Goal: Information Seeking & Learning: Learn about a topic

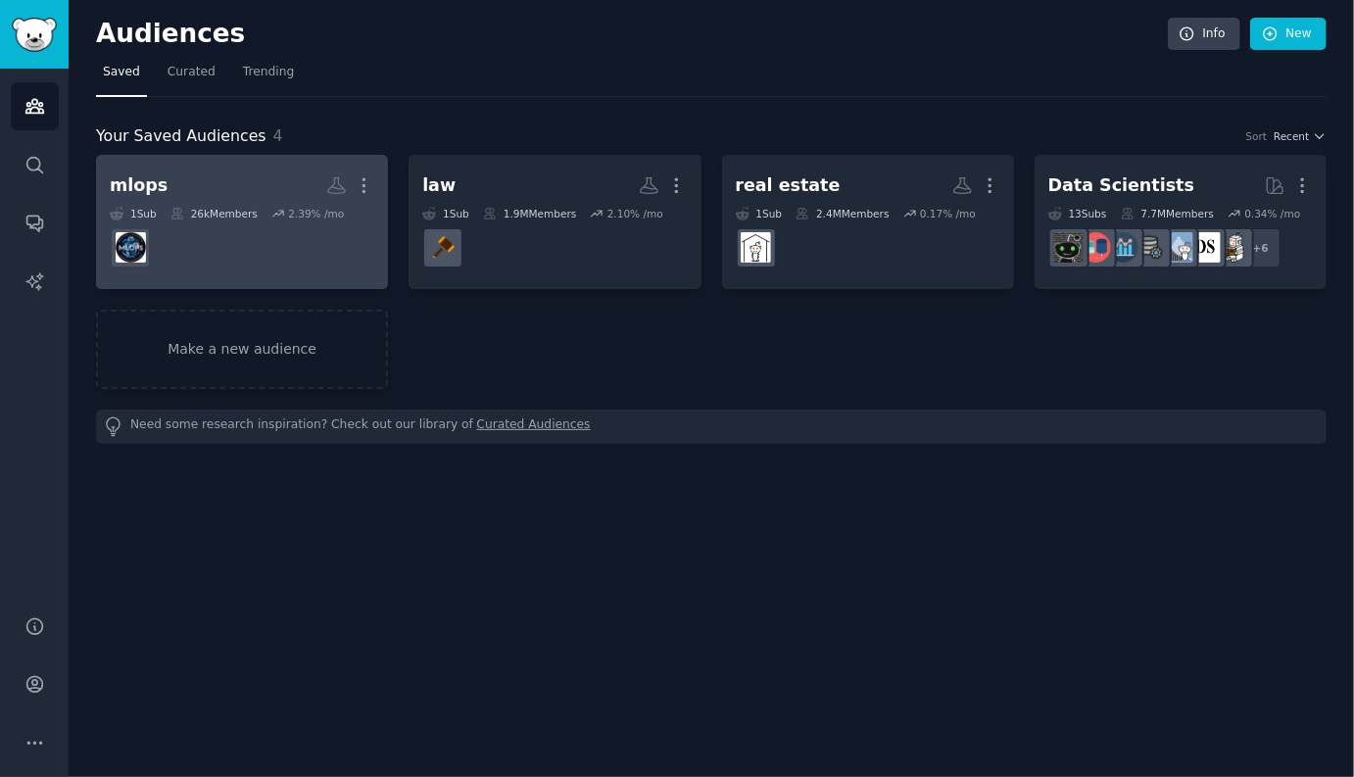
click at [254, 202] on div "mlops More 1 Sub 26k Members 2.39 % /mo" at bounding box center [242, 222] width 265 height 107
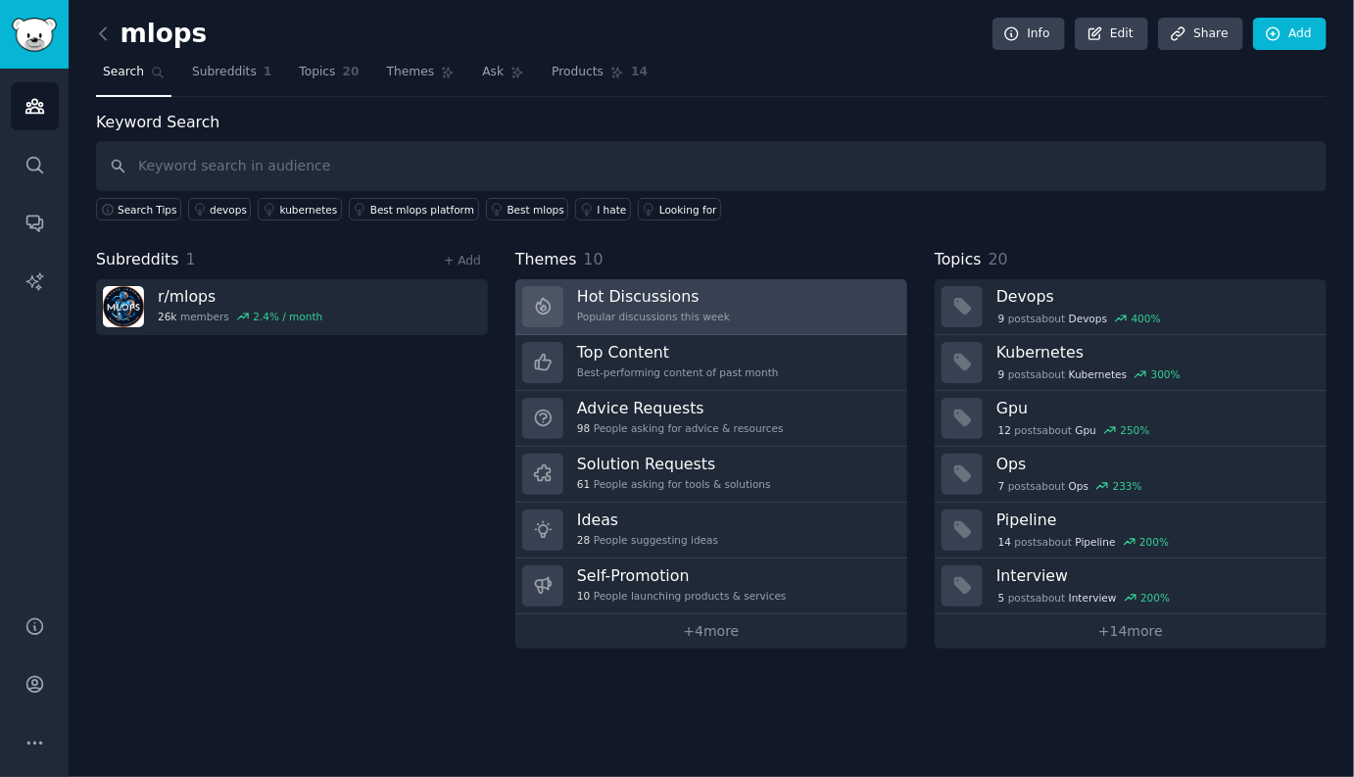
click at [729, 311] on link "Hot Discussions Popular discussions this week" at bounding box center [711, 307] width 392 height 56
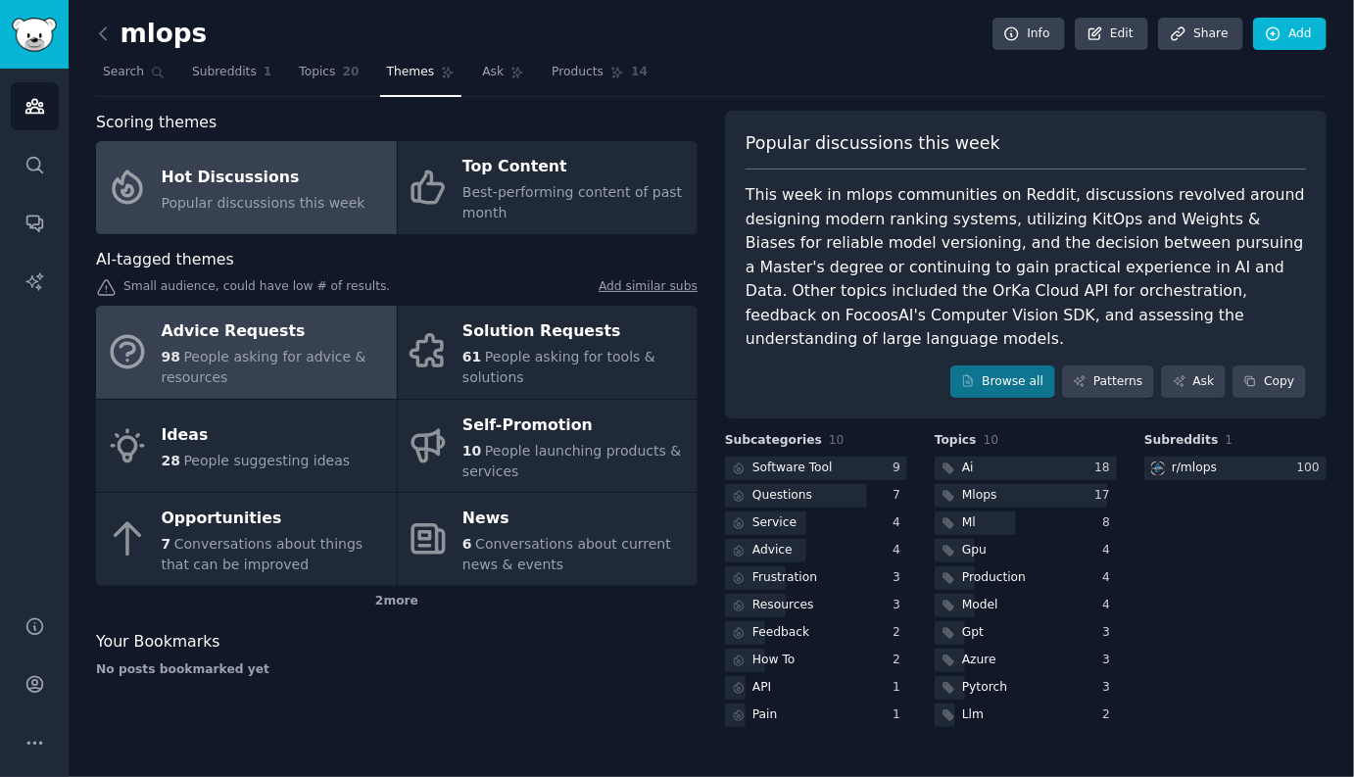
click at [315, 360] on span "People asking for advice & resources" at bounding box center [264, 367] width 205 height 36
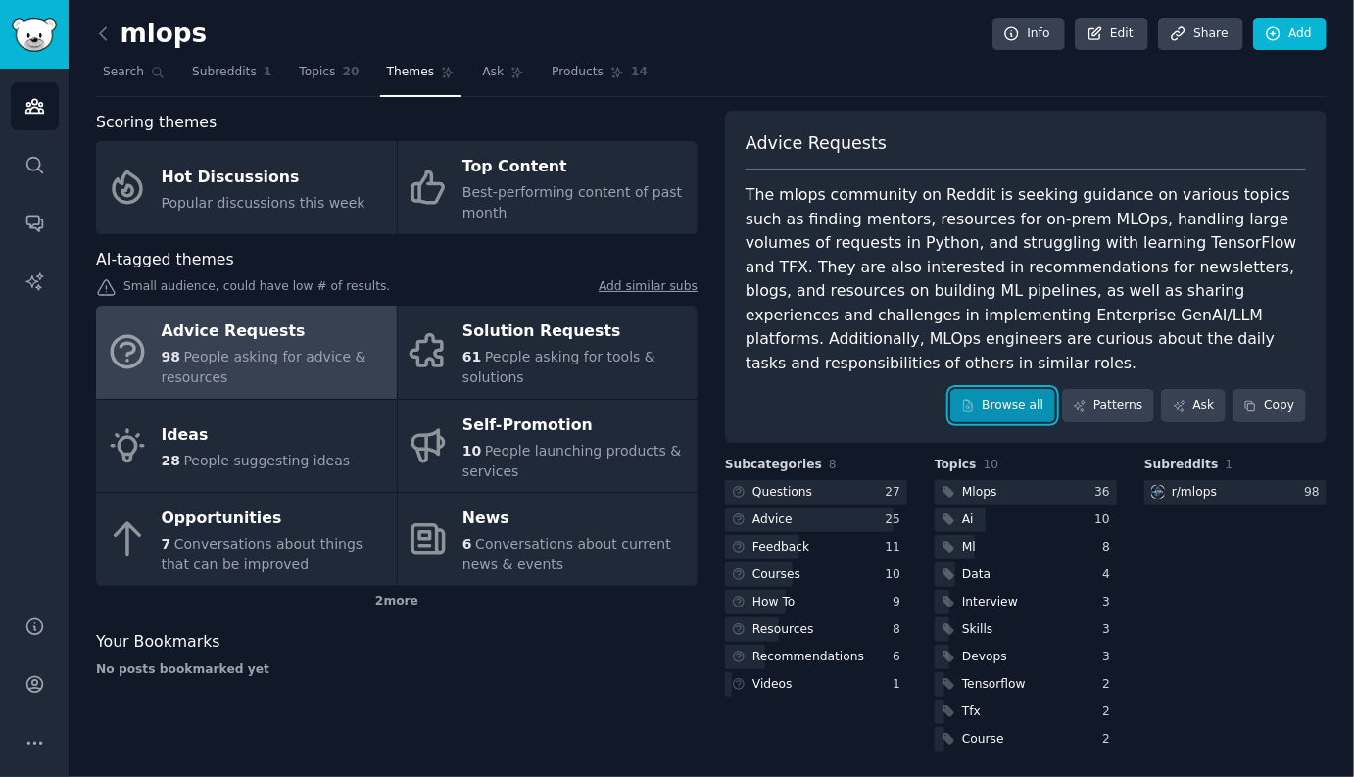
click at [1005, 389] on link "Browse all" at bounding box center [1002, 405] width 105 height 33
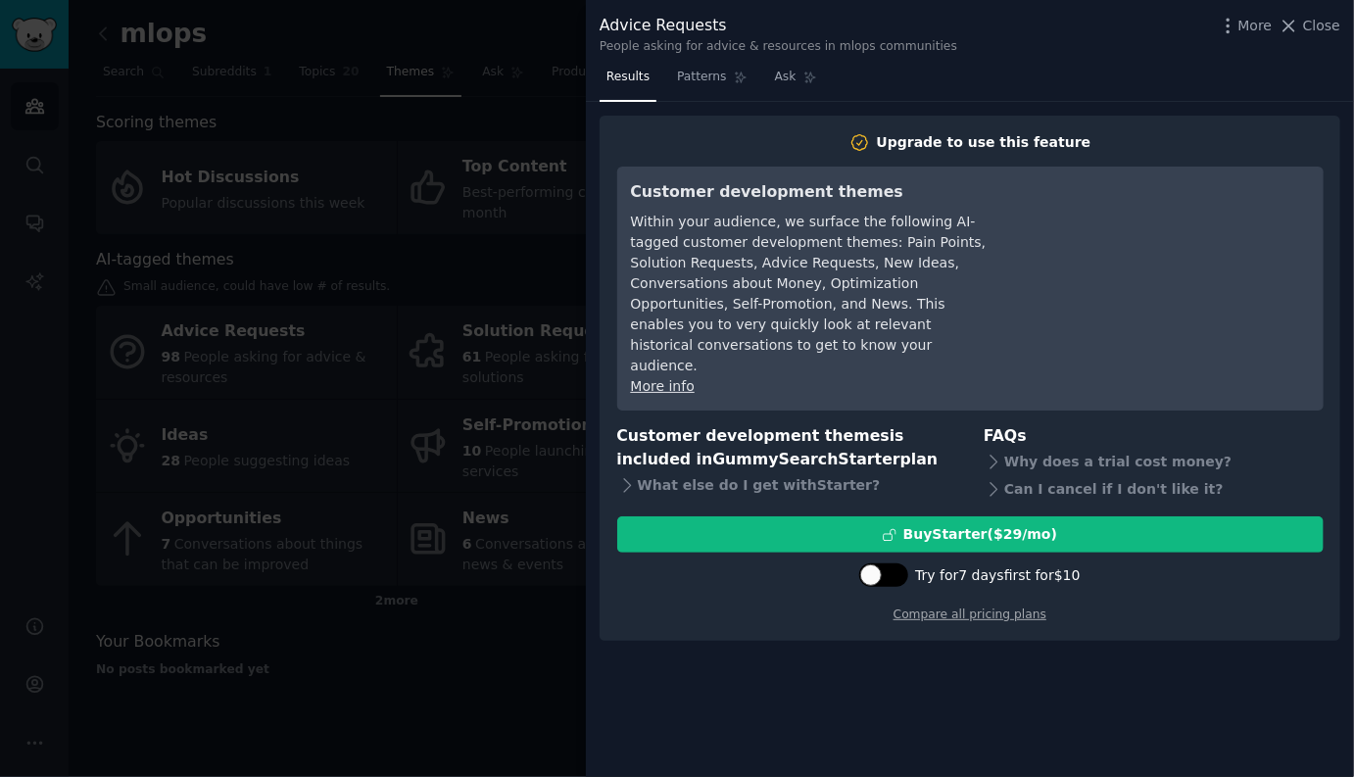
click at [876, 564] on div at bounding box center [871, 575] width 22 height 22
checkbox input "true"
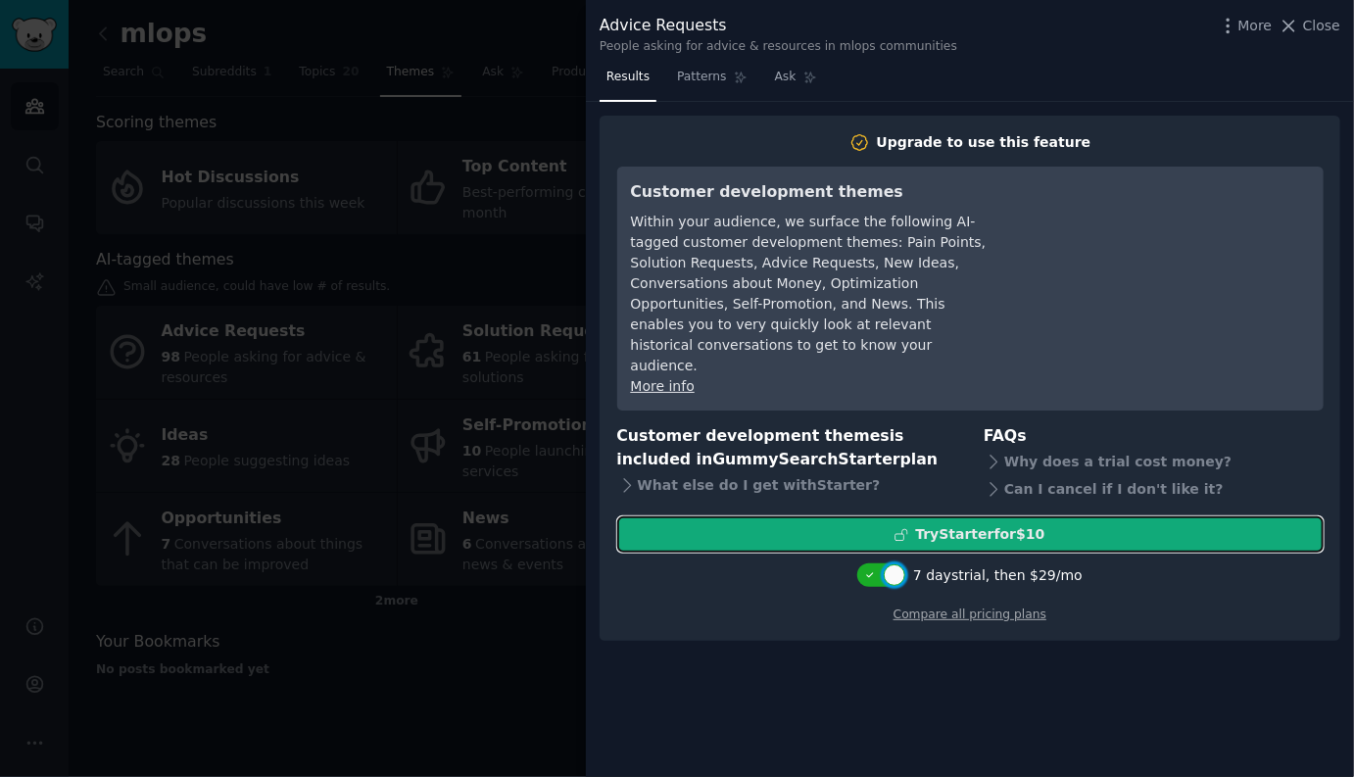
click at [1086, 524] on div "Try Starter for $10" at bounding box center [970, 534] width 704 height 21
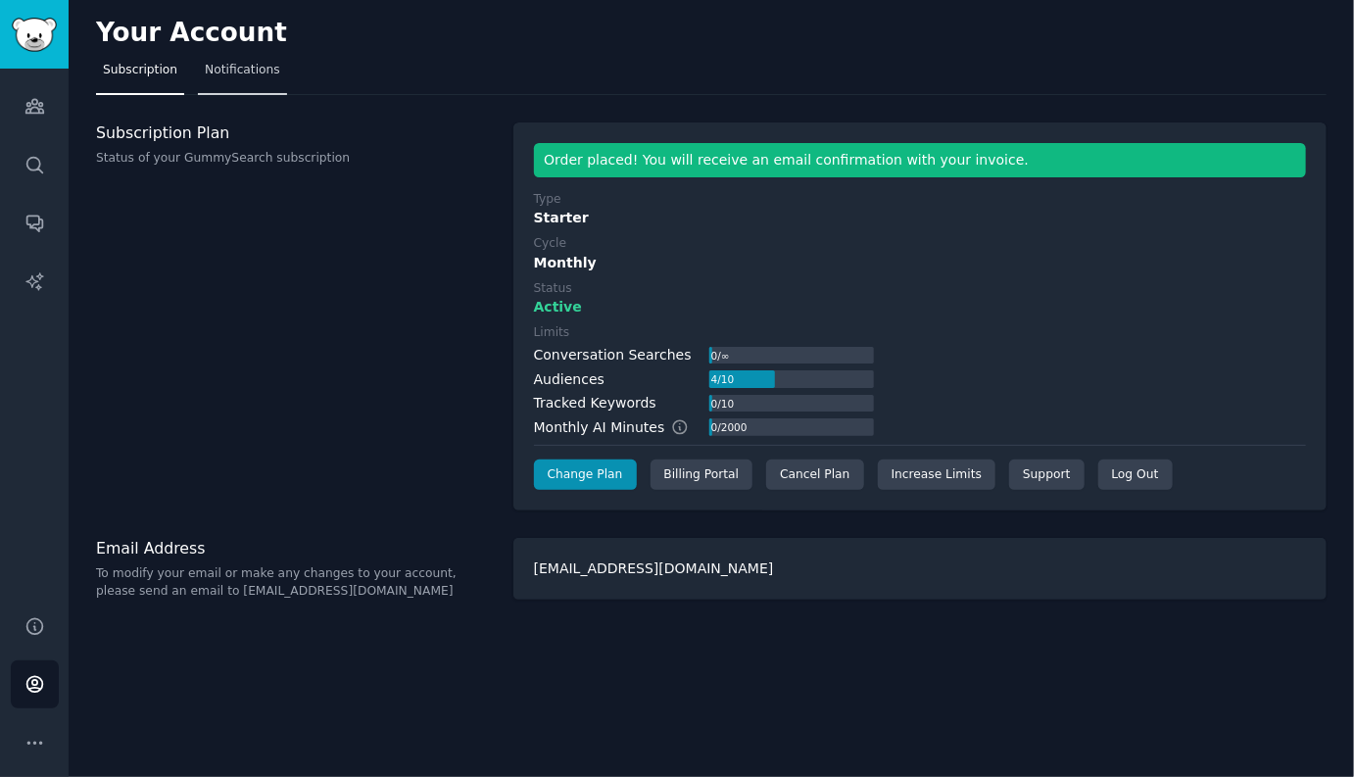
click at [229, 73] on span "Notifications" at bounding box center [242, 71] width 75 height 18
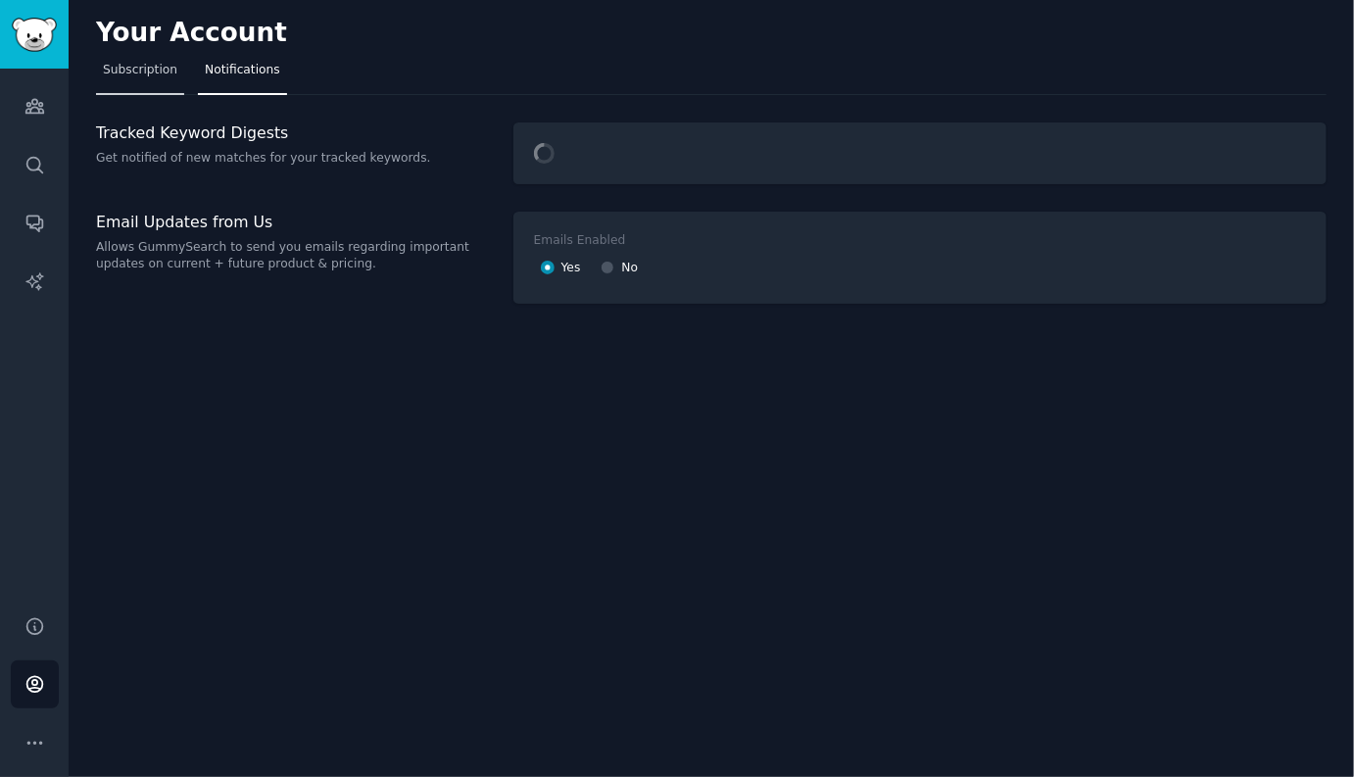
click at [154, 74] on span "Subscription" at bounding box center [140, 71] width 74 height 18
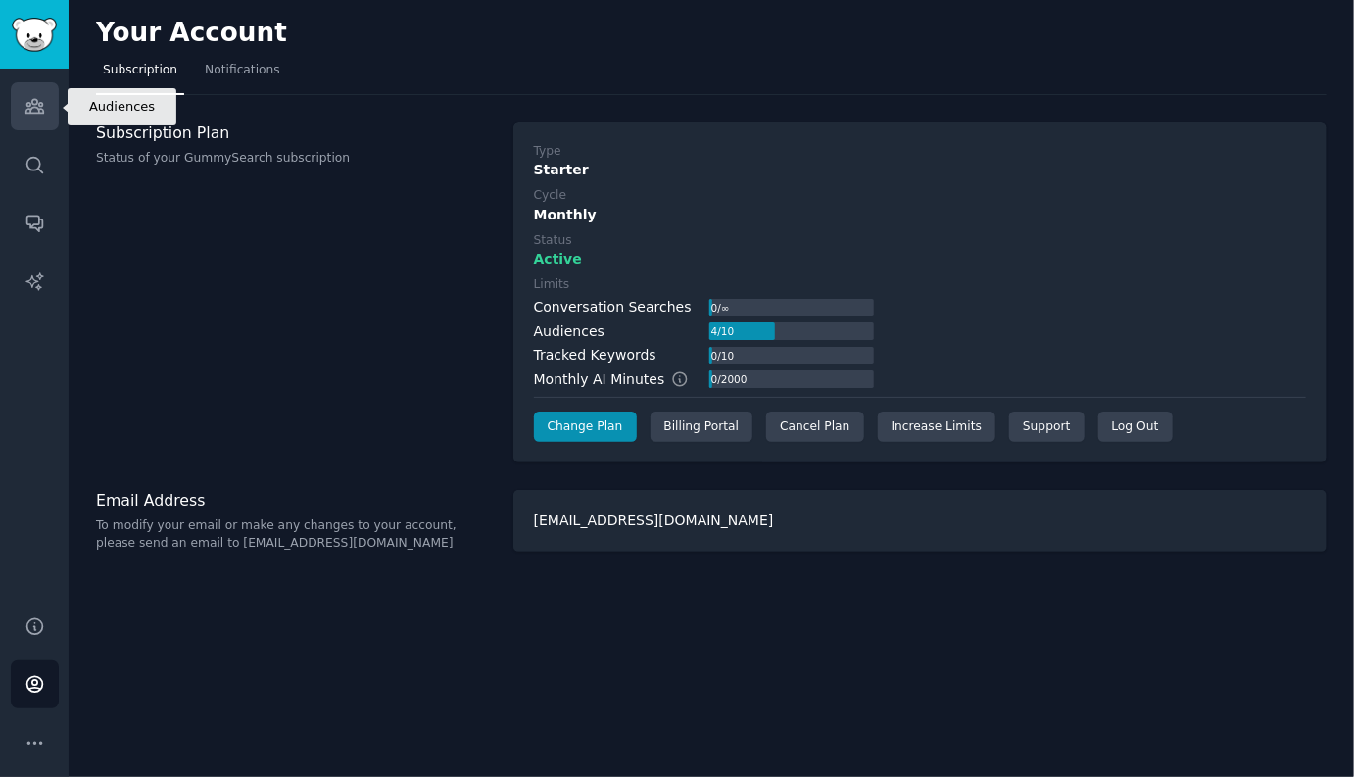
click at [37, 108] on icon "Sidebar" at bounding box center [34, 107] width 18 height 14
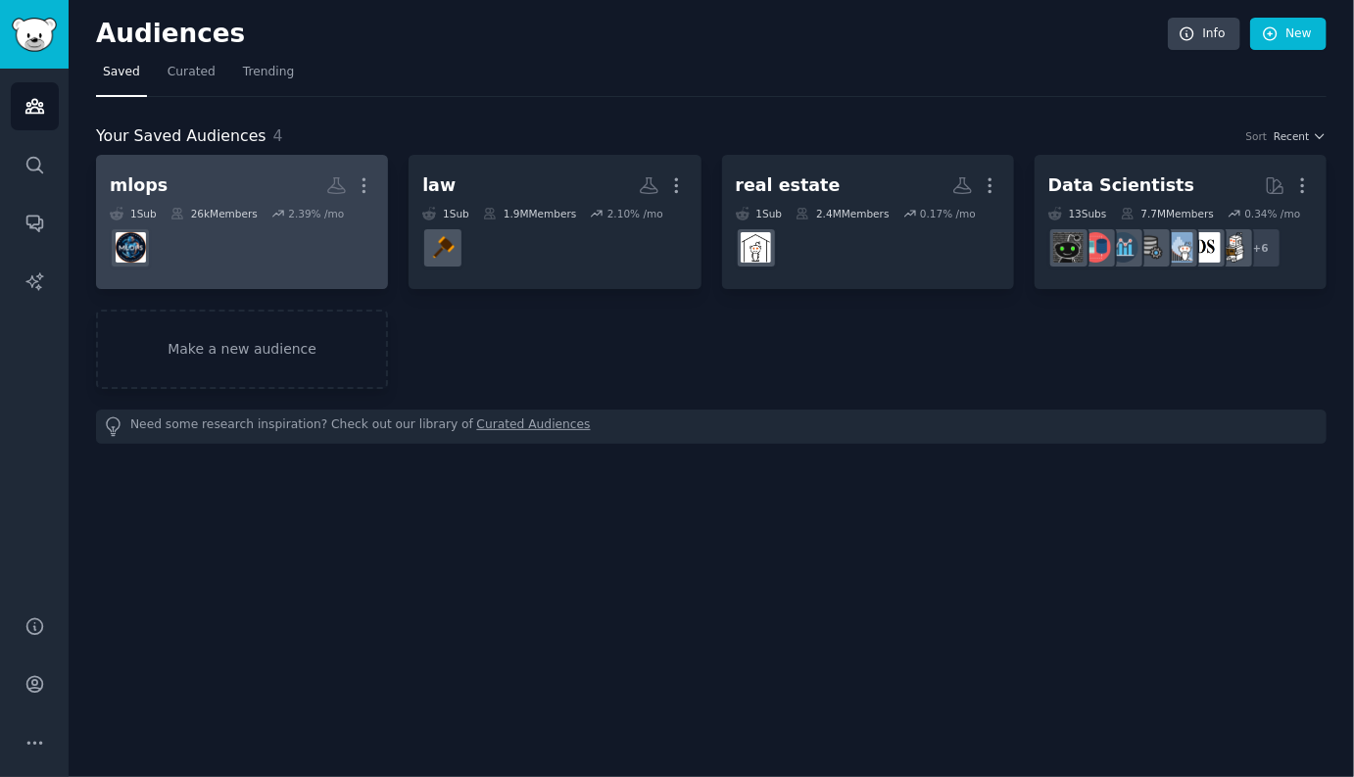
click at [265, 214] on div "1 Sub 26k Members 2.39 % /mo" at bounding box center [242, 214] width 265 height 14
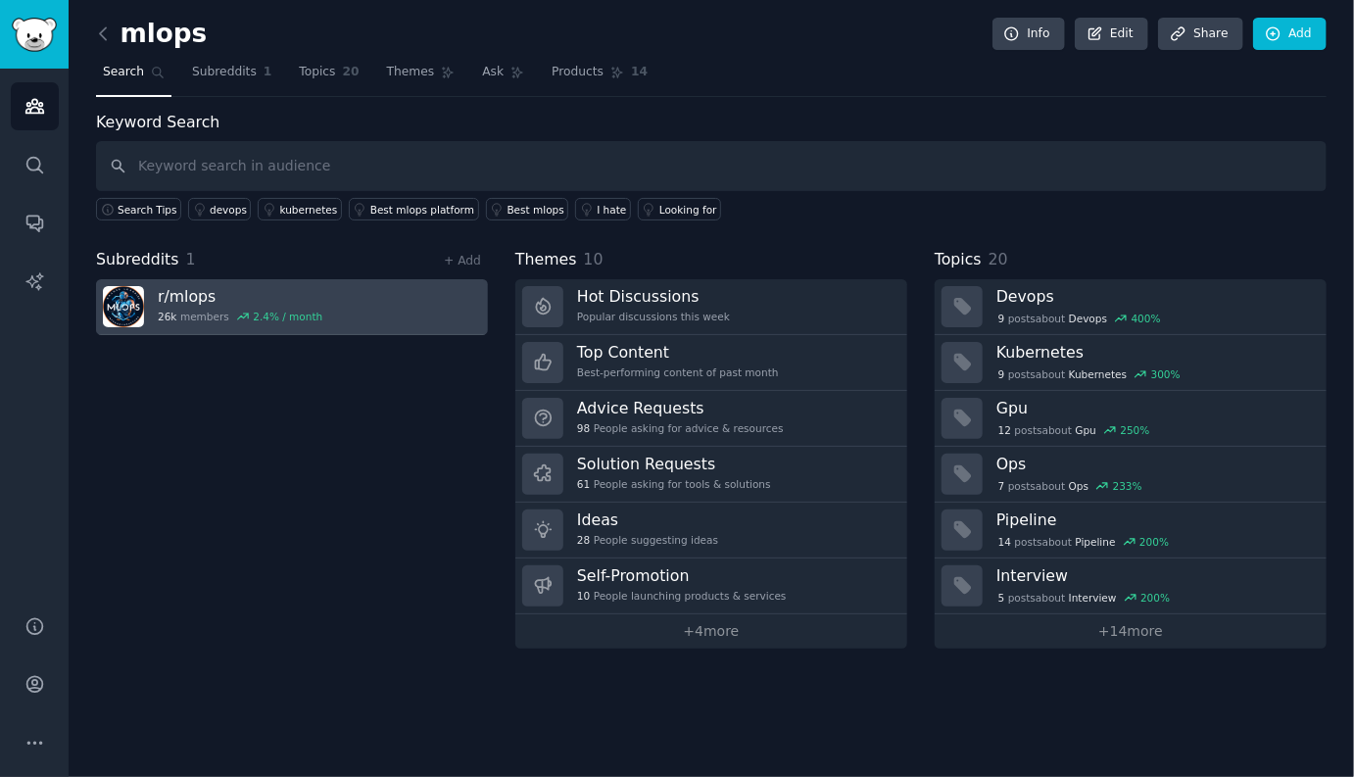
click at [400, 299] on link "r/ mlops 26k members 2.4 % / month" at bounding box center [292, 307] width 392 height 56
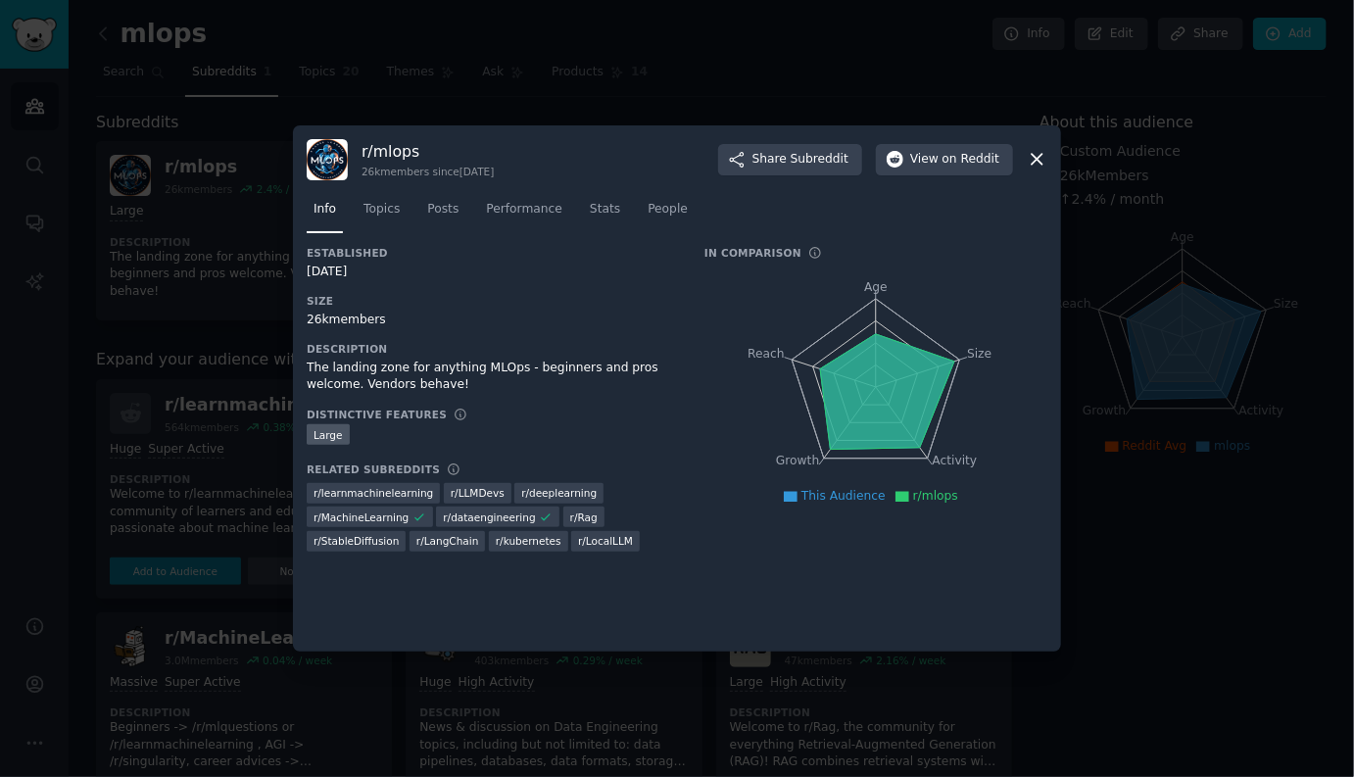
click at [1037, 162] on icon at bounding box center [1037, 160] width 11 height 11
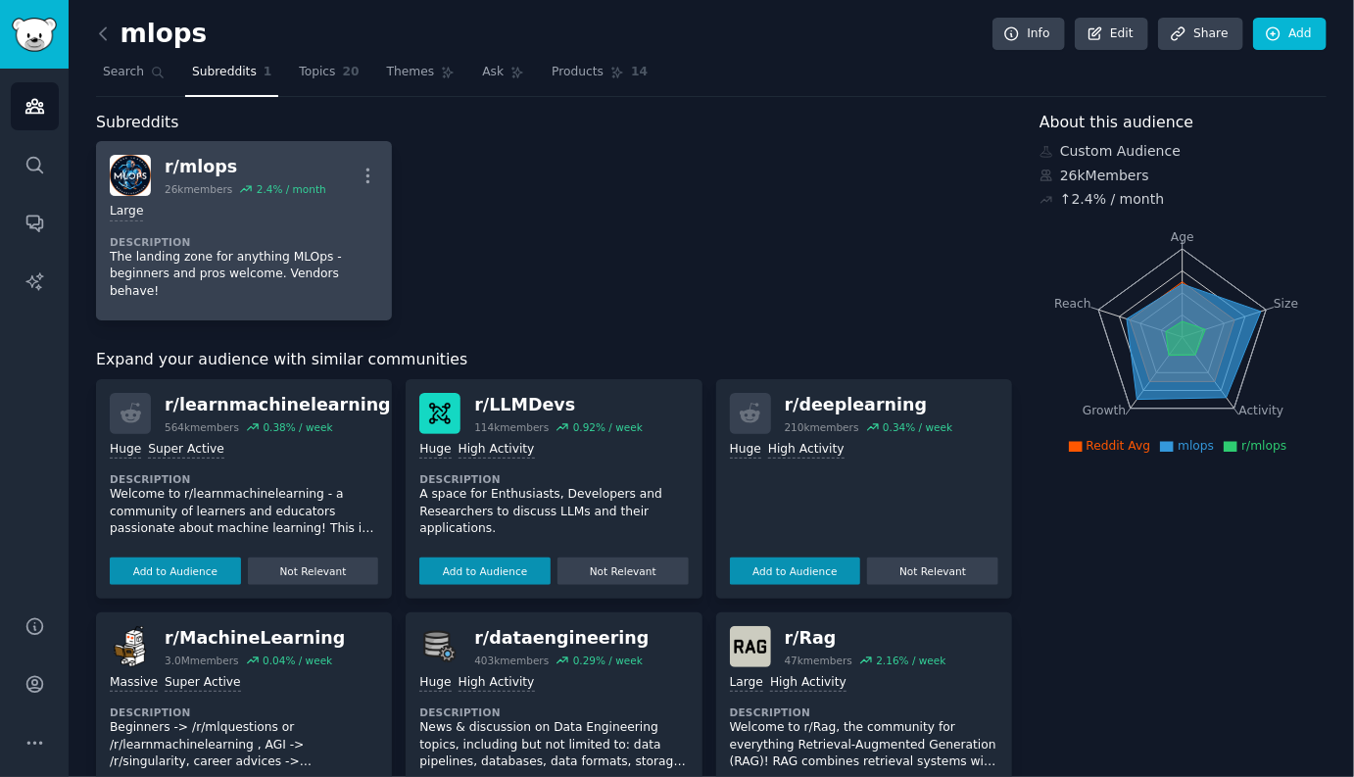
click at [315, 219] on div "Large" at bounding box center [244, 212] width 268 height 19
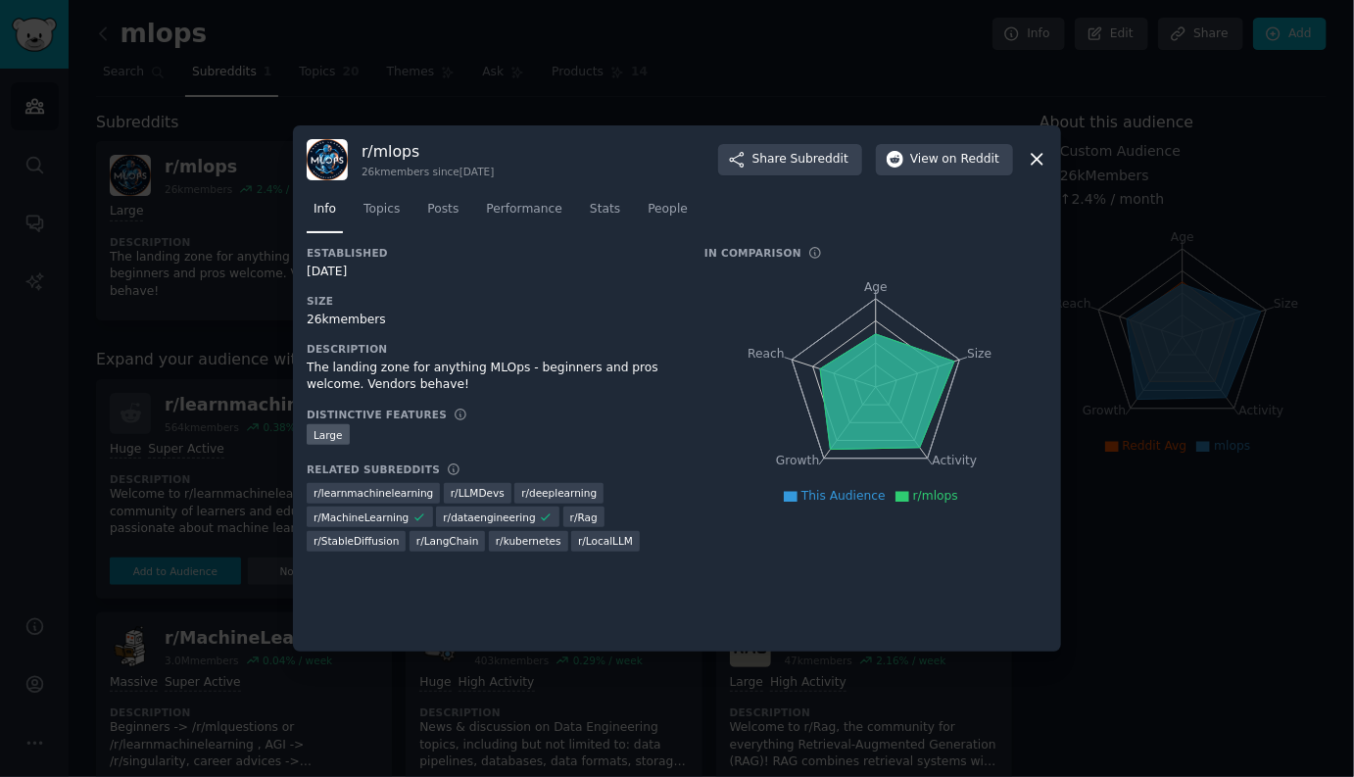
click at [1048, 150] on div "r/ mlops 26k members since 04/16/2018 Share Subreddit View on Reddit Info Topic…" at bounding box center [677, 388] width 768 height 527
click at [1042, 154] on icon at bounding box center [1037, 159] width 21 height 21
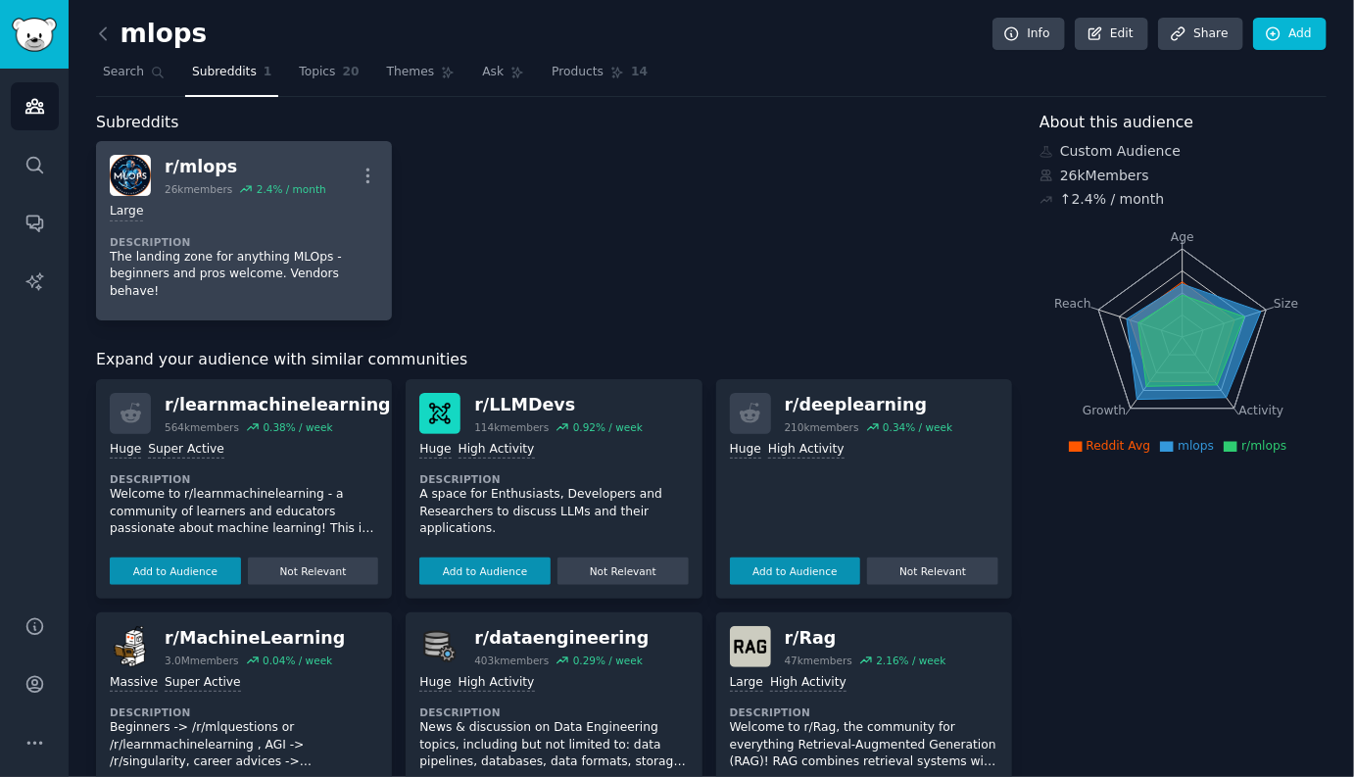
click at [320, 227] on div "Large Description The landing zone for anything MLOps - beginners and pros welc…" at bounding box center [244, 251] width 268 height 111
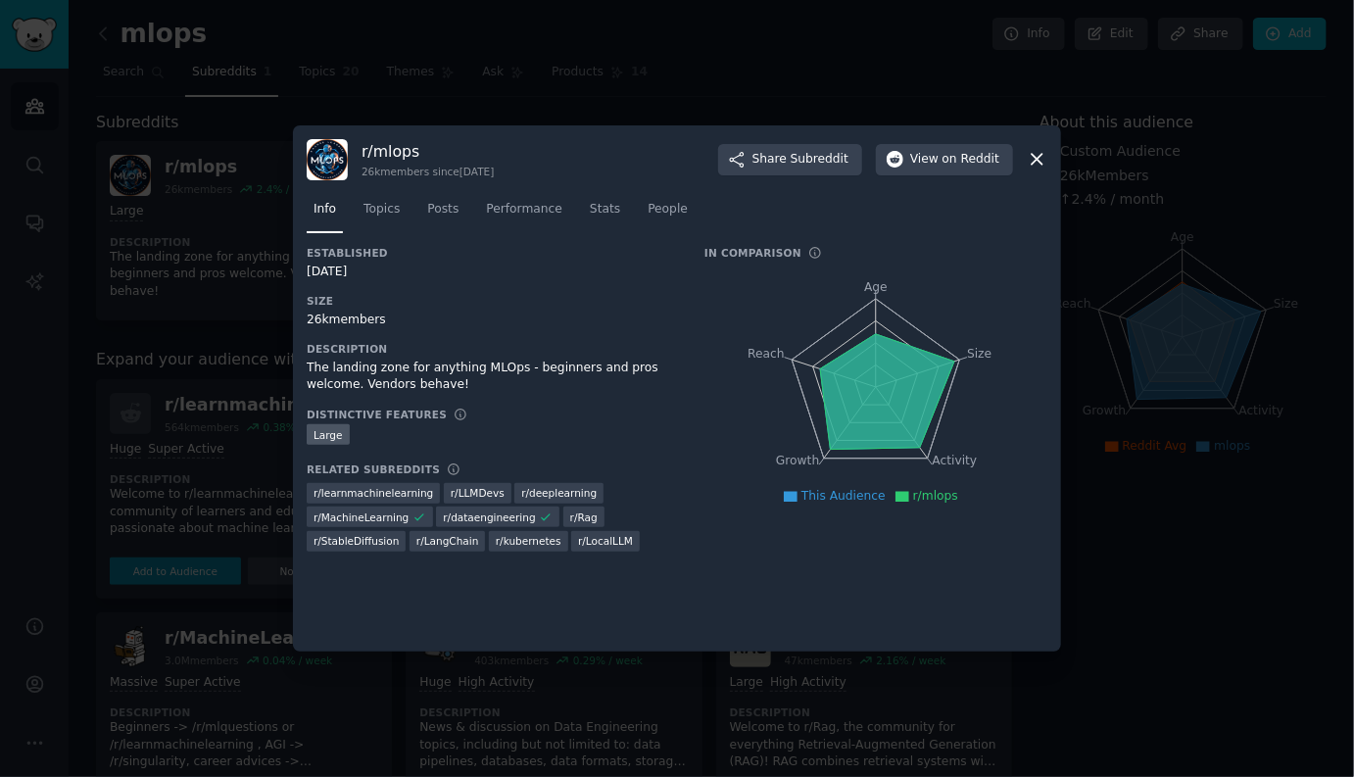
click at [1039, 153] on icon at bounding box center [1037, 159] width 21 height 21
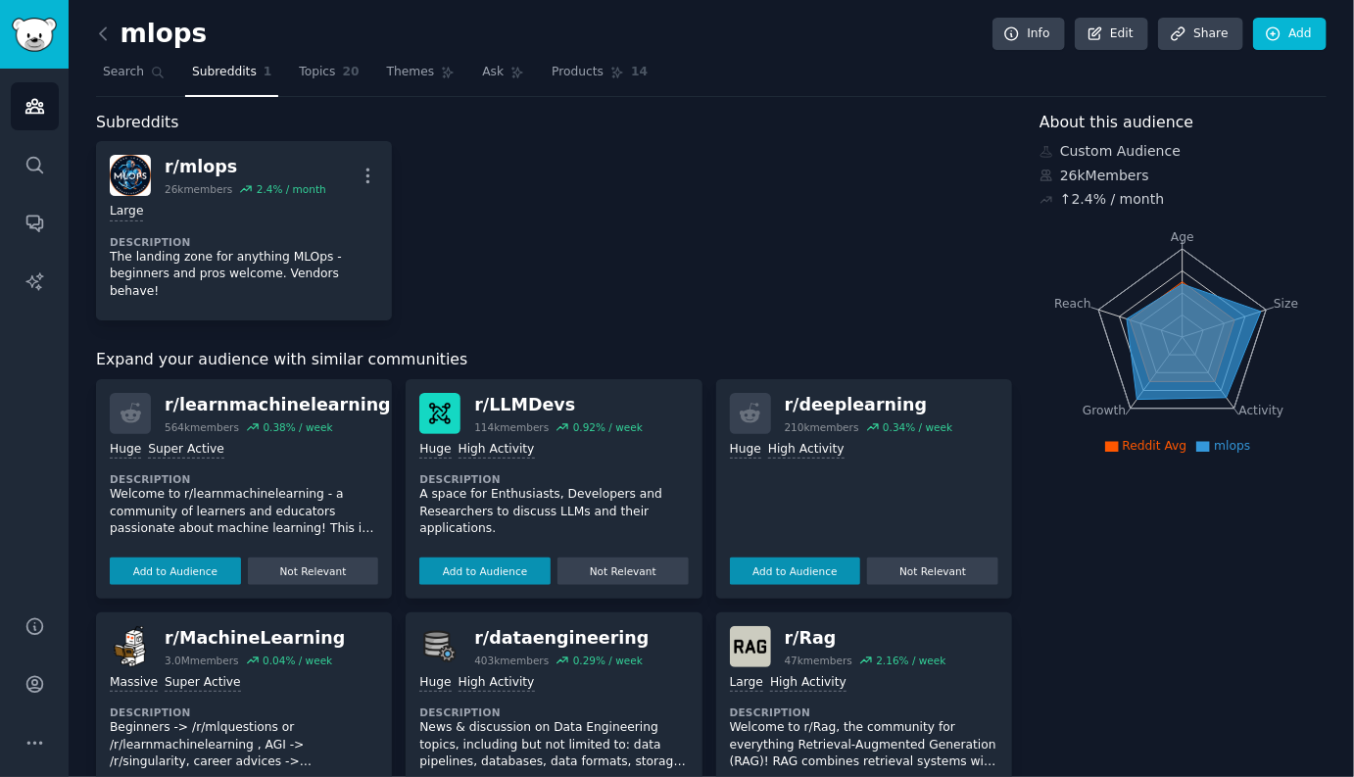
click at [275, 72] on nav "Search Subreddits 1 Topics 20 Themes Ask Products 14" at bounding box center [711, 77] width 1230 height 40
click at [132, 72] on span "Search" at bounding box center [123, 73] width 41 height 18
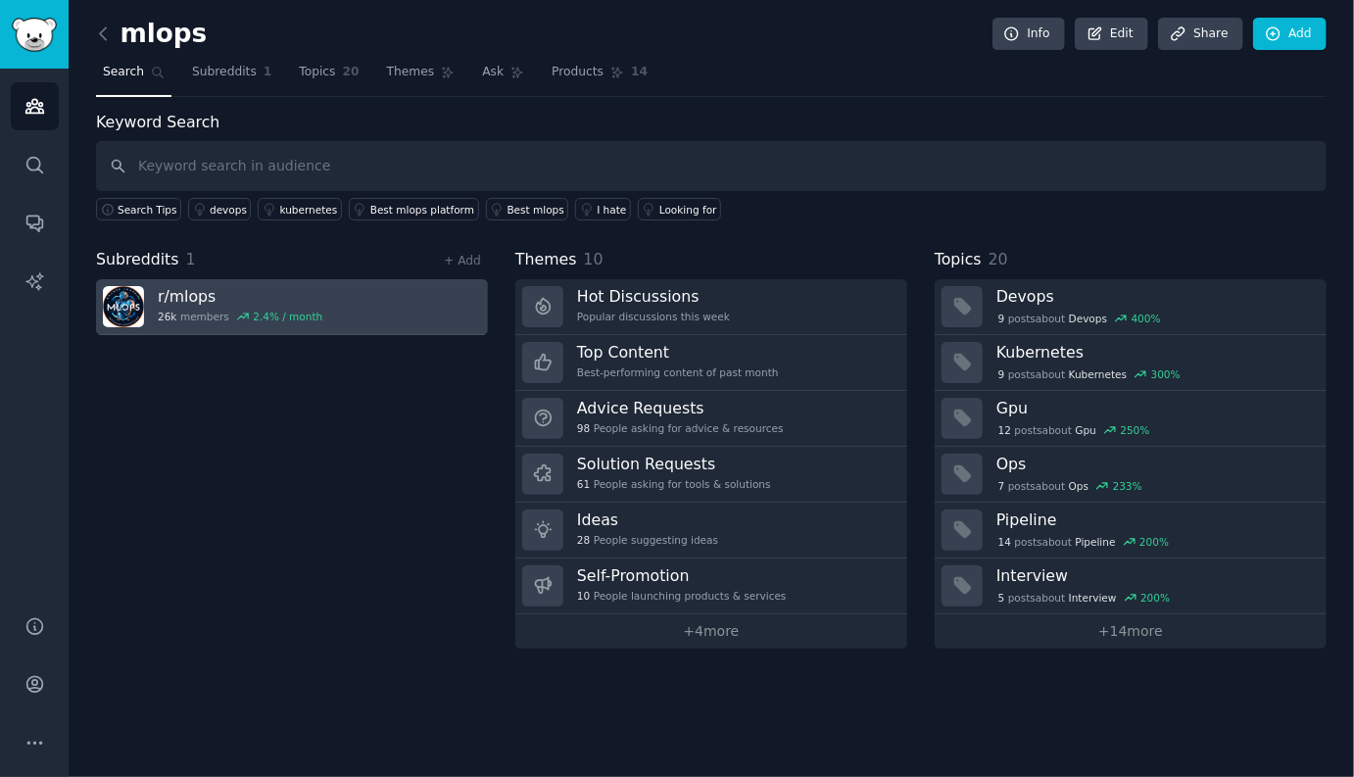
click at [342, 313] on link "r/ mlops 26k members 2.4 % / month" at bounding box center [292, 307] width 392 height 56
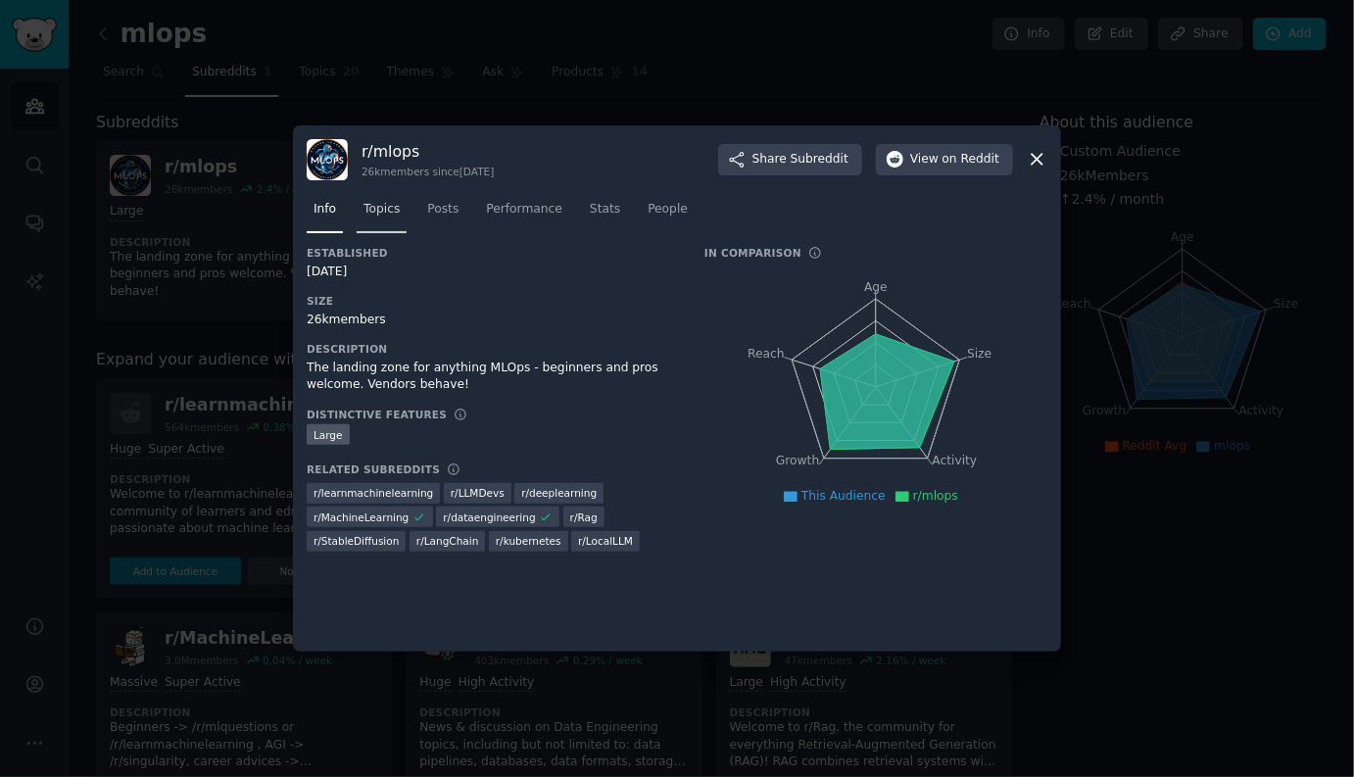
click at [386, 208] on span "Topics" at bounding box center [381, 210] width 36 height 18
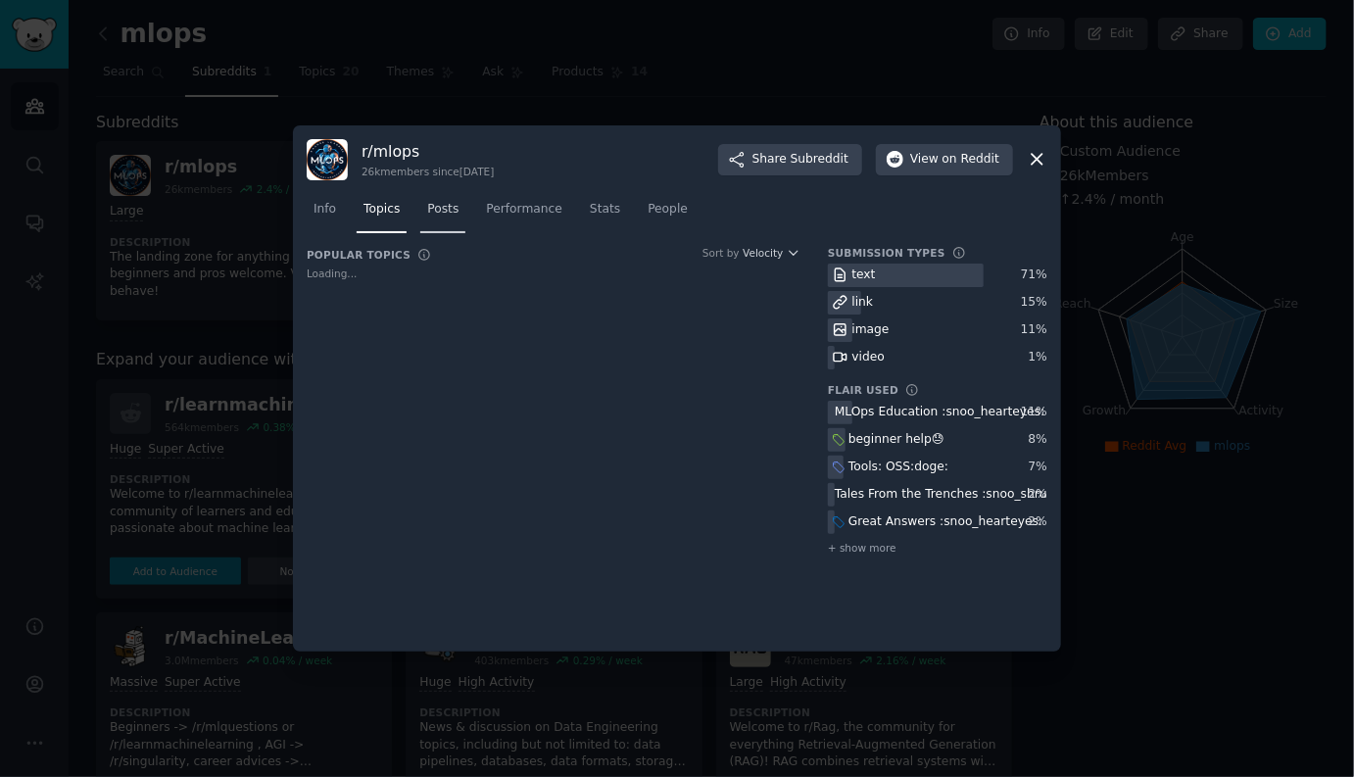
click at [434, 213] on span "Posts" at bounding box center [442, 210] width 31 height 18
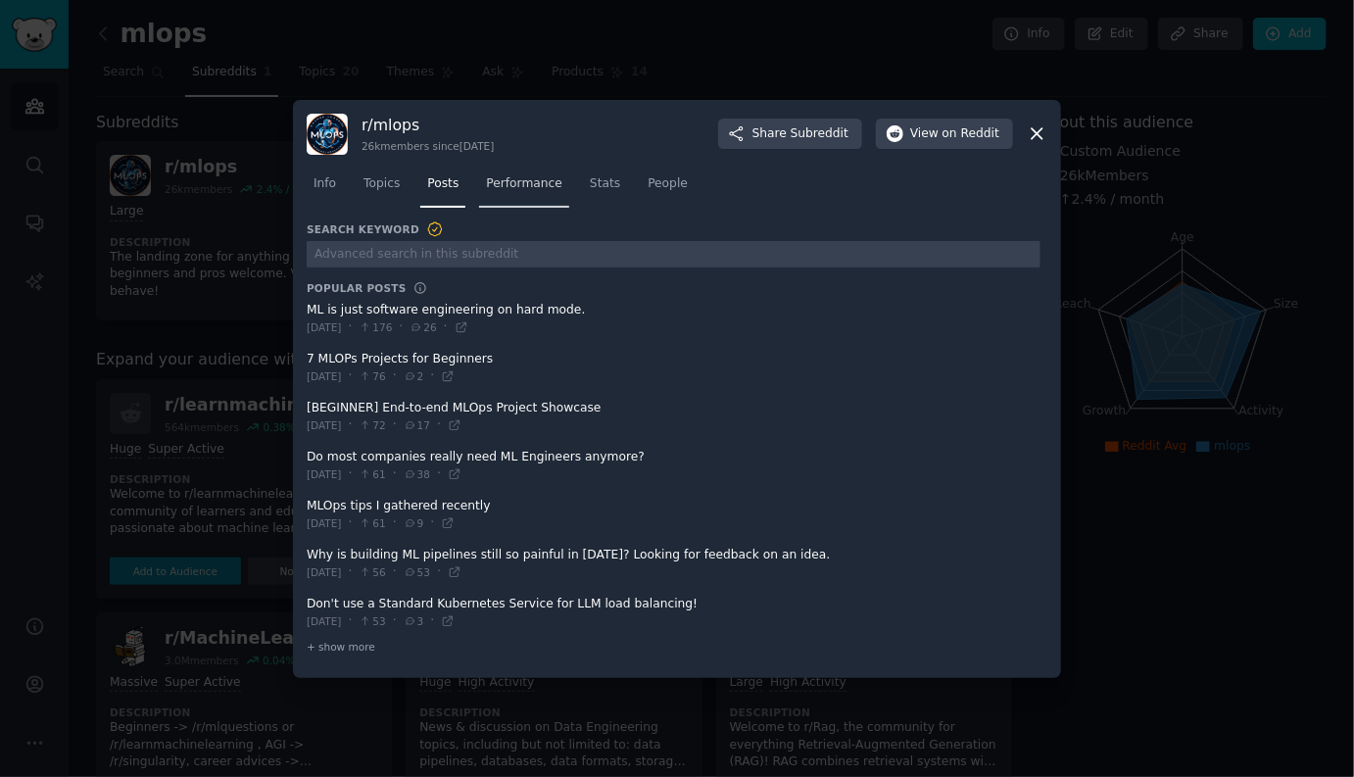
click at [510, 196] on link "Performance" at bounding box center [524, 189] width 90 height 40
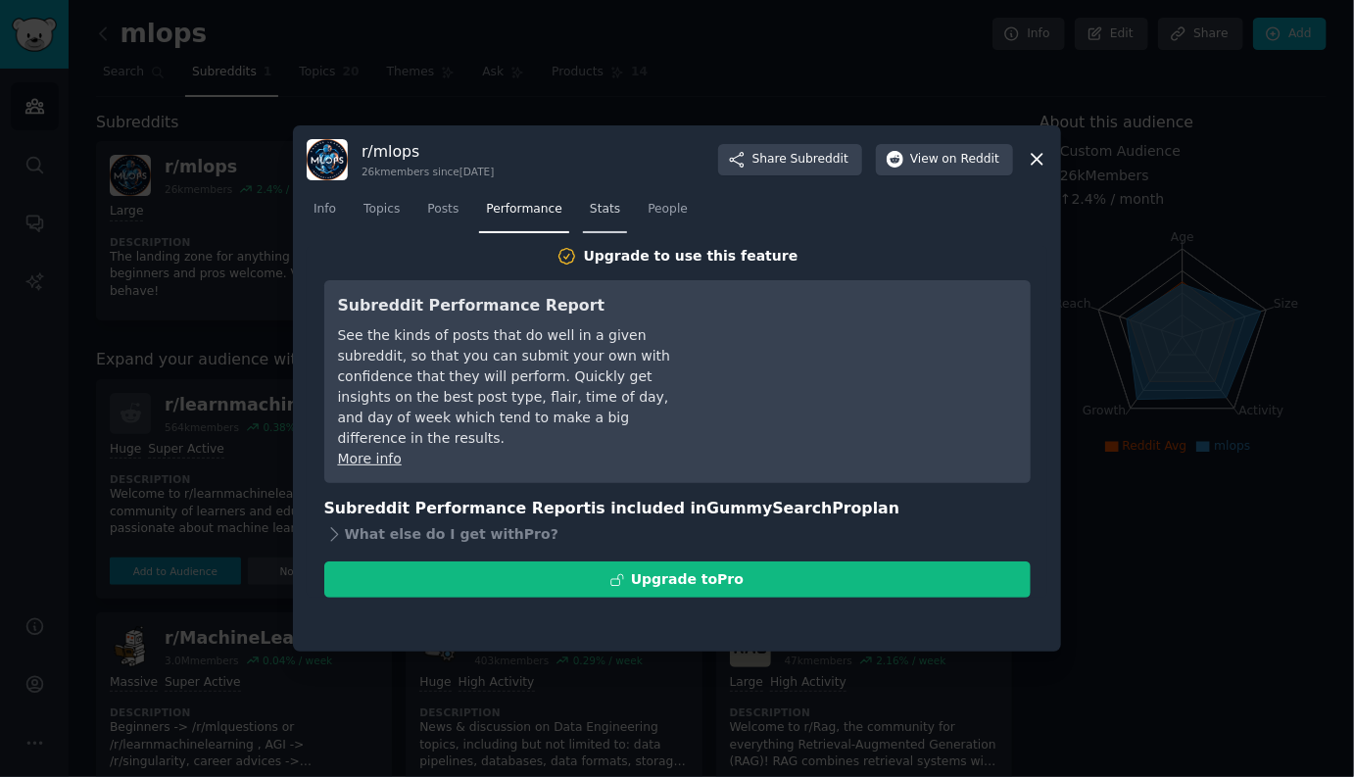
click at [603, 217] on span "Stats" at bounding box center [605, 210] width 30 height 18
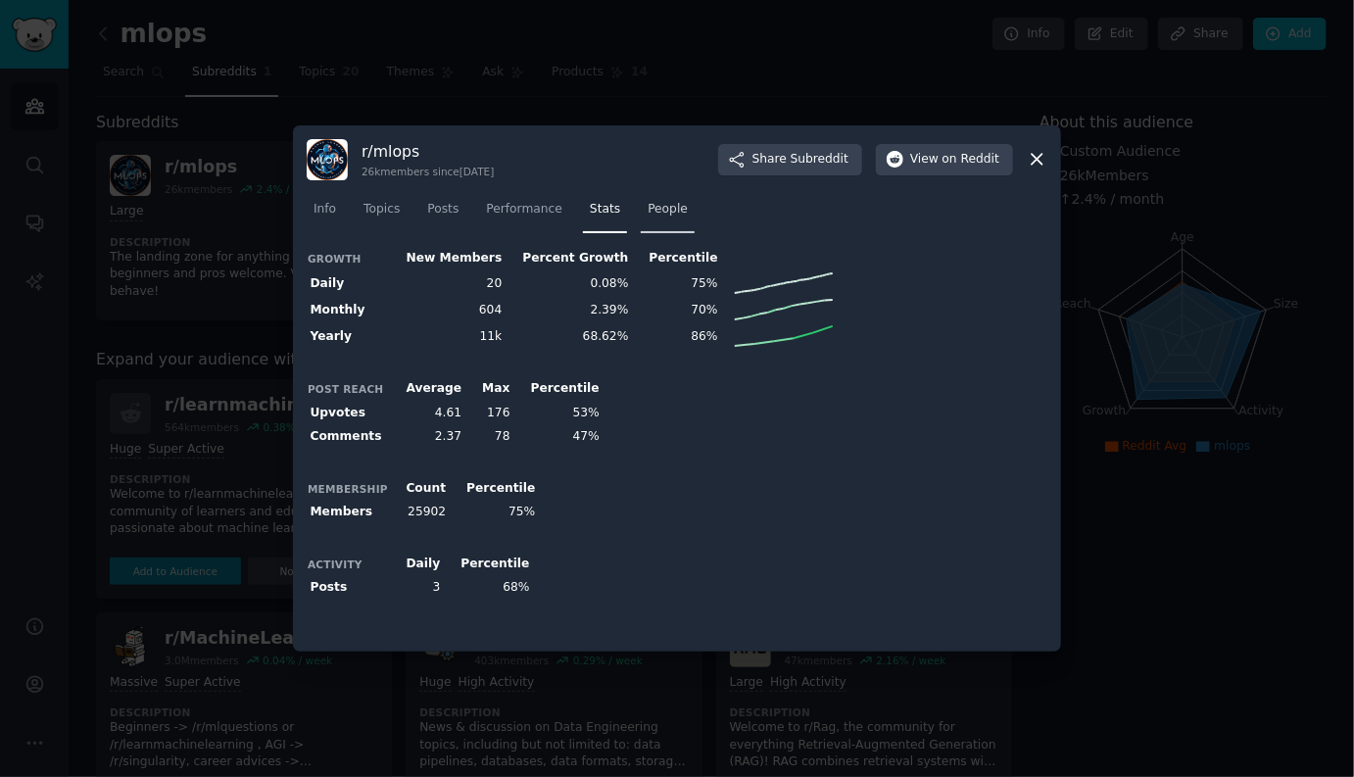
click at [666, 217] on span "People" at bounding box center [668, 210] width 40 height 18
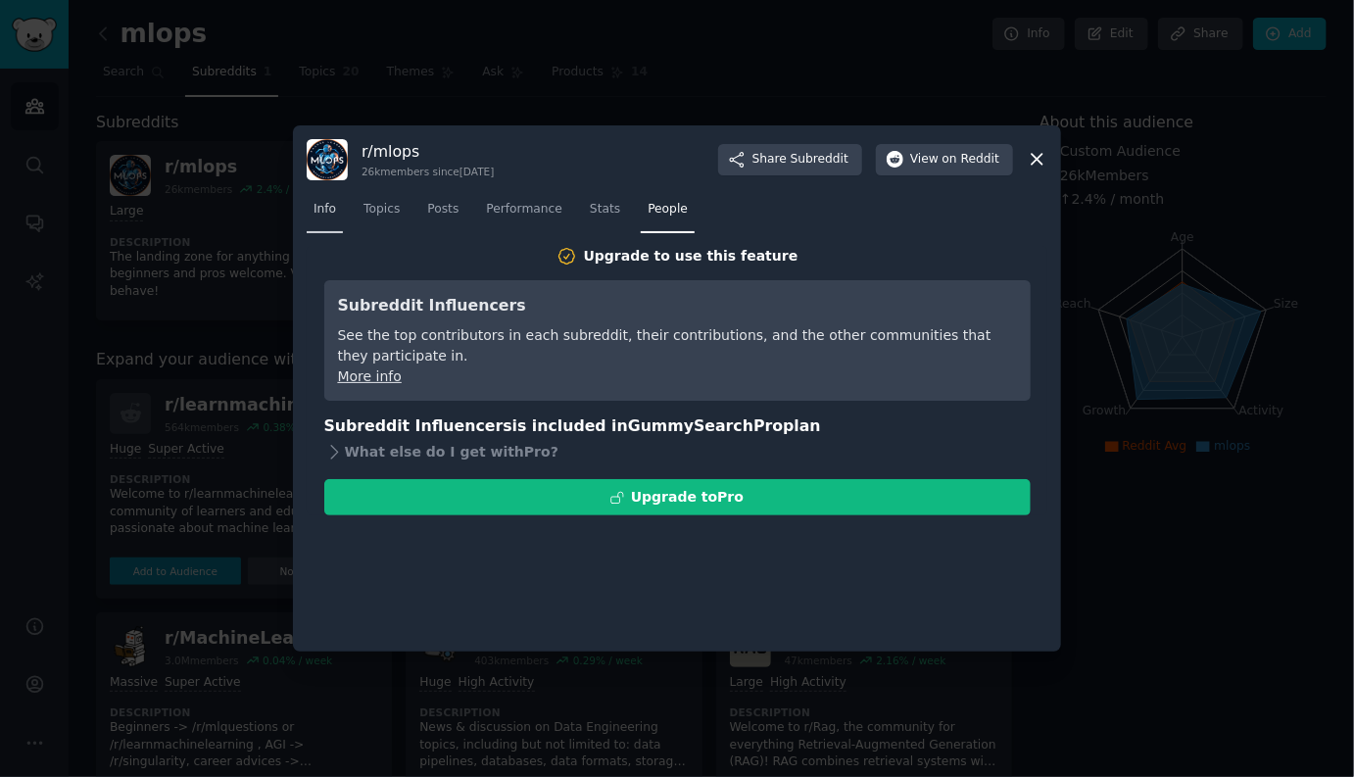
click at [335, 206] on span "Info" at bounding box center [325, 210] width 23 height 18
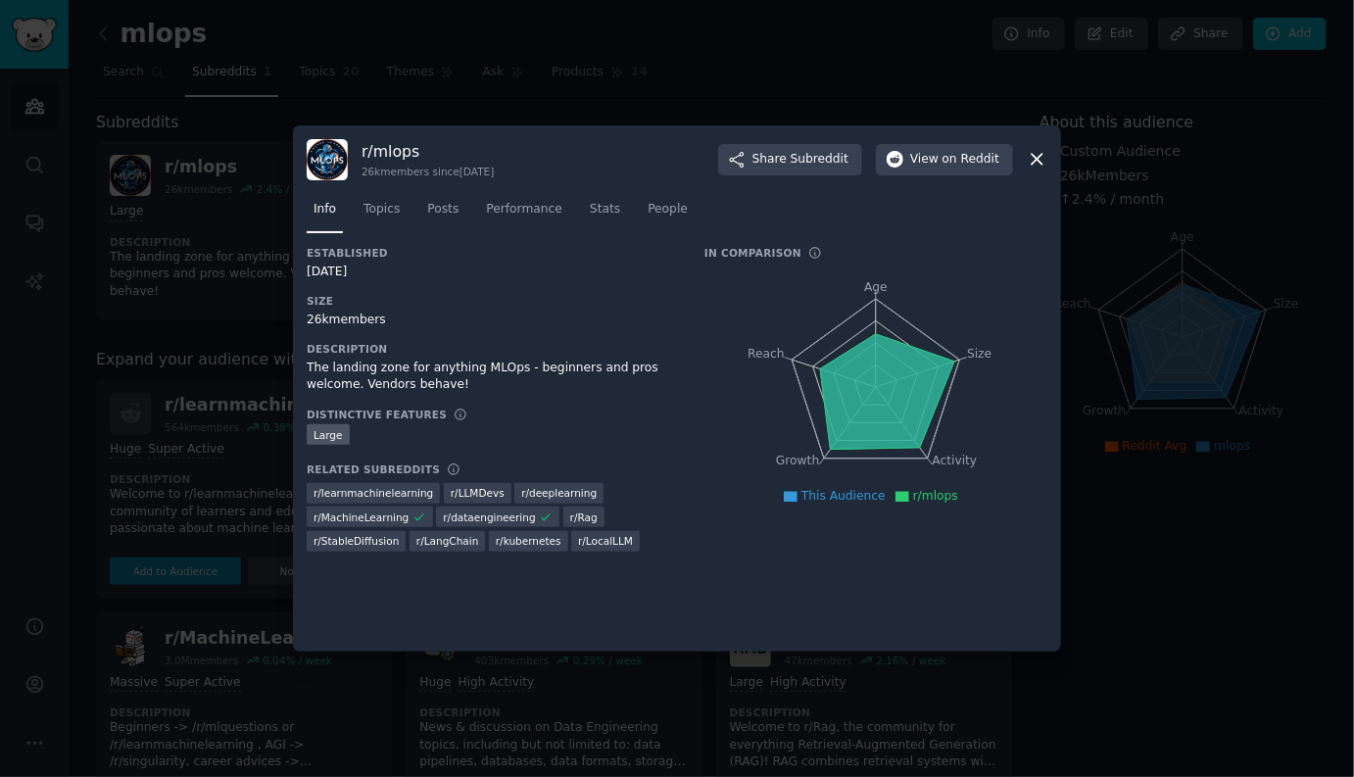
click at [1036, 155] on icon at bounding box center [1037, 159] width 21 height 21
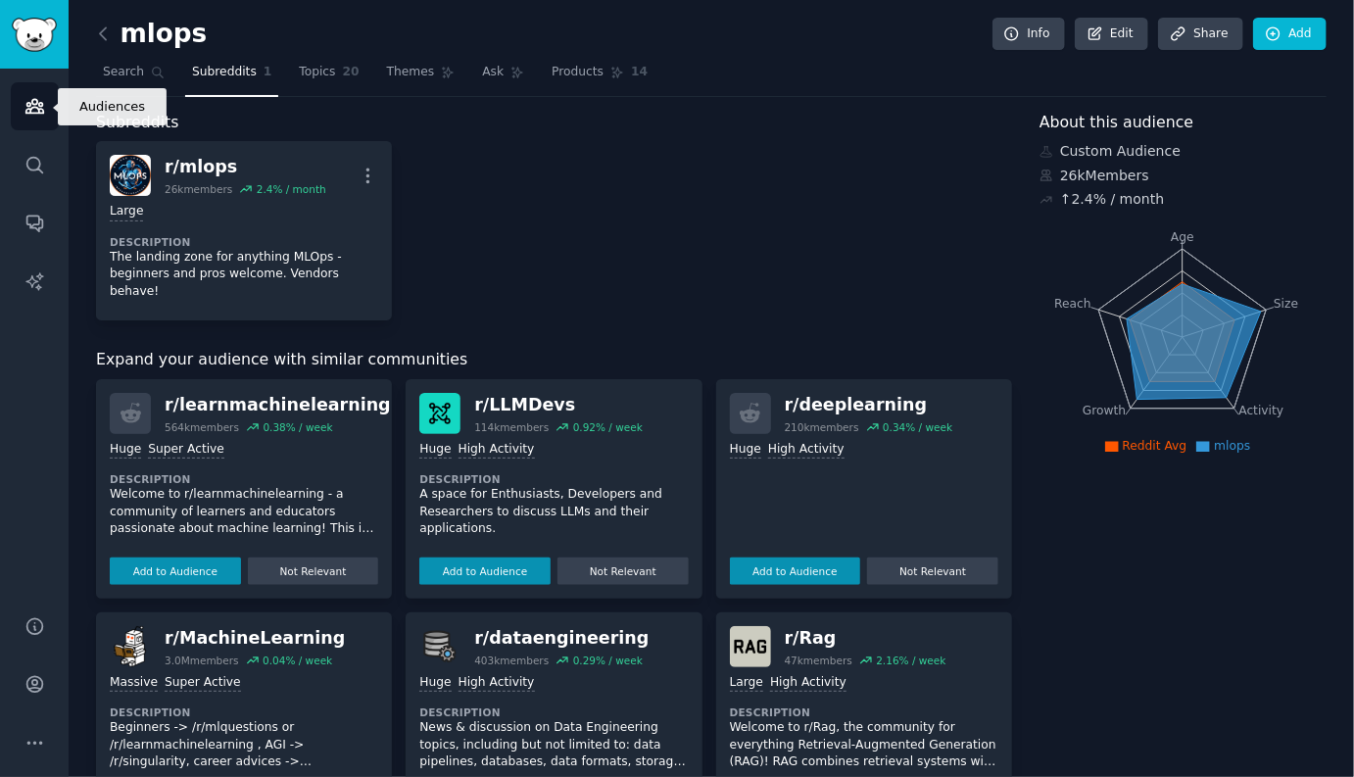
click at [32, 114] on icon "Sidebar" at bounding box center [34, 106] width 21 height 21
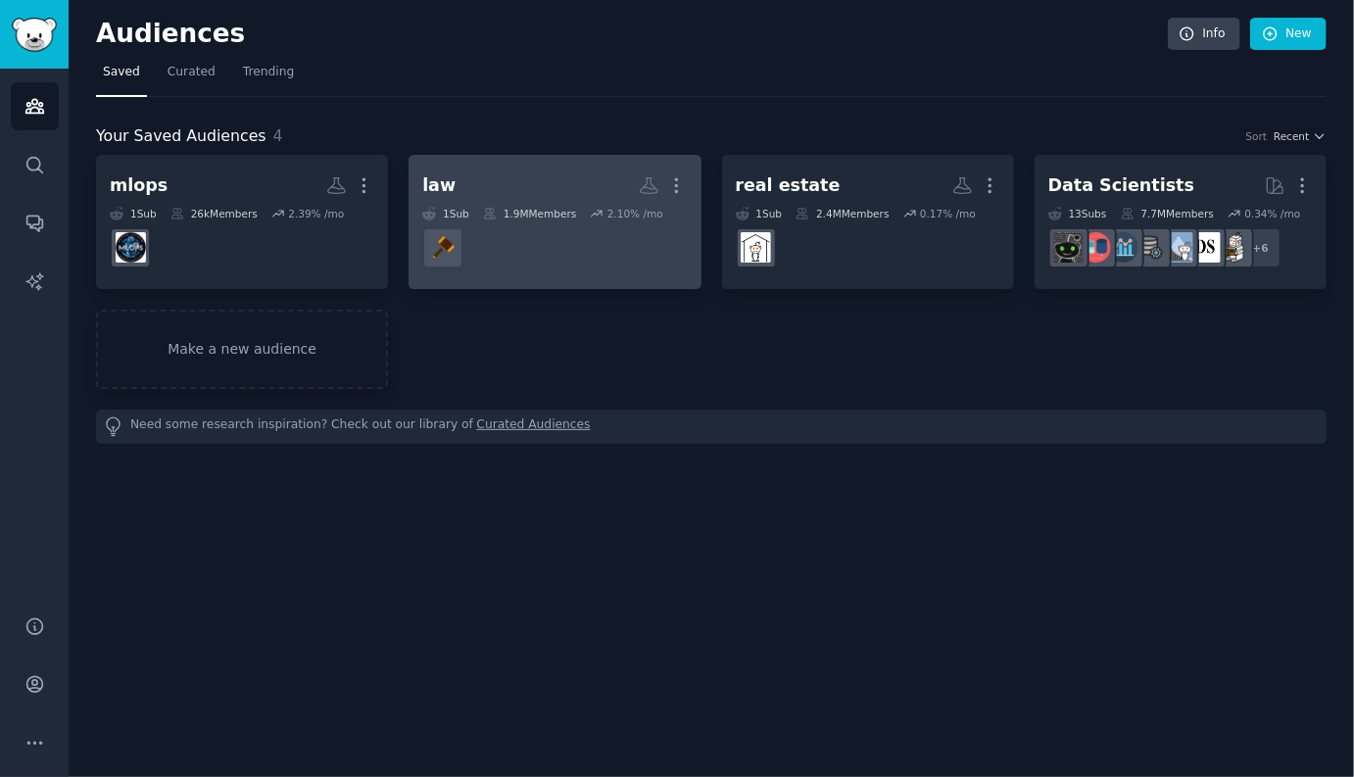
click at [578, 232] on dd "r/law" at bounding box center [554, 247] width 265 height 55
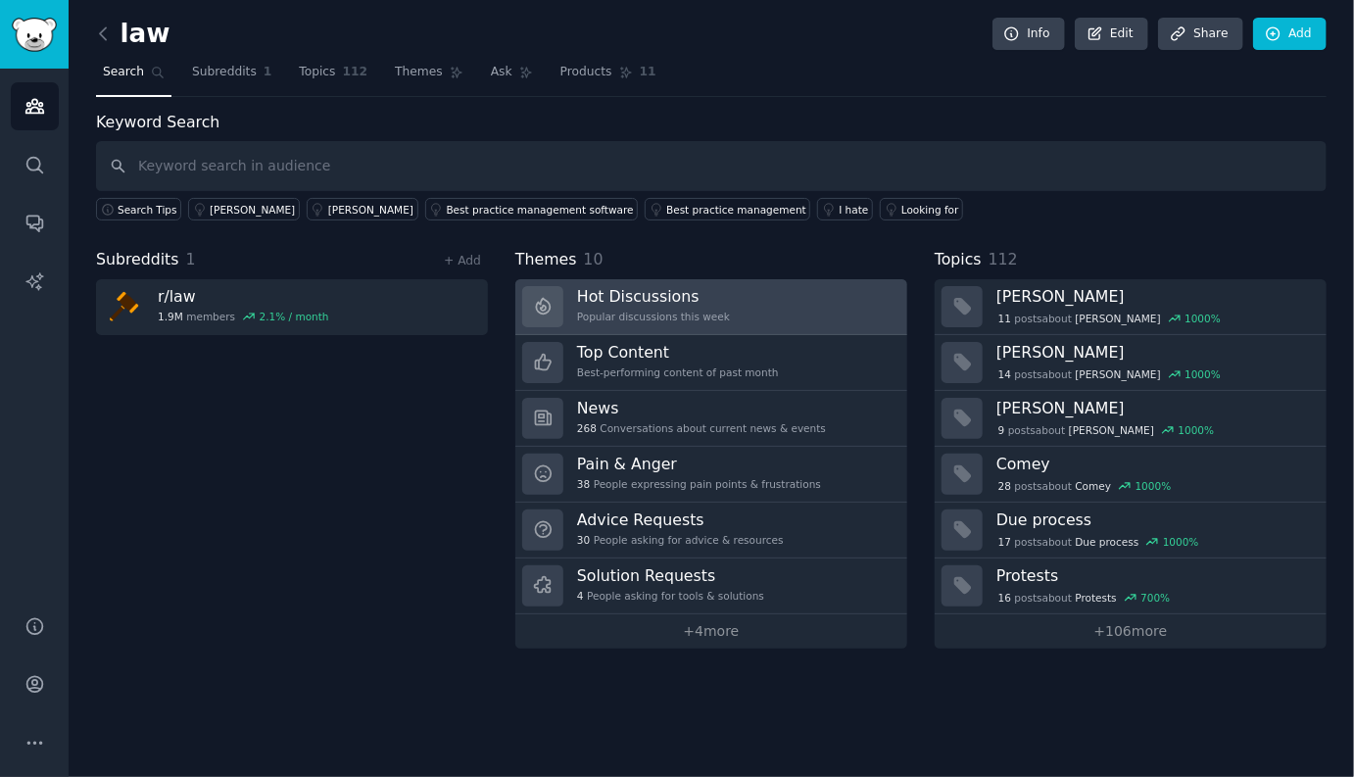
click at [750, 300] on link "Hot Discussions Popular discussions this week" at bounding box center [711, 307] width 392 height 56
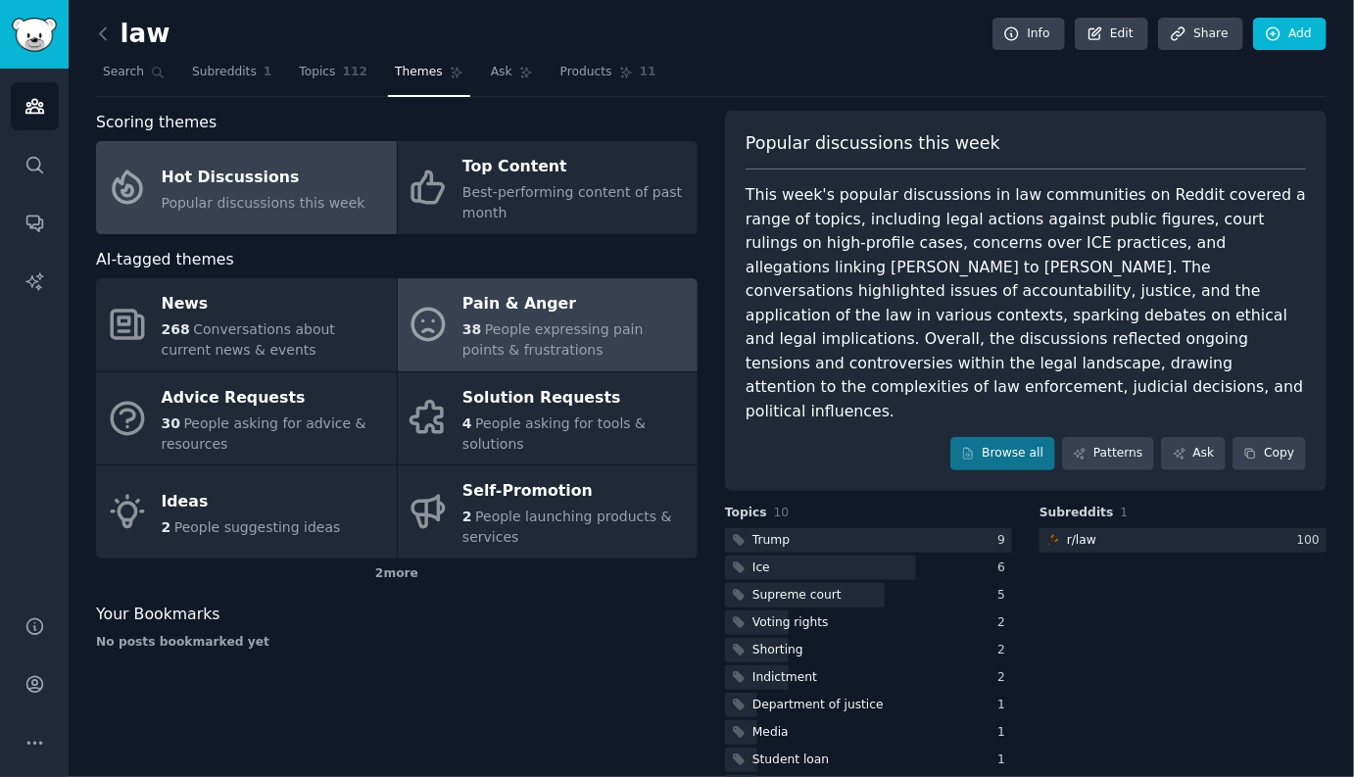
click at [510, 324] on span "People expressing pain points & frustrations" at bounding box center [552, 339] width 180 height 36
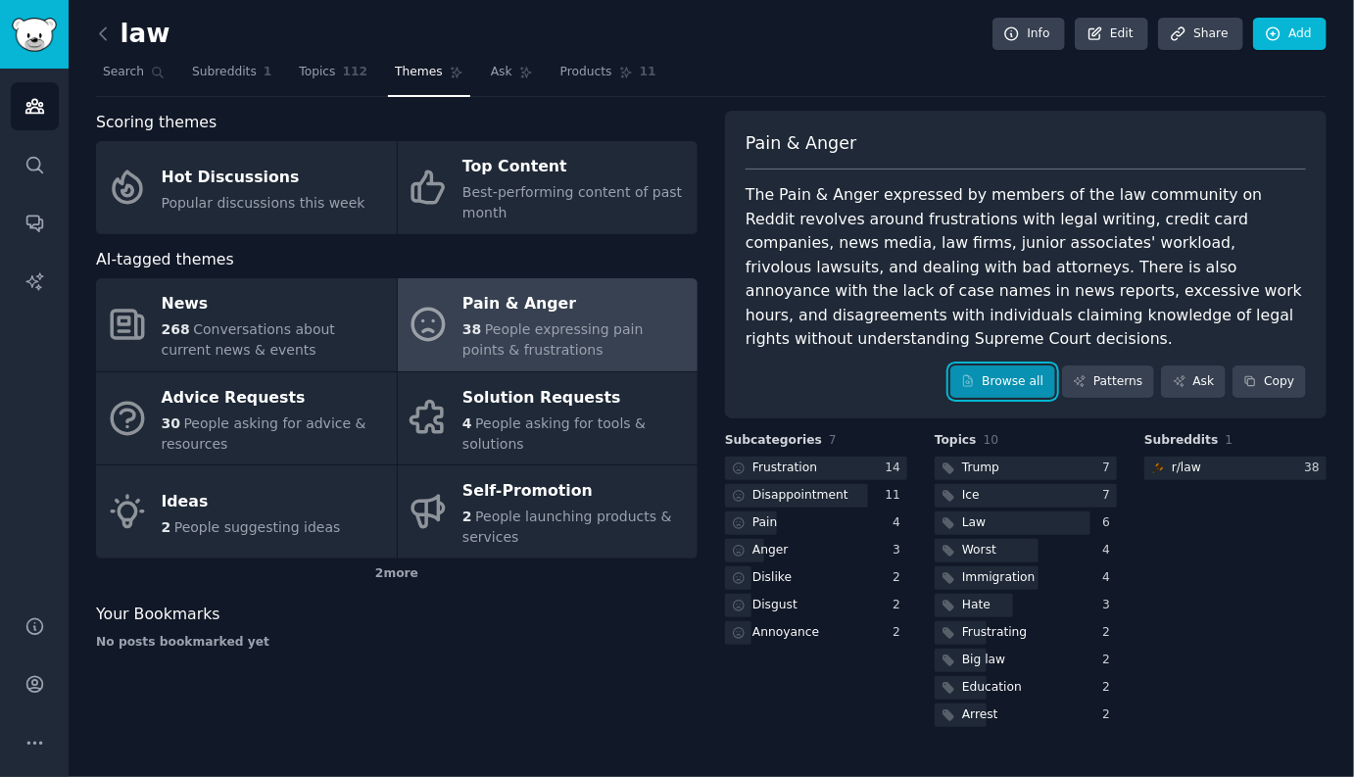
click at [1021, 389] on link "Browse all" at bounding box center [1002, 381] width 105 height 33
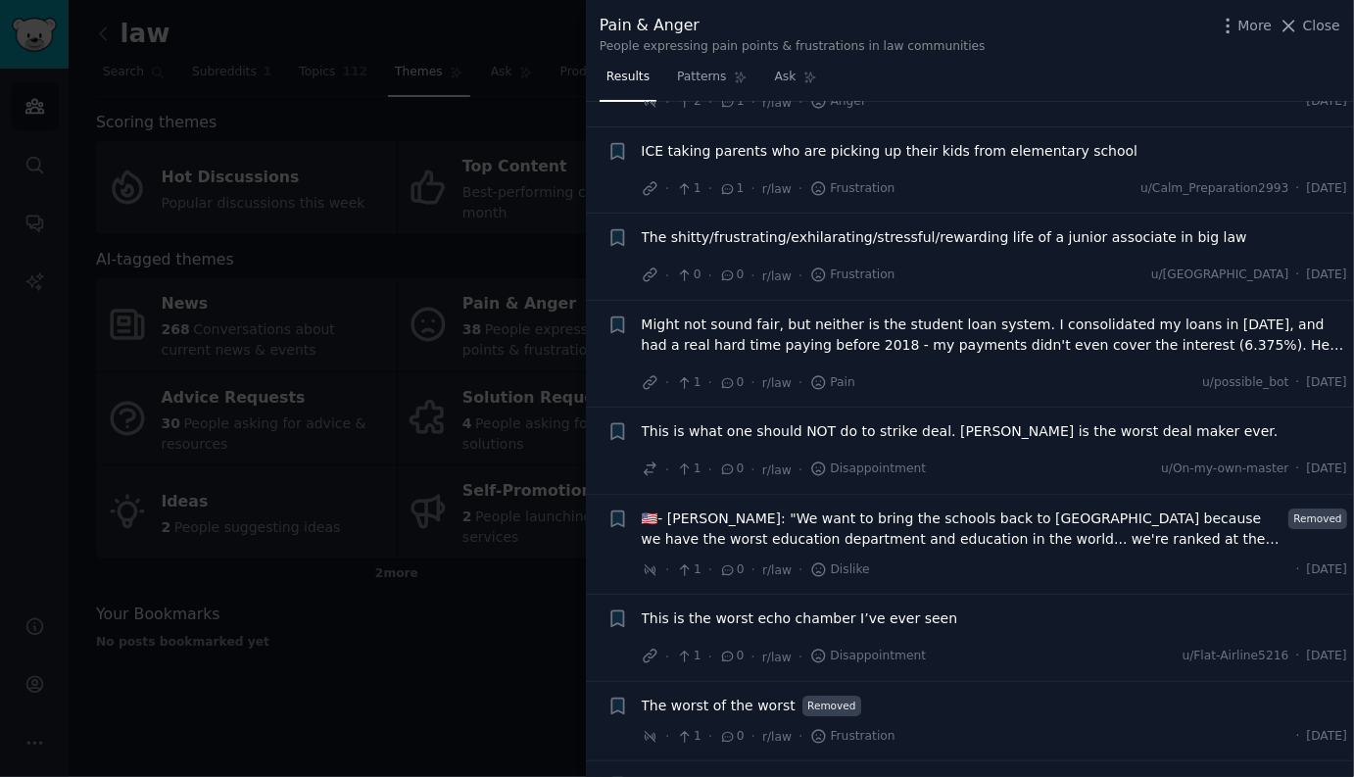
scroll to position [3201, 0]
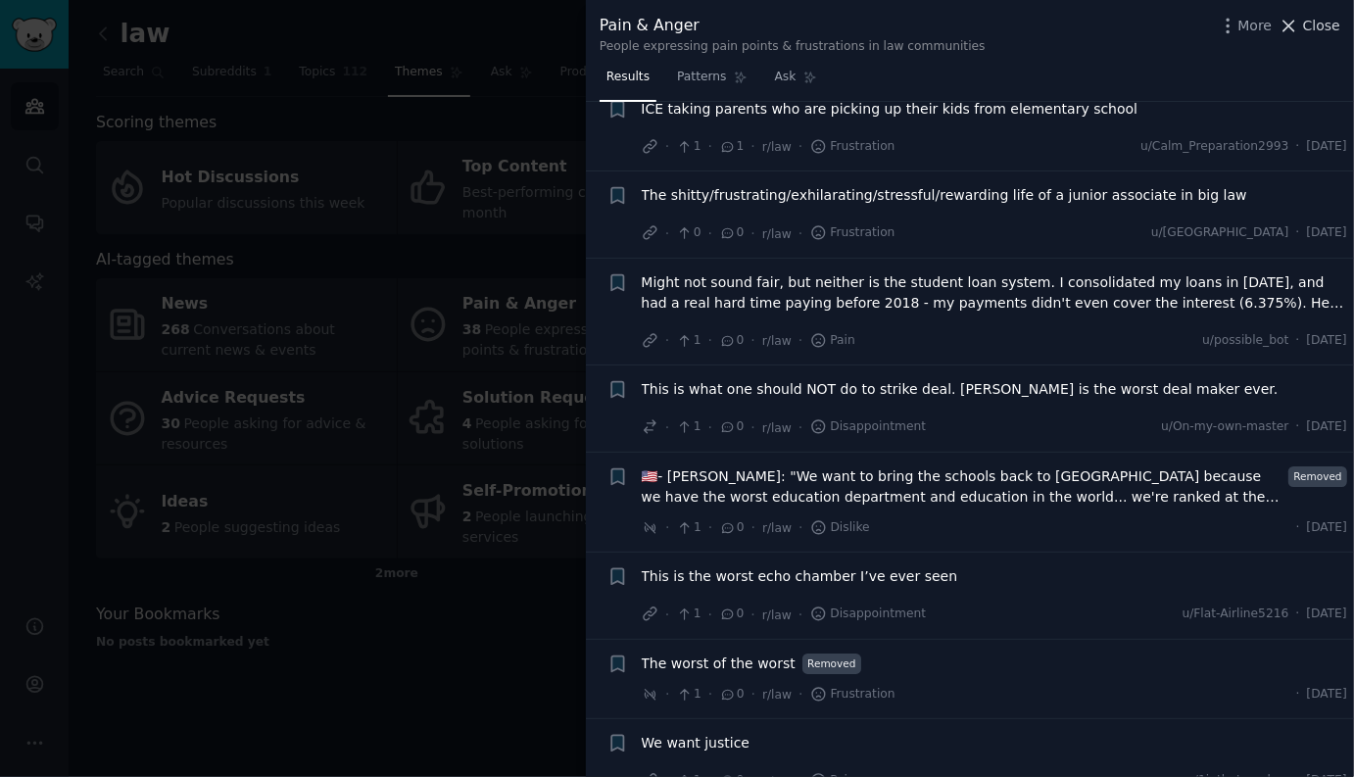
click at [1317, 24] on span "Close" at bounding box center [1321, 26] width 37 height 21
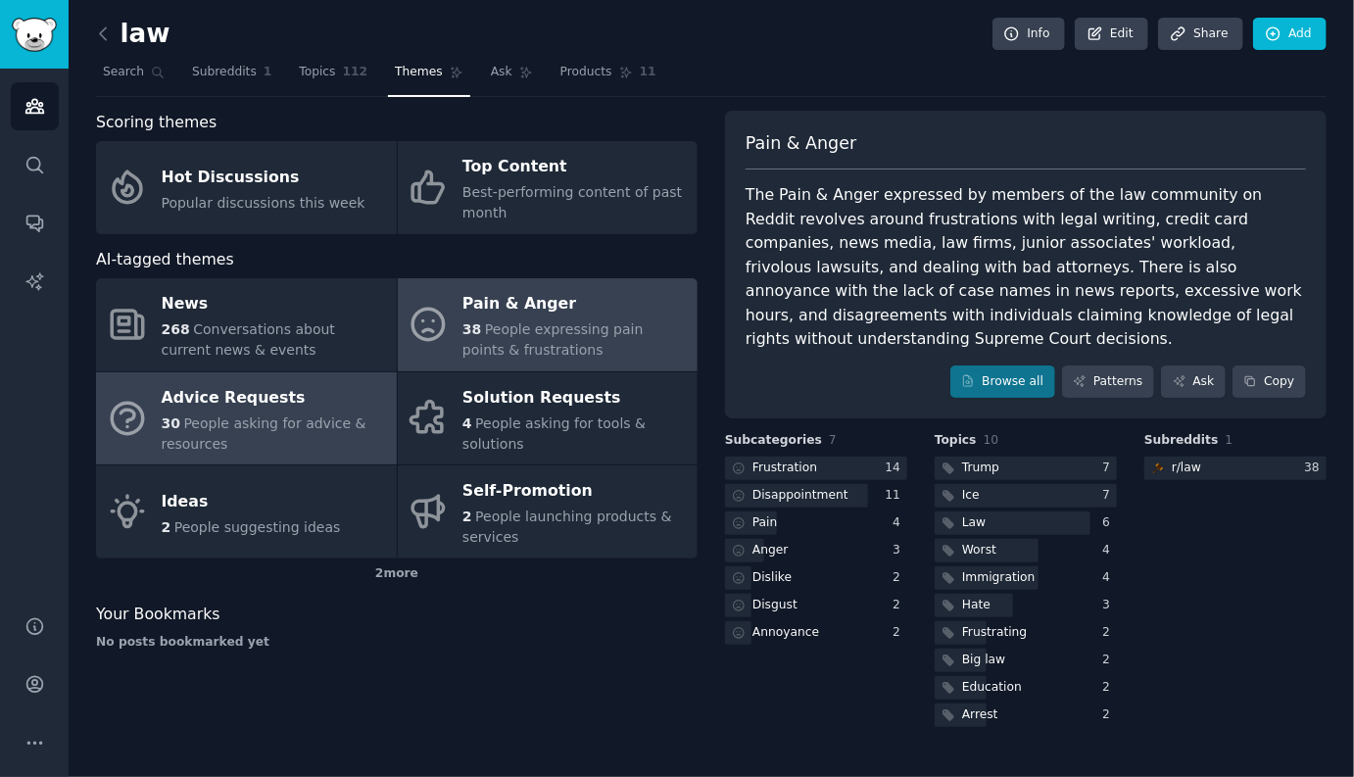
click at [292, 410] on div "Advice Requests" at bounding box center [274, 397] width 225 height 31
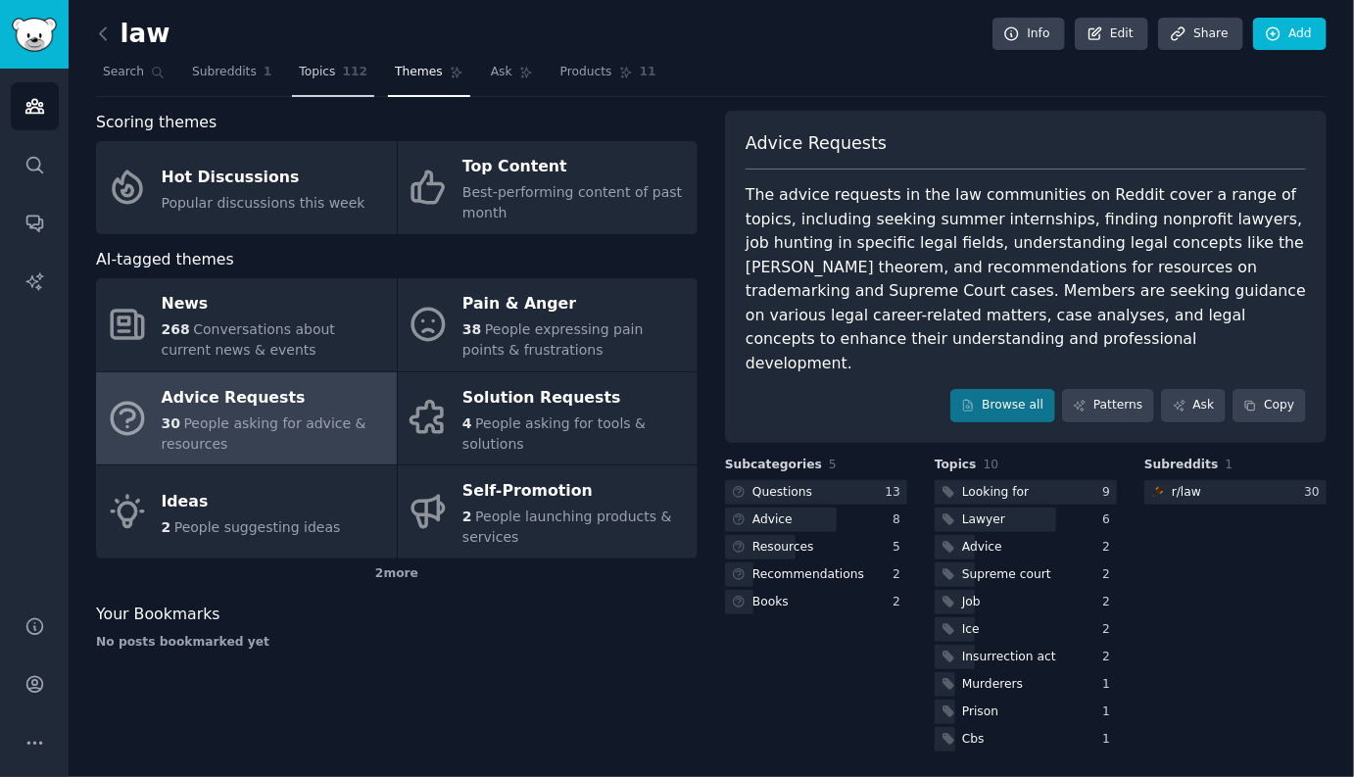
click at [327, 76] on span "Topics" at bounding box center [317, 73] width 36 height 18
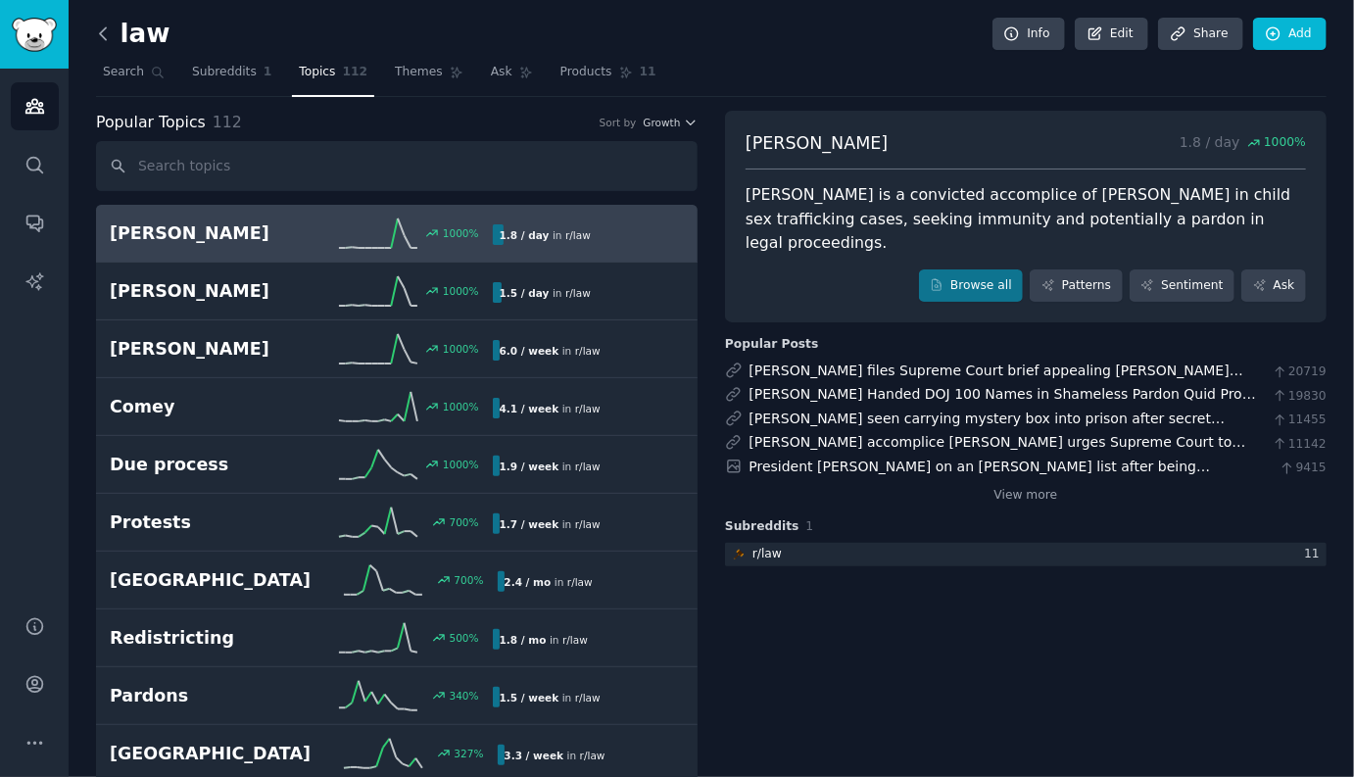
click at [102, 32] on icon at bounding box center [103, 34] width 21 height 21
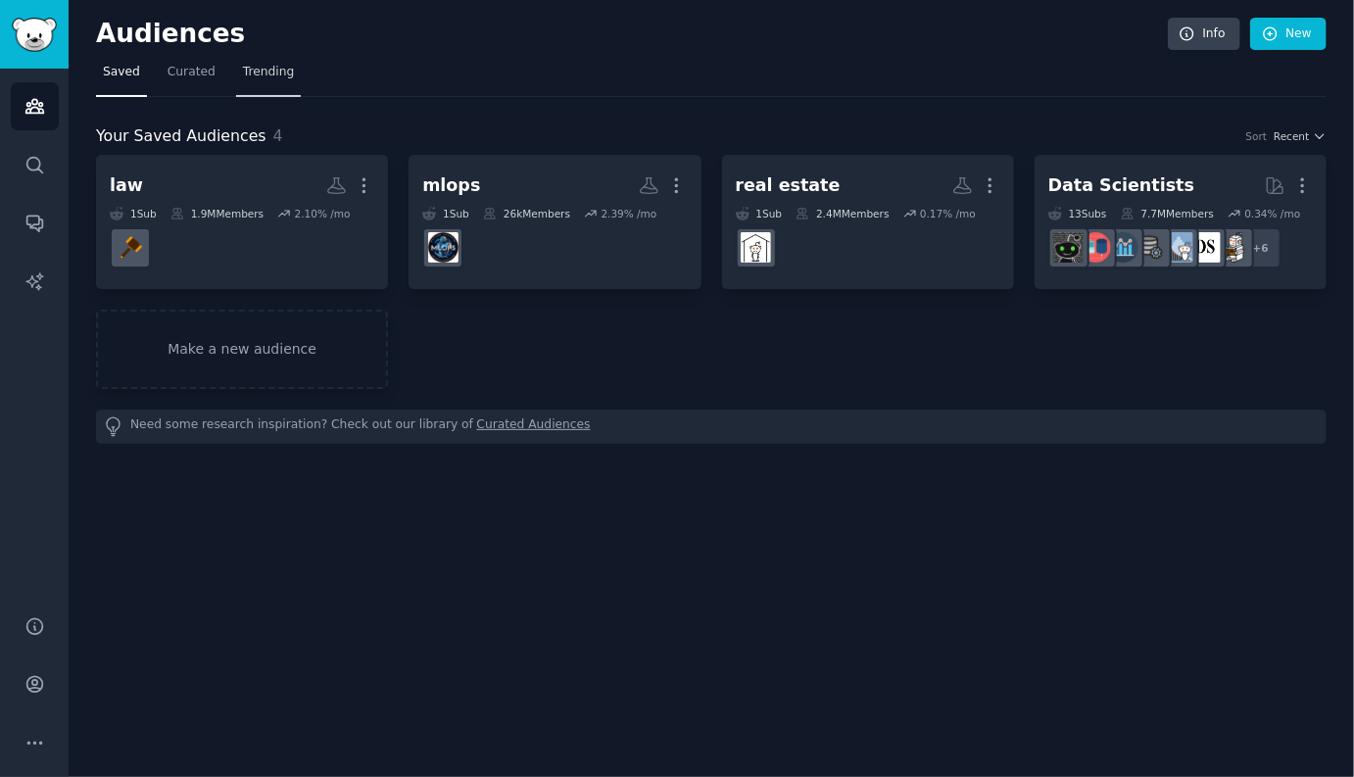
click at [255, 69] on span "Trending" at bounding box center [268, 73] width 51 height 18
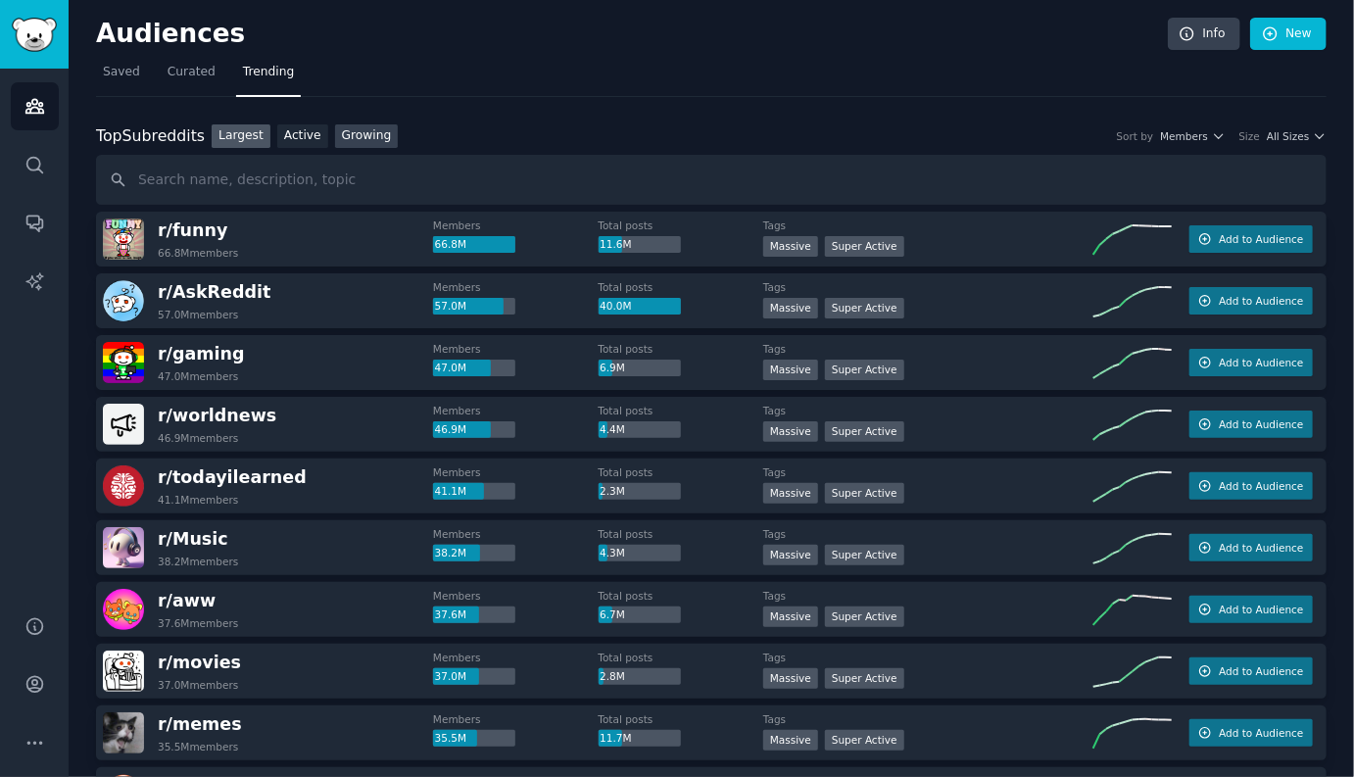
click at [352, 137] on link "Growing" at bounding box center [367, 136] width 64 height 24
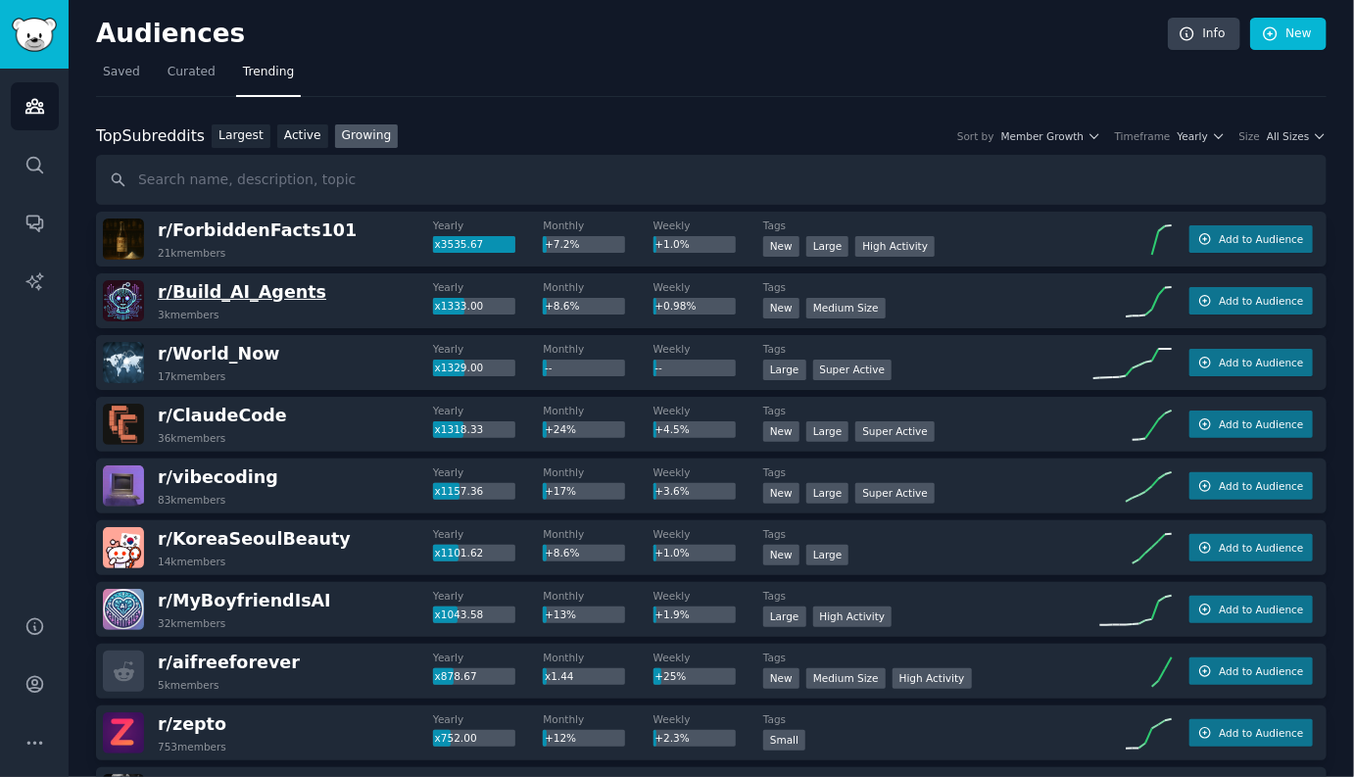
click at [257, 296] on span "r/ Build_AI_Agents" at bounding box center [242, 292] width 169 height 20
click at [1227, 299] on span "Add to Audience" at bounding box center [1261, 301] width 84 height 14
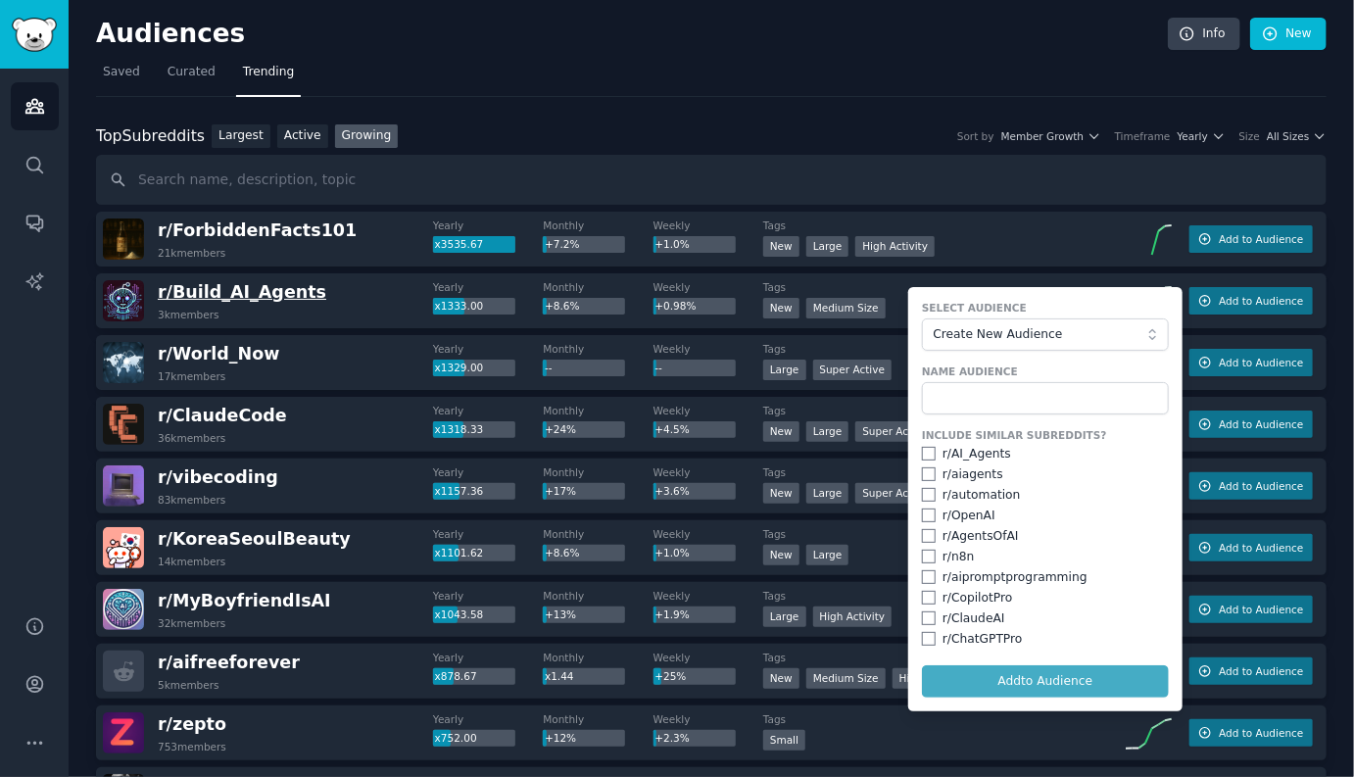
click at [226, 297] on span "r/ Build_AI_Agents" at bounding box center [242, 292] width 169 height 20
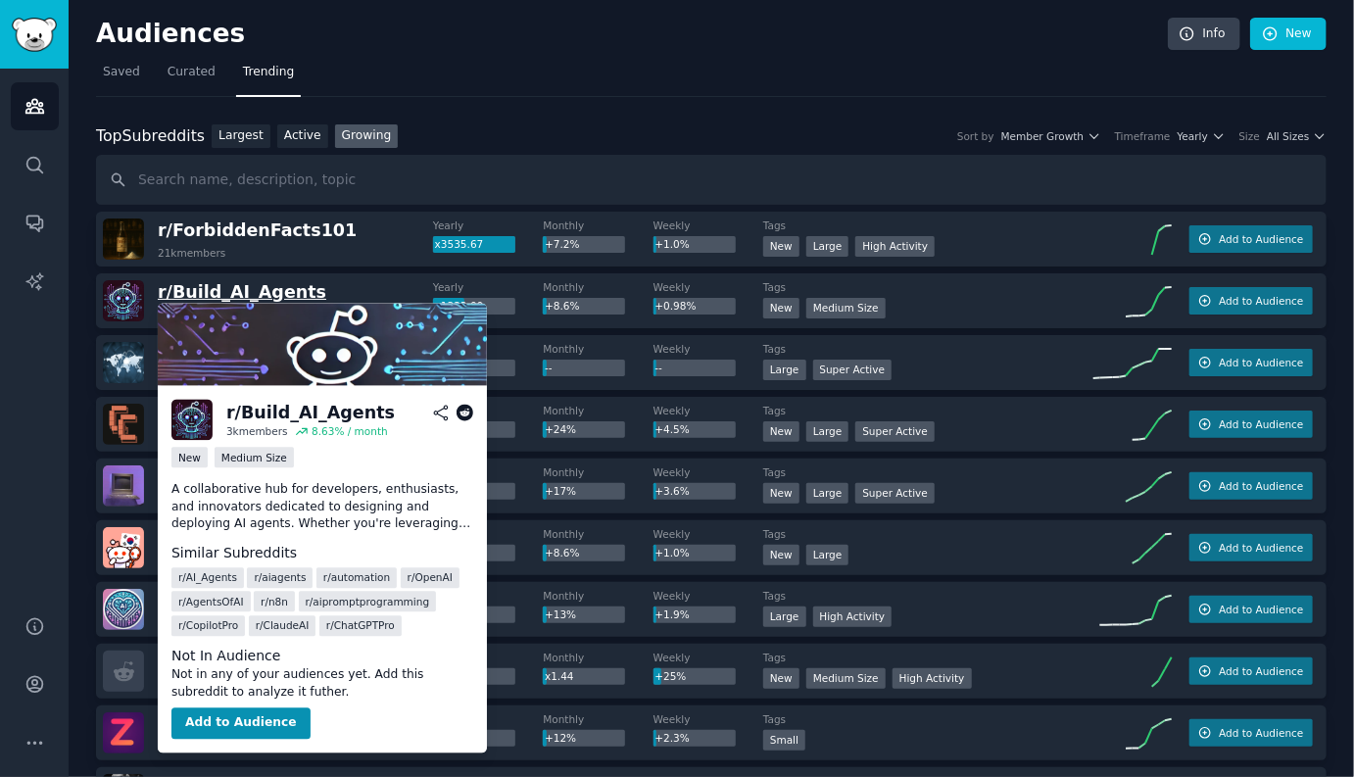
click at [231, 290] on span "r/ Build_AI_Agents" at bounding box center [242, 292] width 169 height 20
click at [250, 716] on button "Add to Audience" at bounding box center [240, 723] width 139 height 31
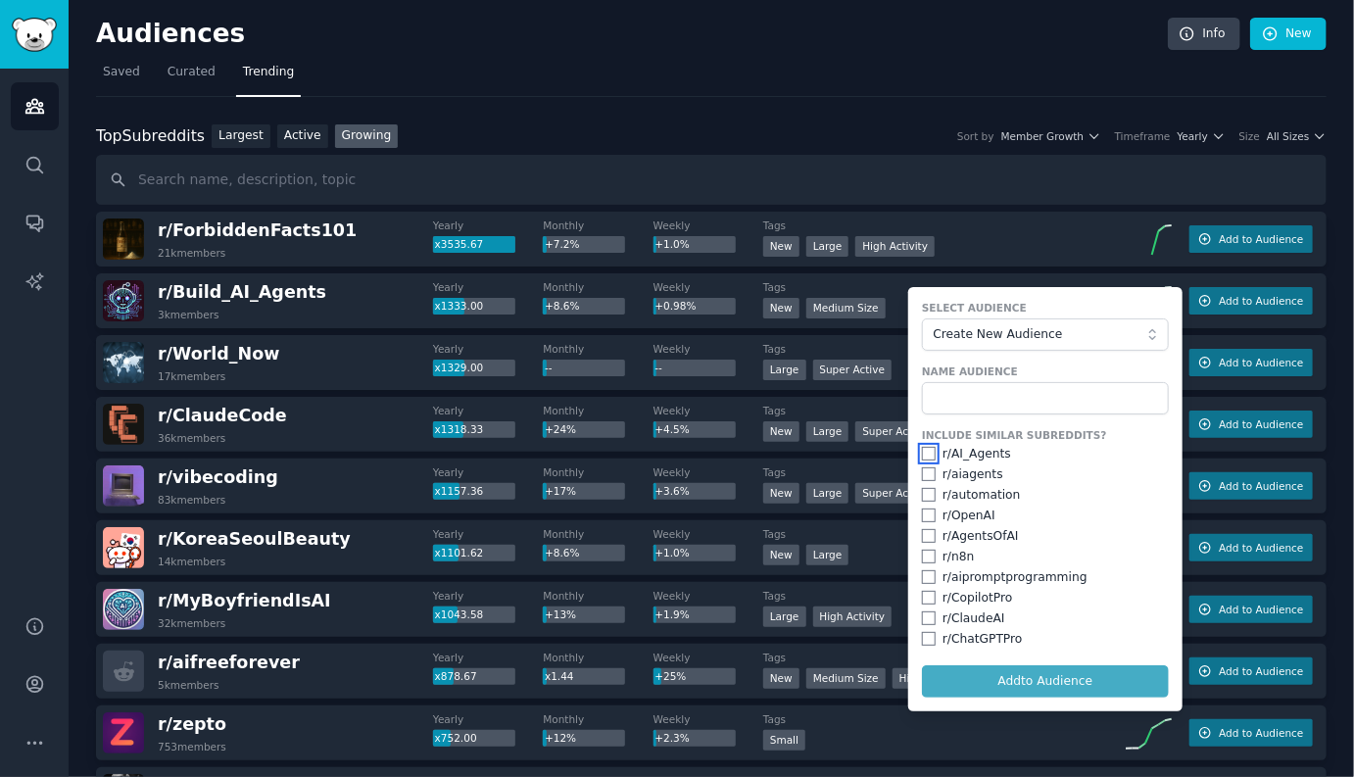
click at [922, 454] on input "checkbox" at bounding box center [929, 454] width 14 height 14
checkbox input "true"
click at [922, 471] on input "checkbox" at bounding box center [929, 474] width 14 height 14
checkbox input "true"
click at [924, 512] on input "checkbox" at bounding box center [929, 515] width 14 height 14
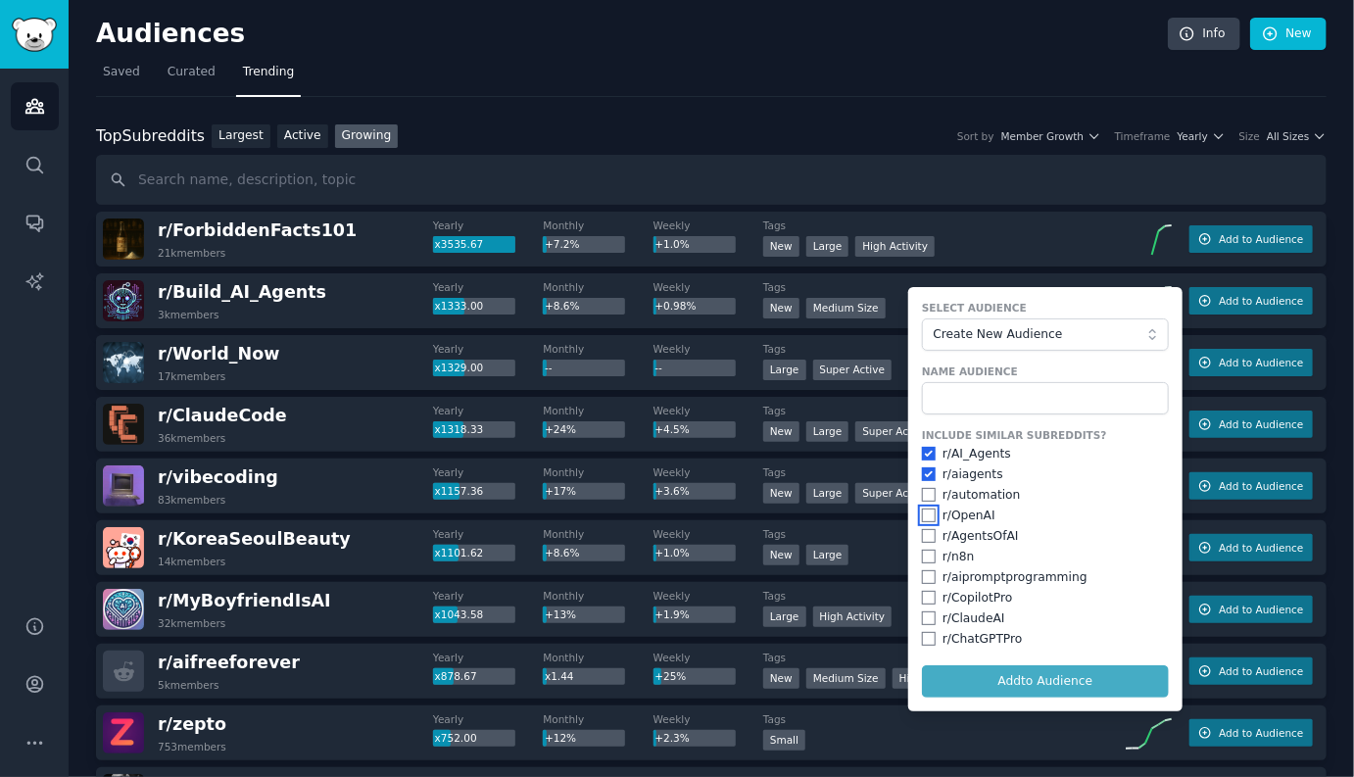
checkbox input "true"
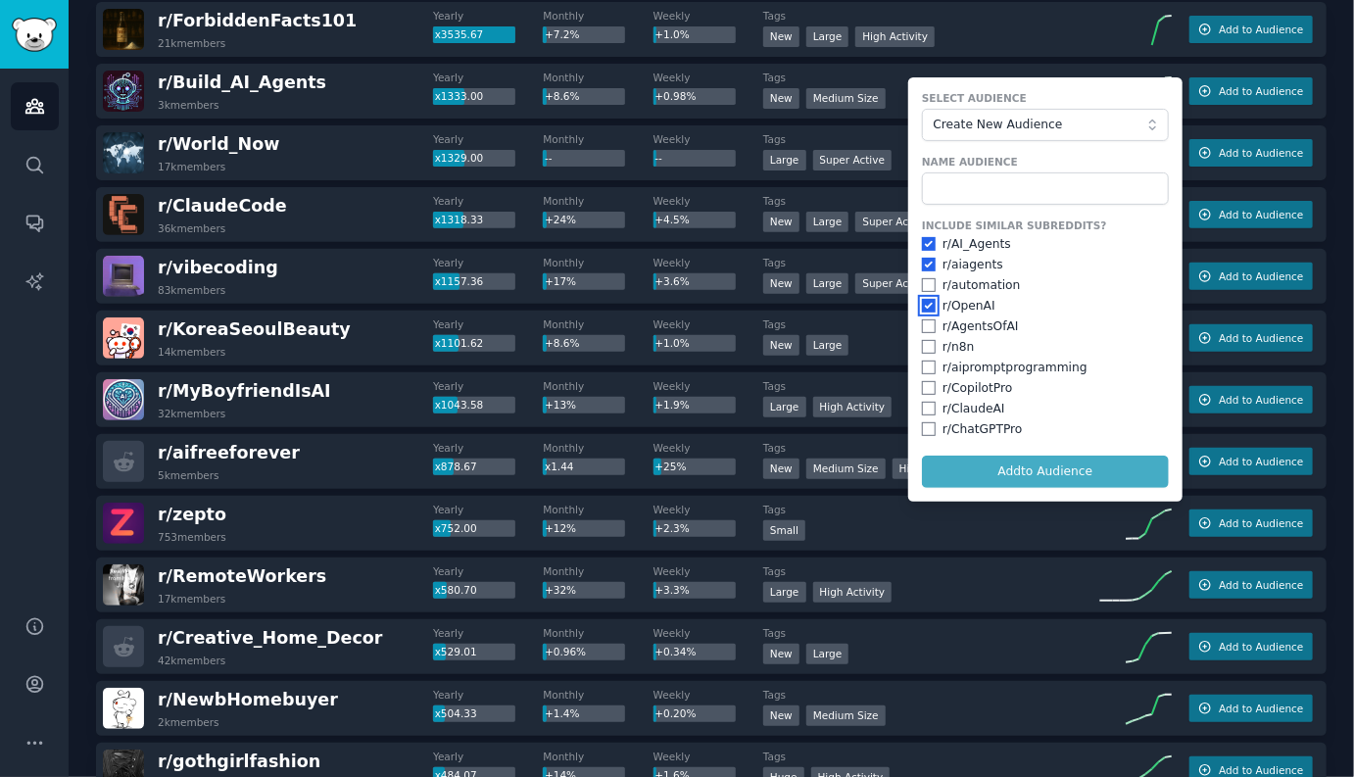
scroll to position [204, 0]
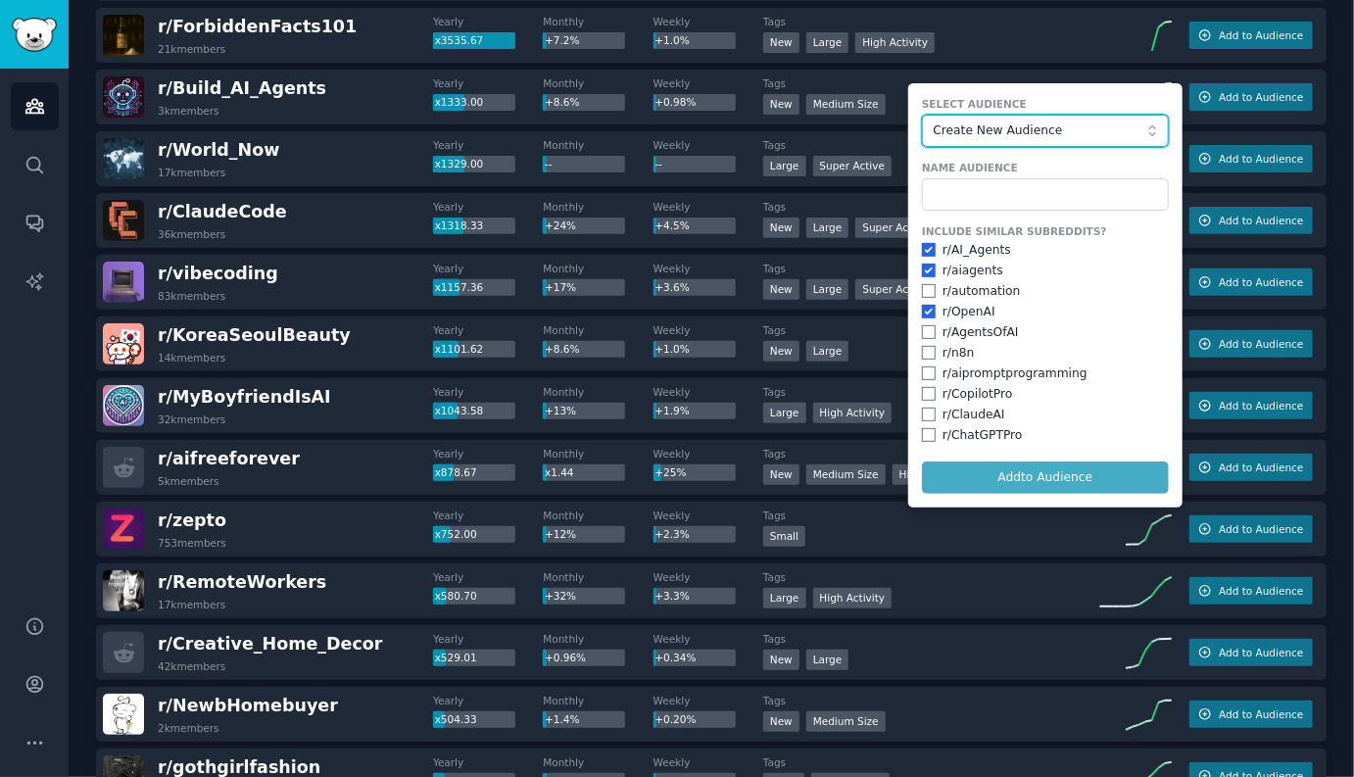
click at [1012, 122] on span "Create New Audience" at bounding box center [1041, 131] width 215 height 18
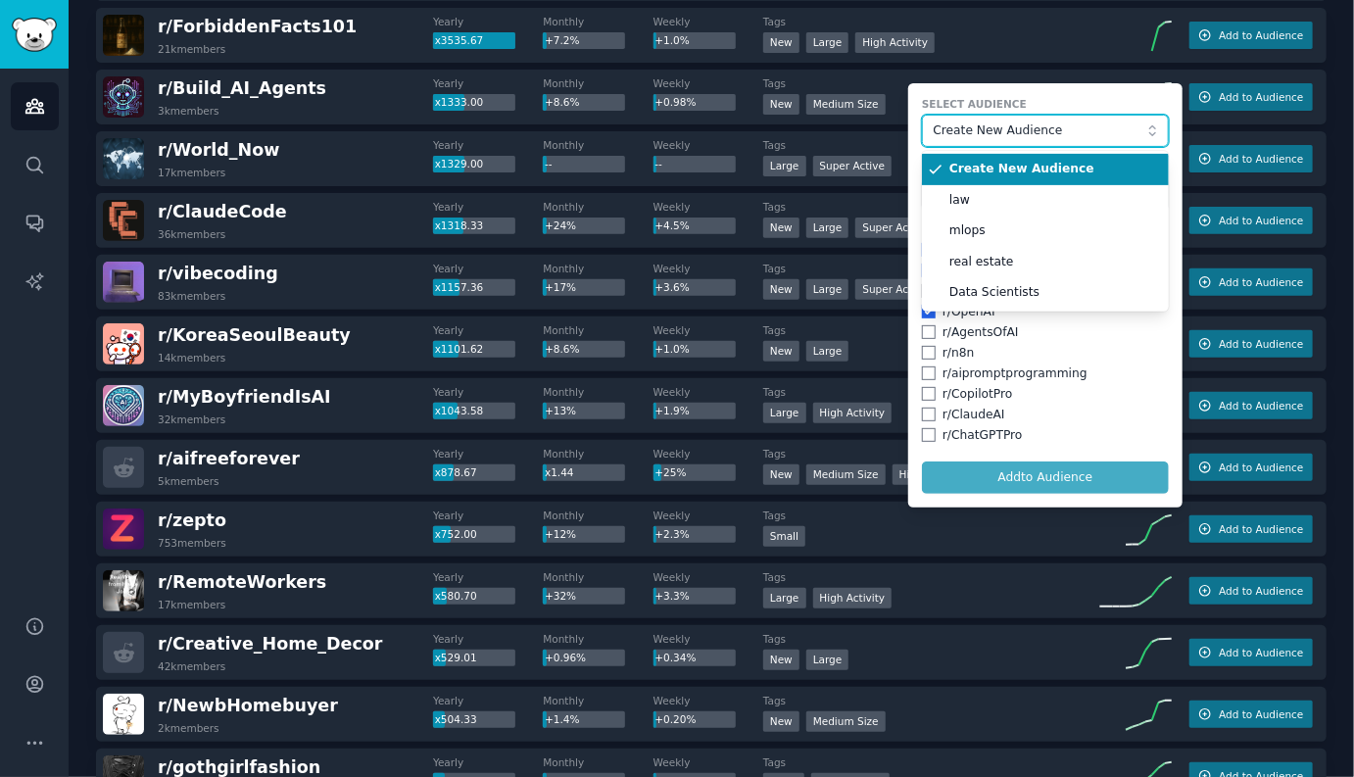
click at [1012, 122] on span "Create New Audience" at bounding box center [1041, 131] width 215 height 18
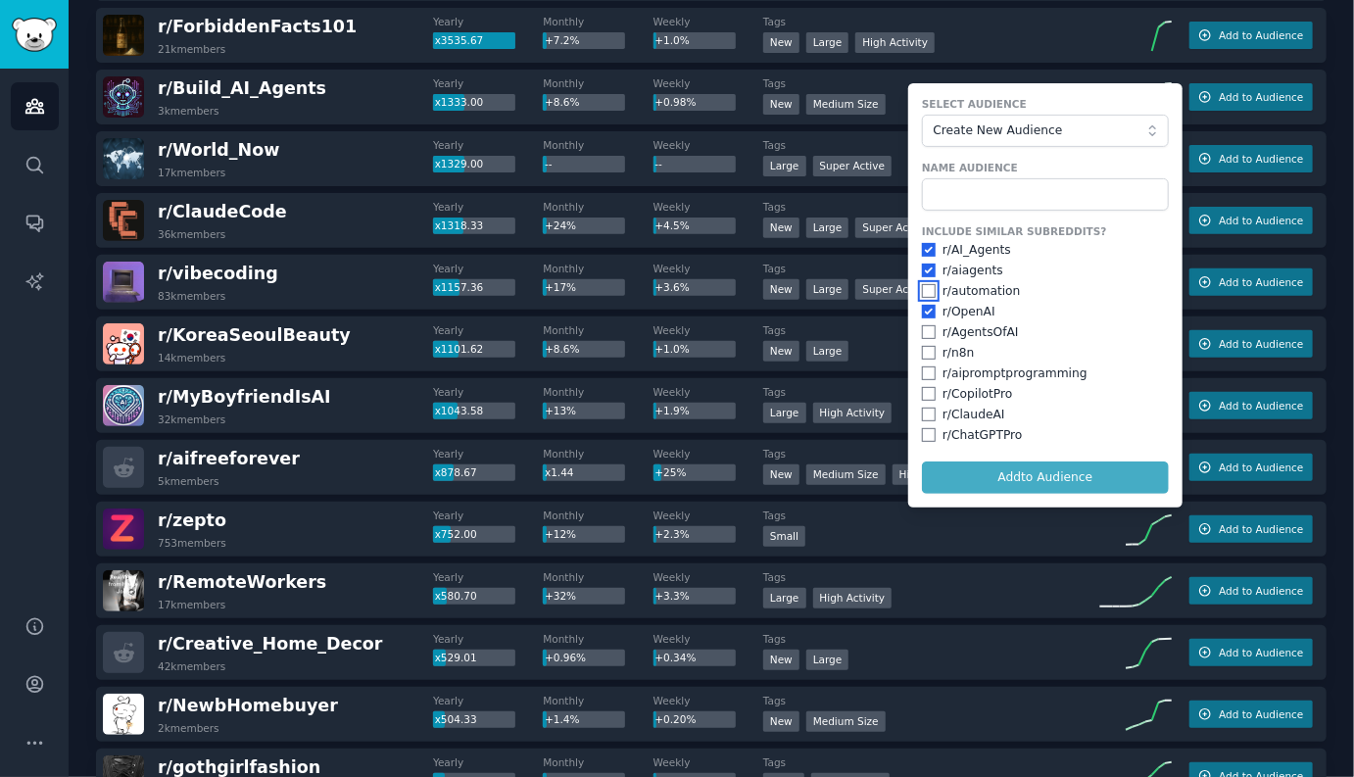
click at [927, 291] on input "checkbox" at bounding box center [929, 291] width 14 height 14
checkbox input "true"
click at [927, 341] on div "Include Similar Subreddits? r/ AI_Agents r/ aiagents r/ automation r/ OpenAI r/…" at bounding box center [1045, 333] width 247 height 219
click at [927, 331] on input "checkbox" at bounding box center [929, 332] width 14 height 14
checkbox input "true"
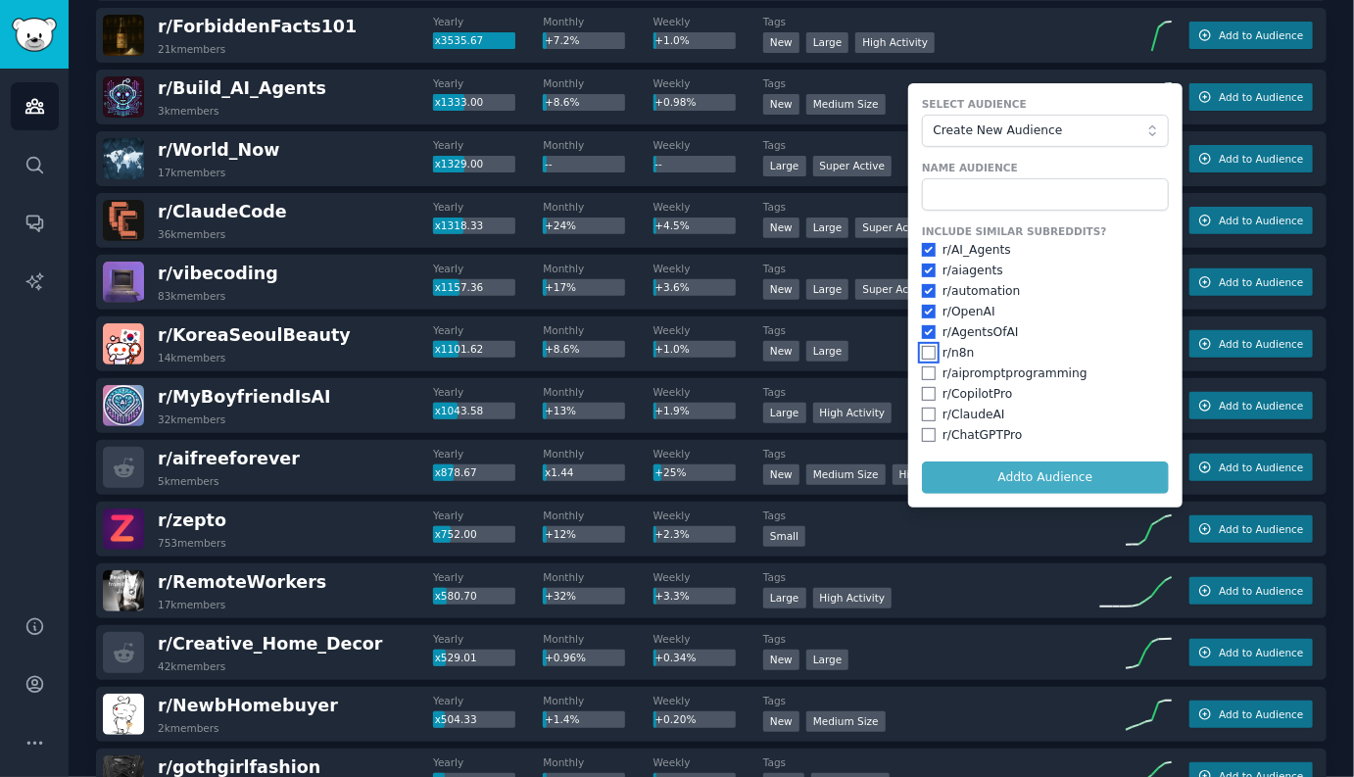
click at [927, 351] on input "checkbox" at bounding box center [929, 353] width 14 height 14
checkbox input "true"
click at [927, 381] on div "Include Similar Subreddits? r/ AI_Agents r/ aiagents r/ automation r/ OpenAI r/…" at bounding box center [1045, 333] width 247 height 219
click at [922, 367] on input "checkbox" at bounding box center [929, 373] width 14 height 14
checkbox input "true"
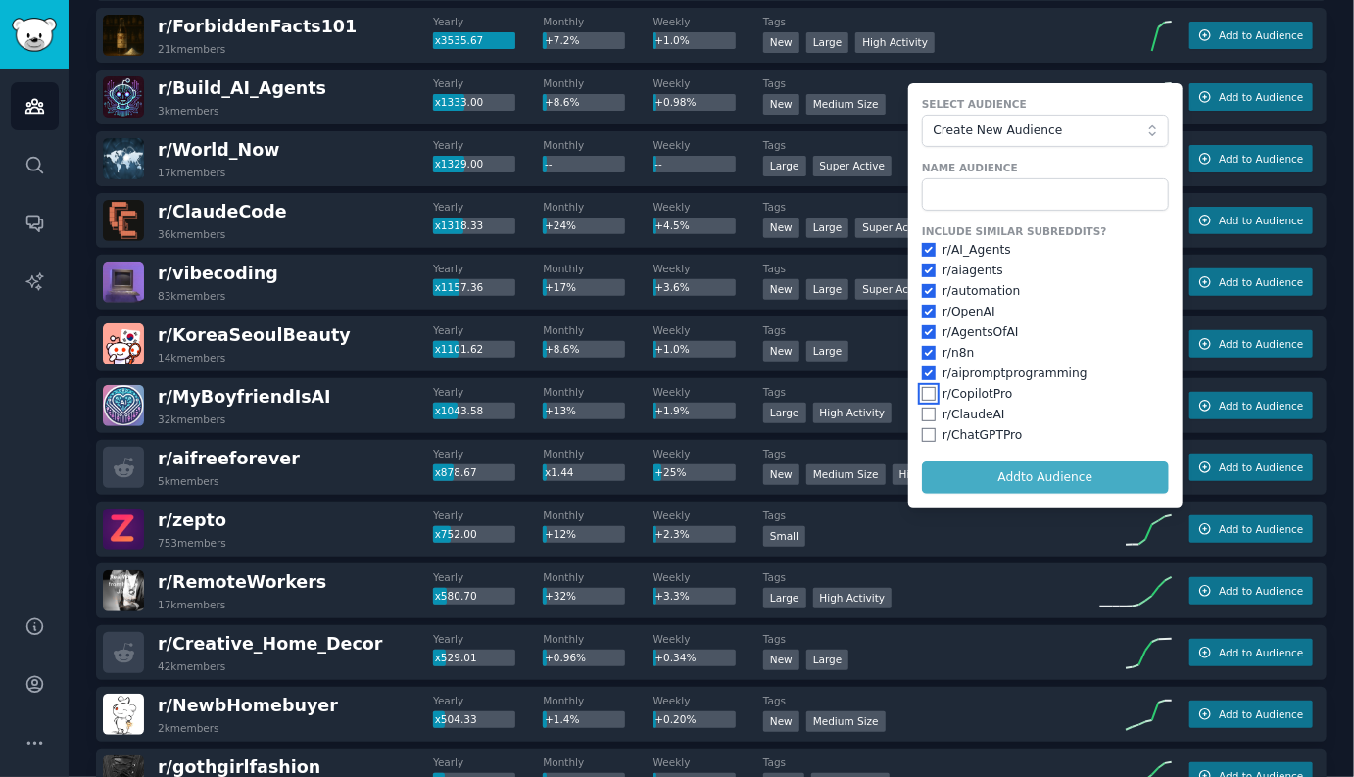
click at [922, 392] on input "checkbox" at bounding box center [929, 394] width 14 height 14
checkbox input "true"
click at [927, 408] on input "checkbox" at bounding box center [929, 415] width 14 height 14
checkbox input "true"
click at [927, 428] on input "checkbox" at bounding box center [929, 435] width 14 height 14
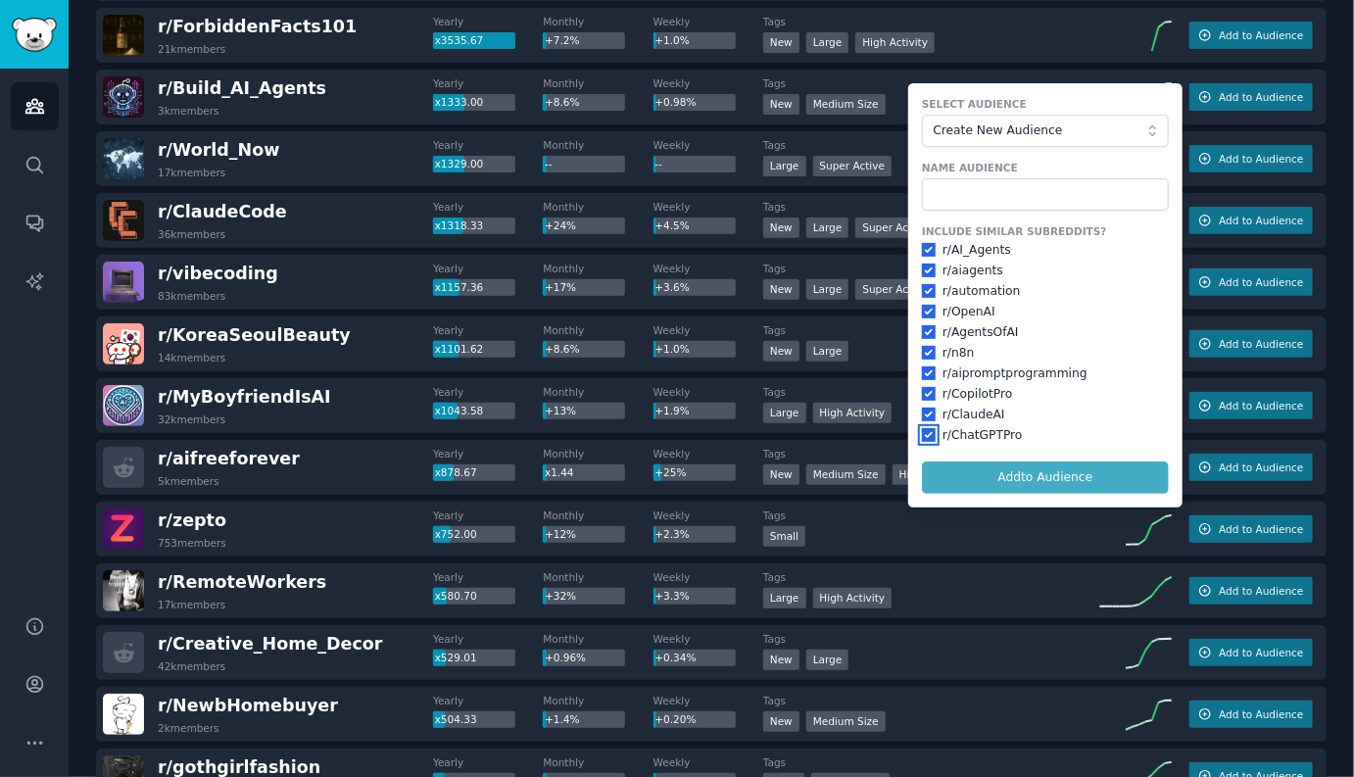
checkbox input "true"
click at [962, 470] on form "Select Audience Create New Audience Name Audience Include Similar Subreddits? r…" at bounding box center [1045, 295] width 274 height 424
click at [978, 475] on form "Select Audience Create New Audience Name Audience Include Similar Subreddits? r…" at bounding box center [1045, 295] width 274 height 424
click at [1034, 469] on form "Select Audience Create New Audience Name Audience Include Similar Subreddits? r…" at bounding box center [1045, 295] width 274 height 424
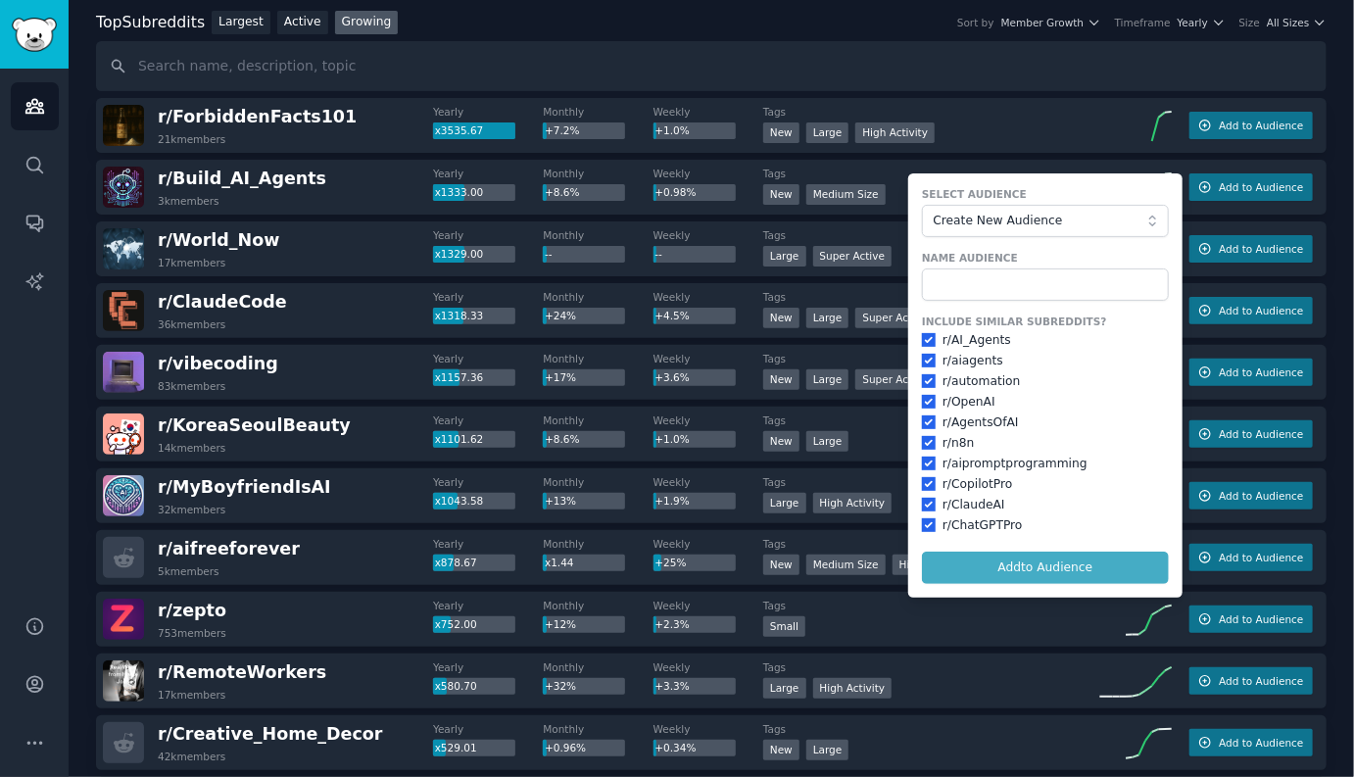
scroll to position [18, 0]
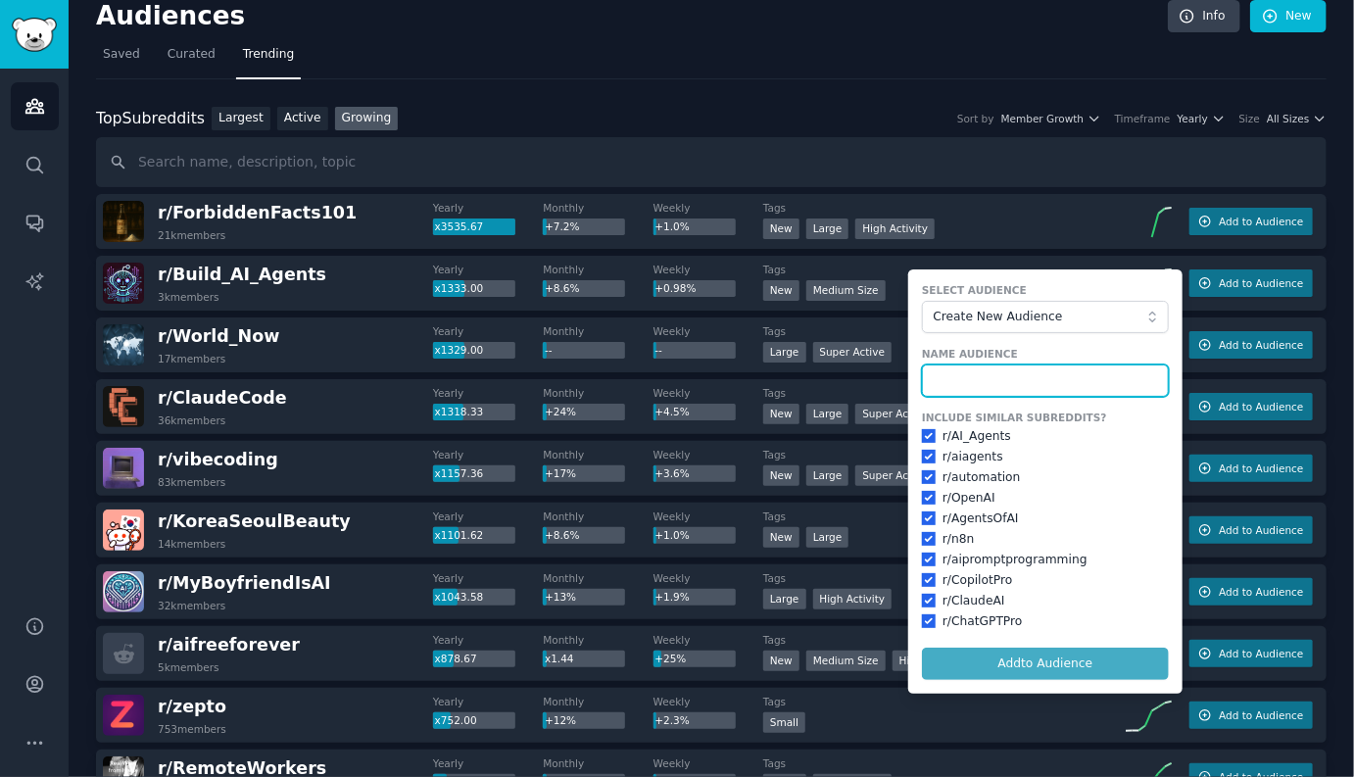
click at [997, 384] on input "text" at bounding box center [1045, 380] width 247 height 33
type input "И"
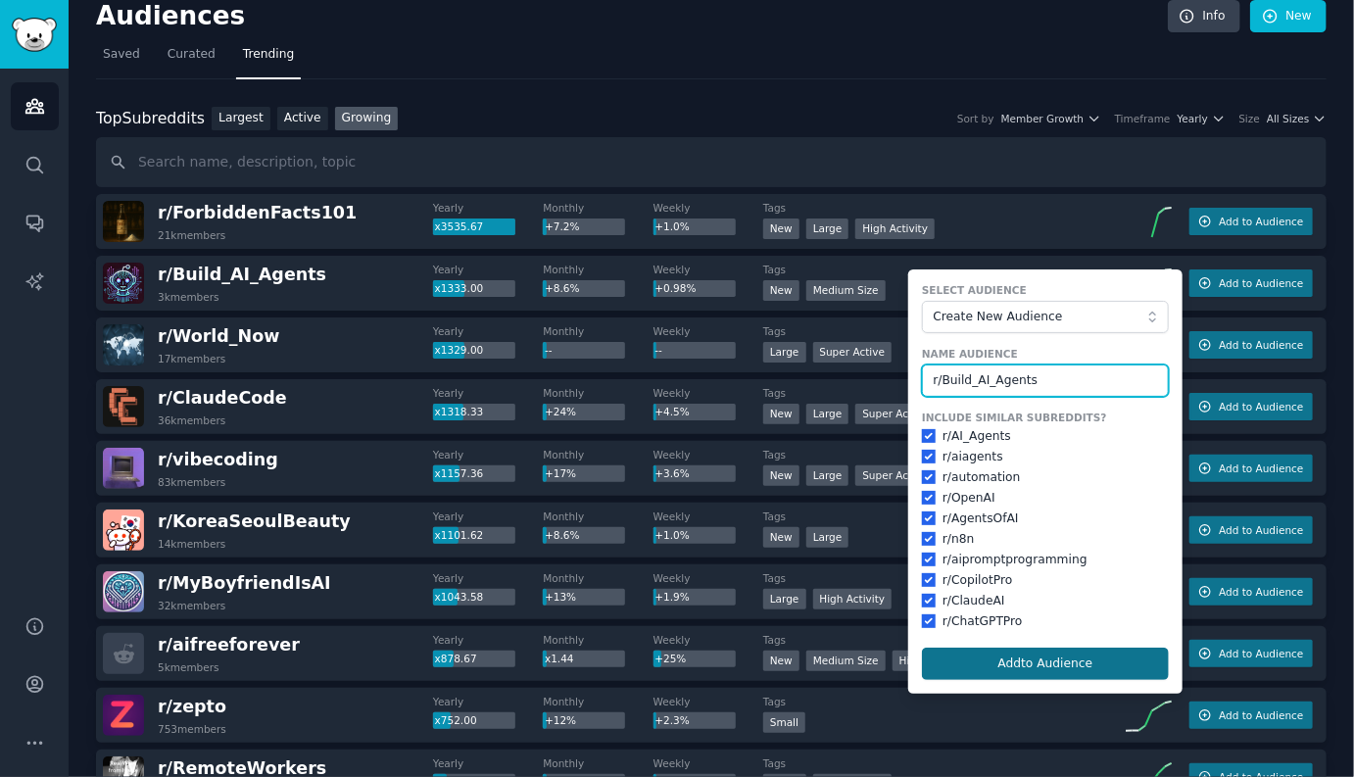
type input "r/Build_AI_Agents"
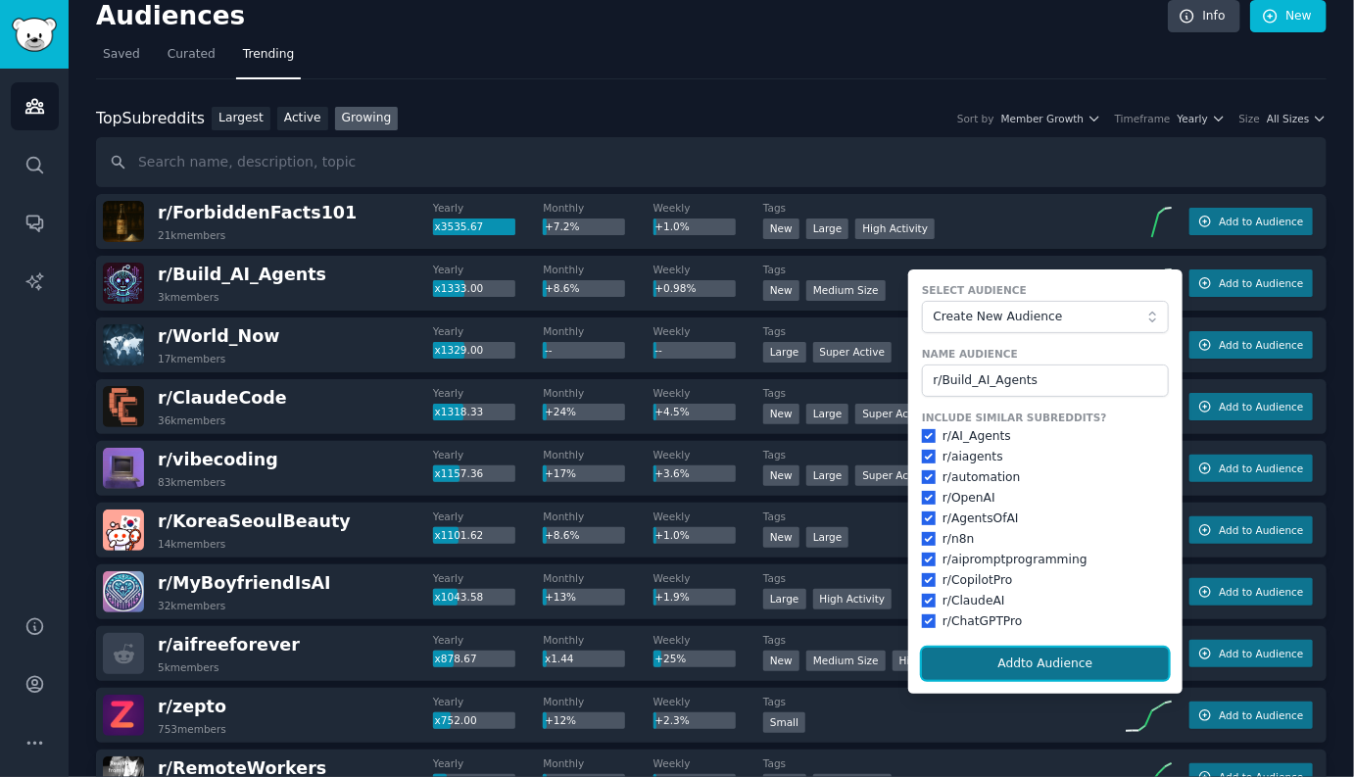
click at [1048, 658] on button "Add to Audience" at bounding box center [1045, 664] width 247 height 33
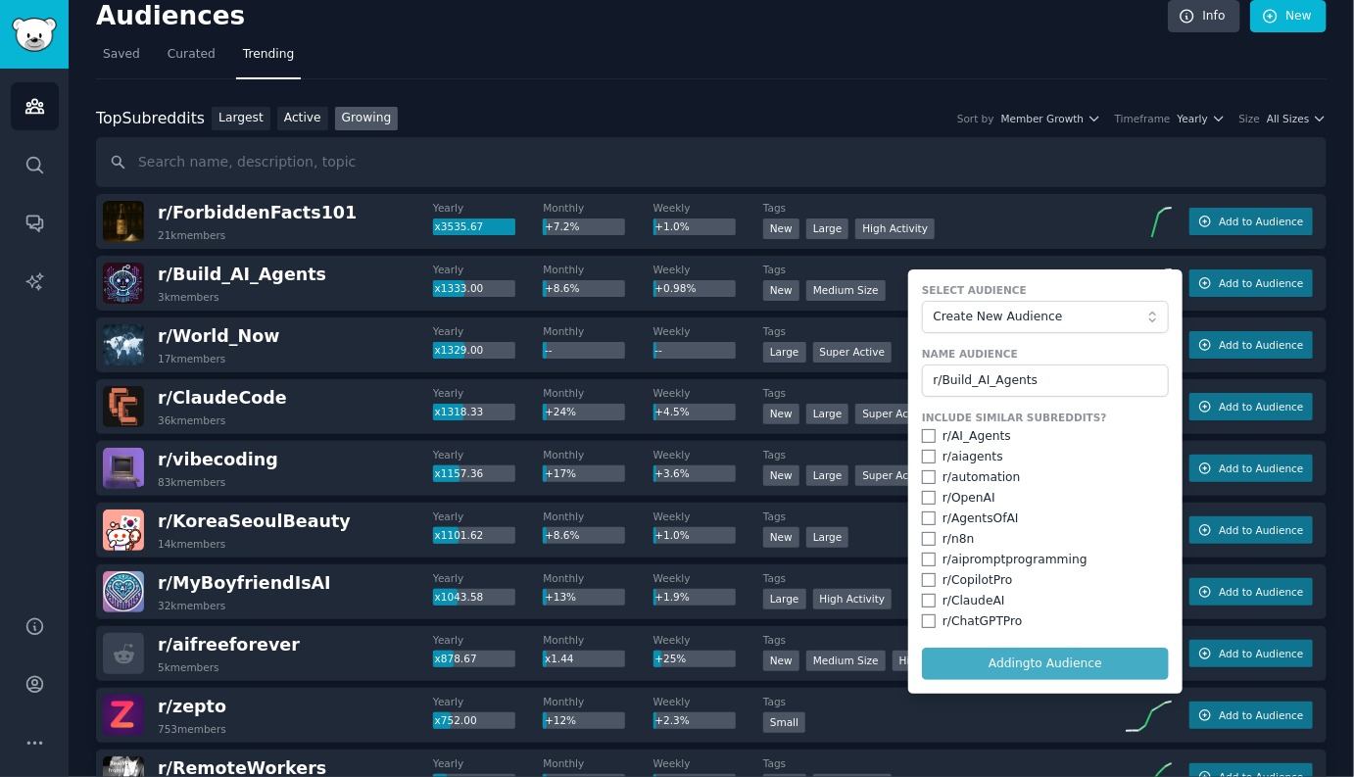
checkbox input "false"
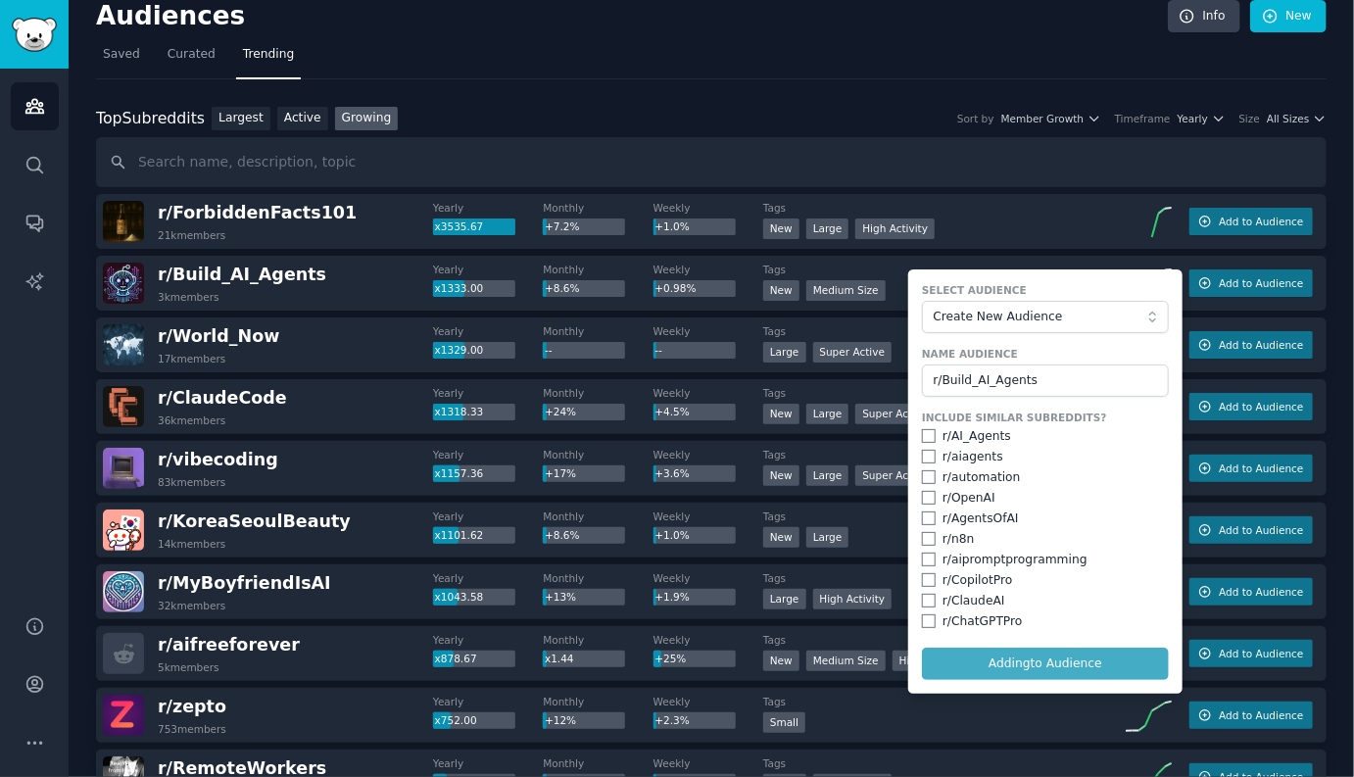
checkbox input "false"
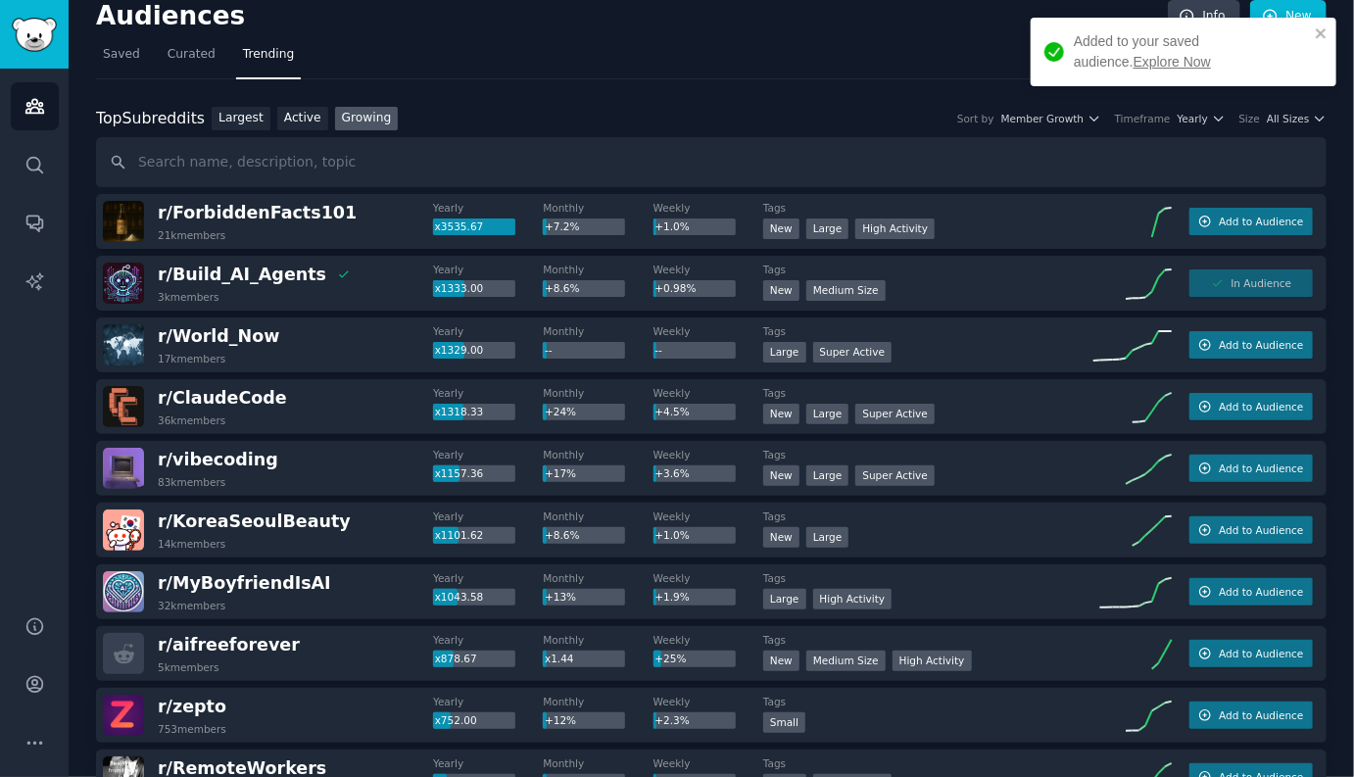
click at [1134, 59] on link "Explore Now" at bounding box center [1172, 62] width 77 height 16
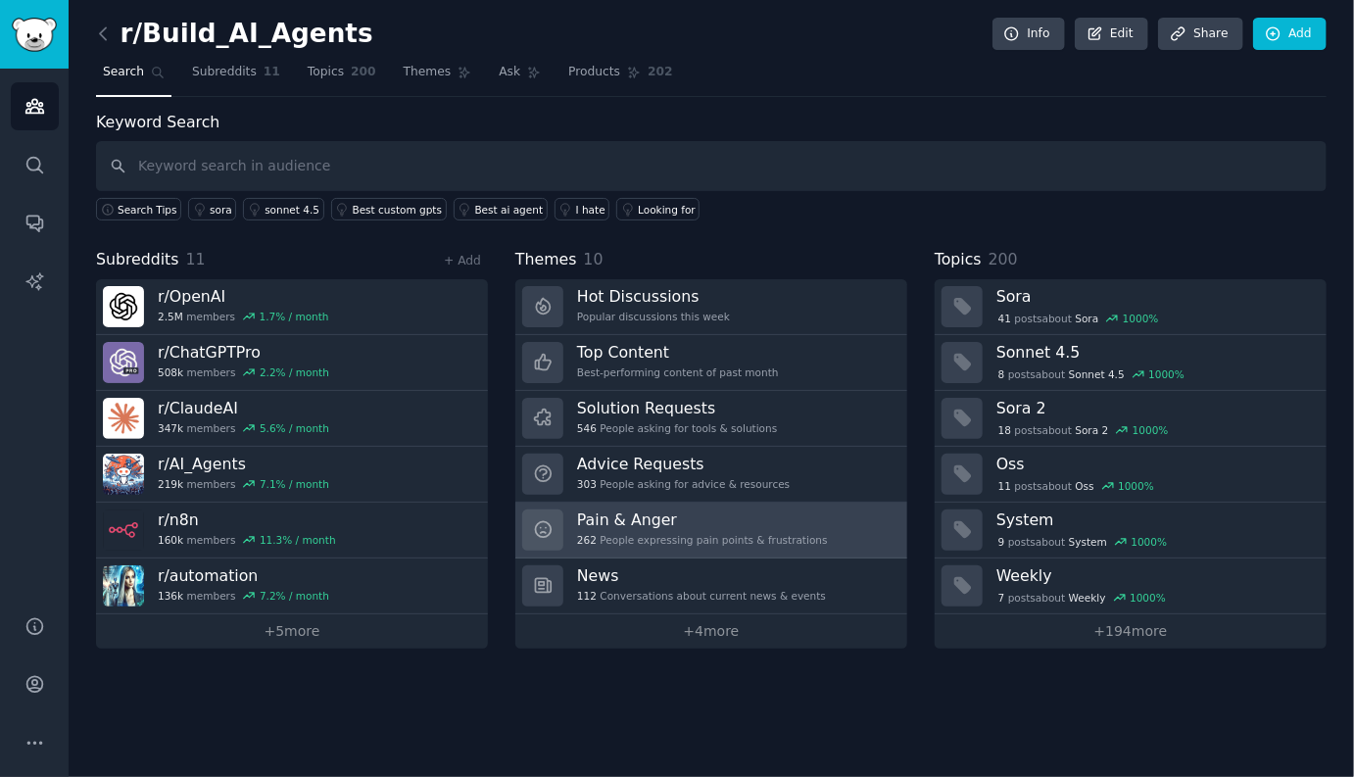
click at [644, 517] on h3 "Pain & Anger" at bounding box center [702, 519] width 251 height 21
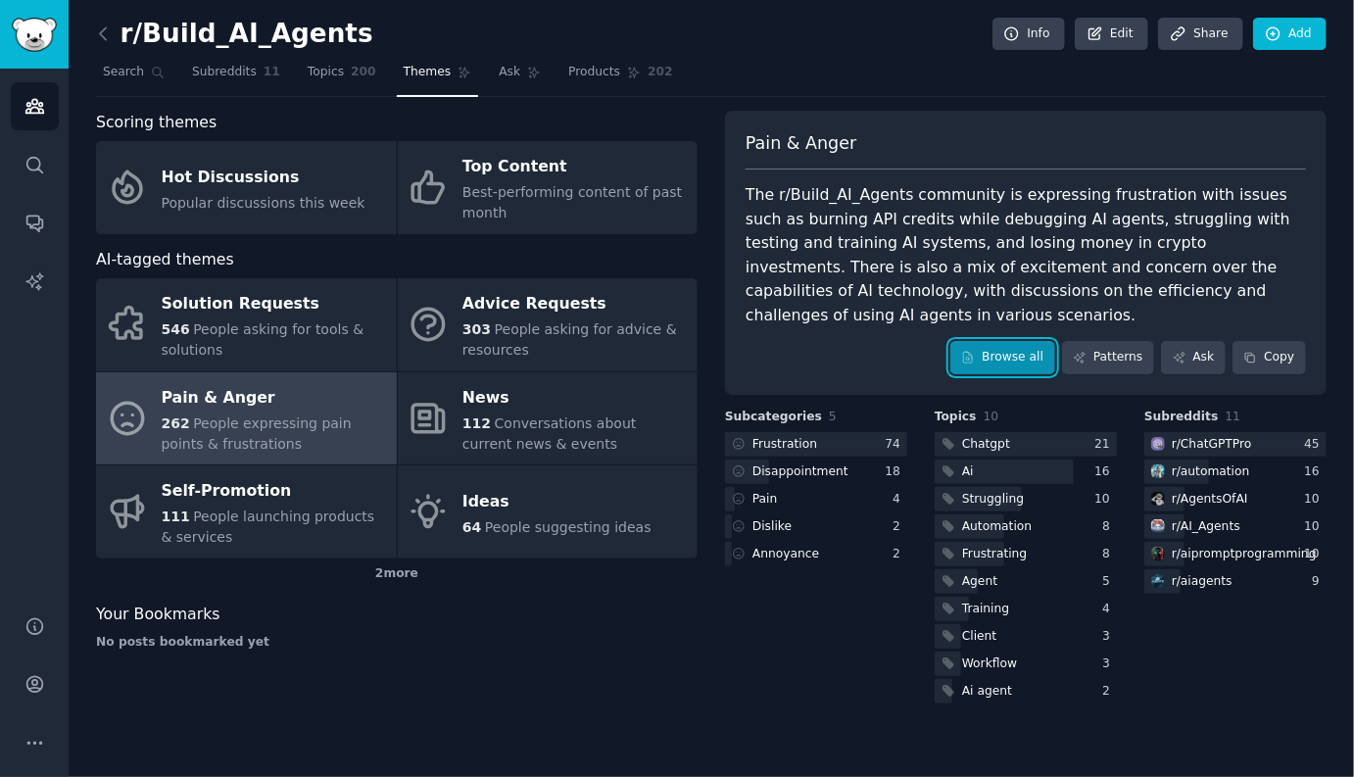
click at [1006, 353] on link "Browse all" at bounding box center [1002, 357] width 105 height 33
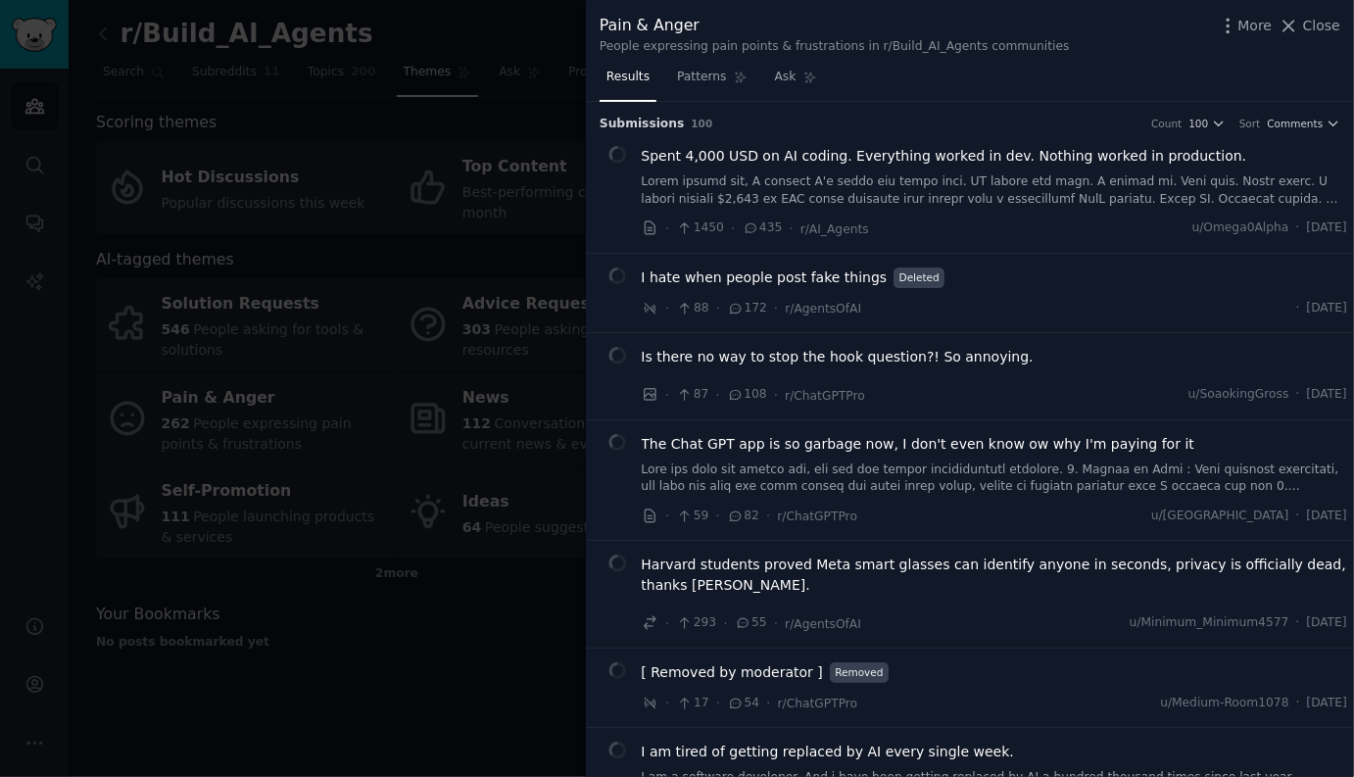
click at [1006, 353] on div "Is there no way to stop the hook question?! So annoying." at bounding box center [995, 357] width 706 height 21
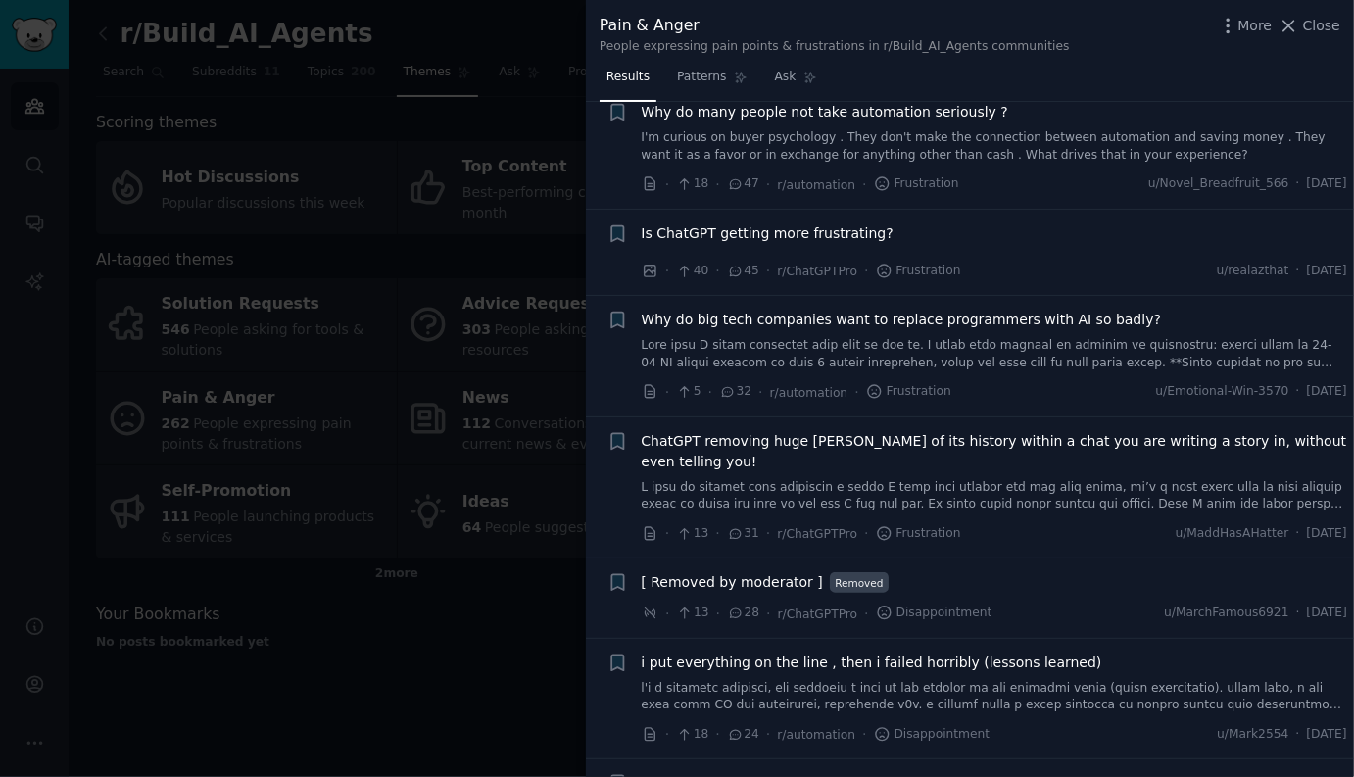
scroll to position [745, 0]
click at [813, 230] on span "Is ChatGPT getting more frustrating?" at bounding box center [768, 232] width 252 height 21
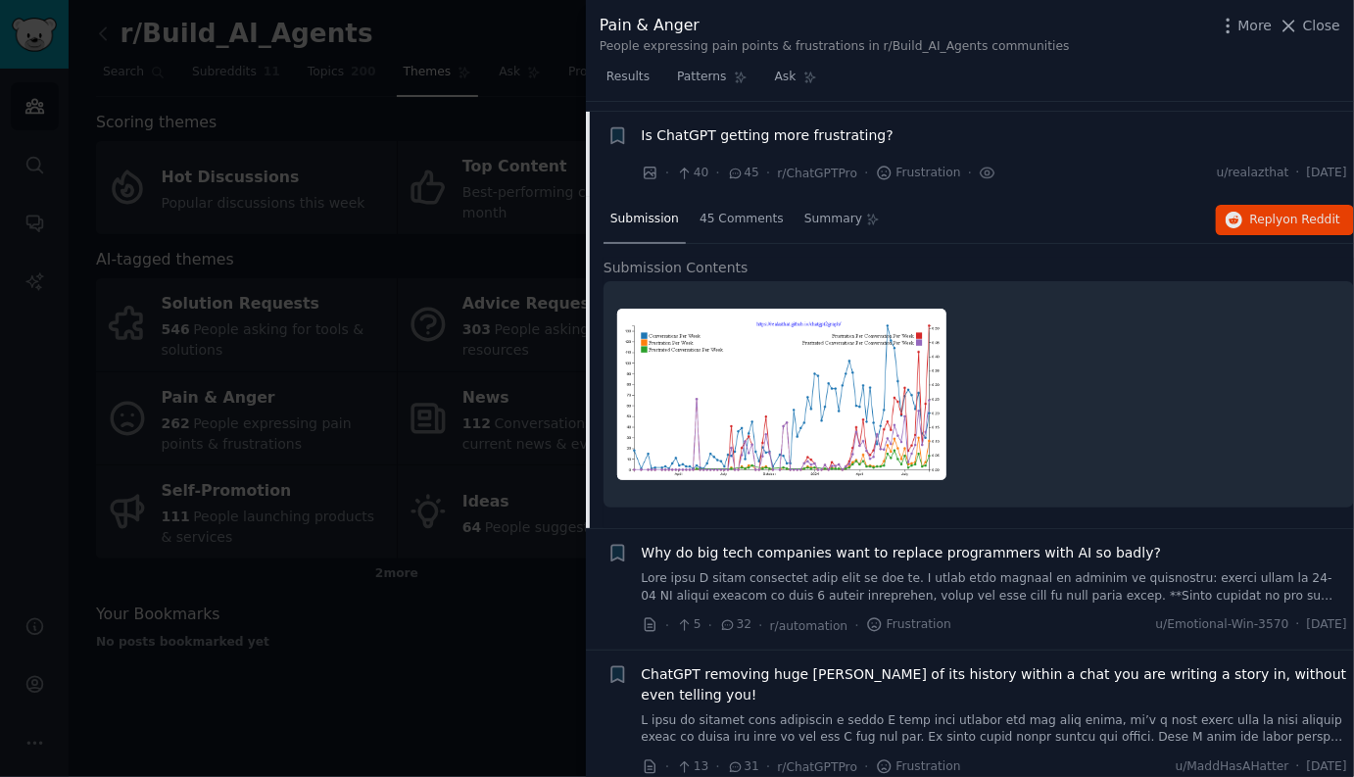
scroll to position [849, 0]
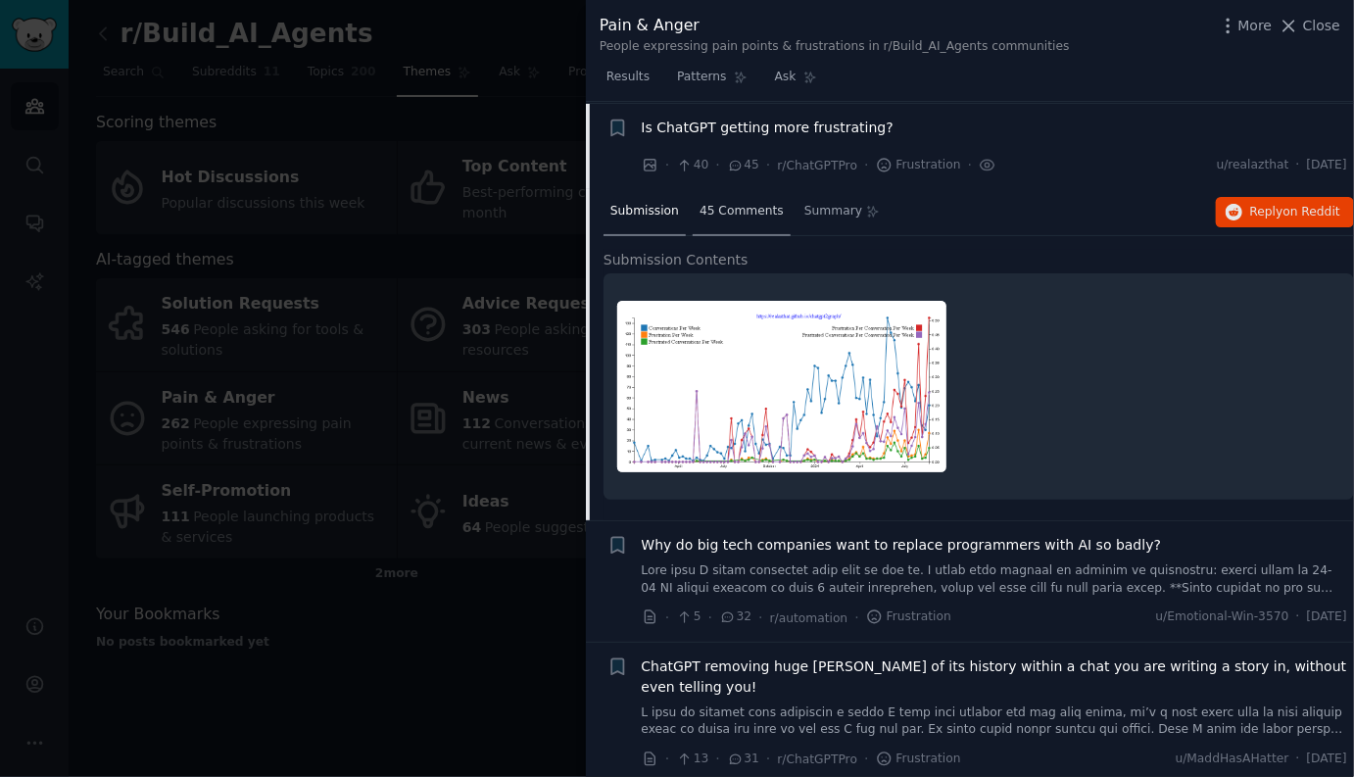
click at [763, 203] on span "45 Comments" at bounding box center [742, 212] width 84 height 18
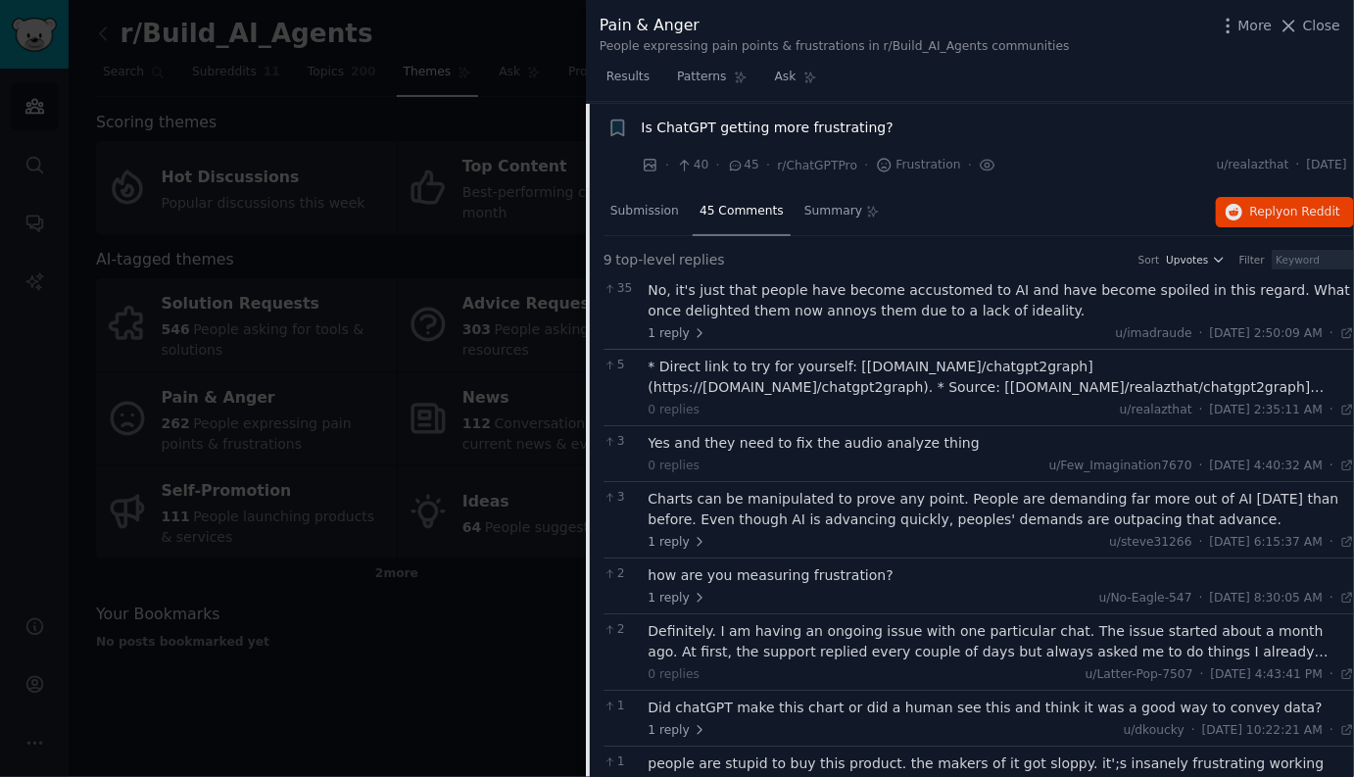
click at [754, 120] on span "Is ChatGPT getting more frustrating?" at bounding box center [768, 128] width 252 height 21
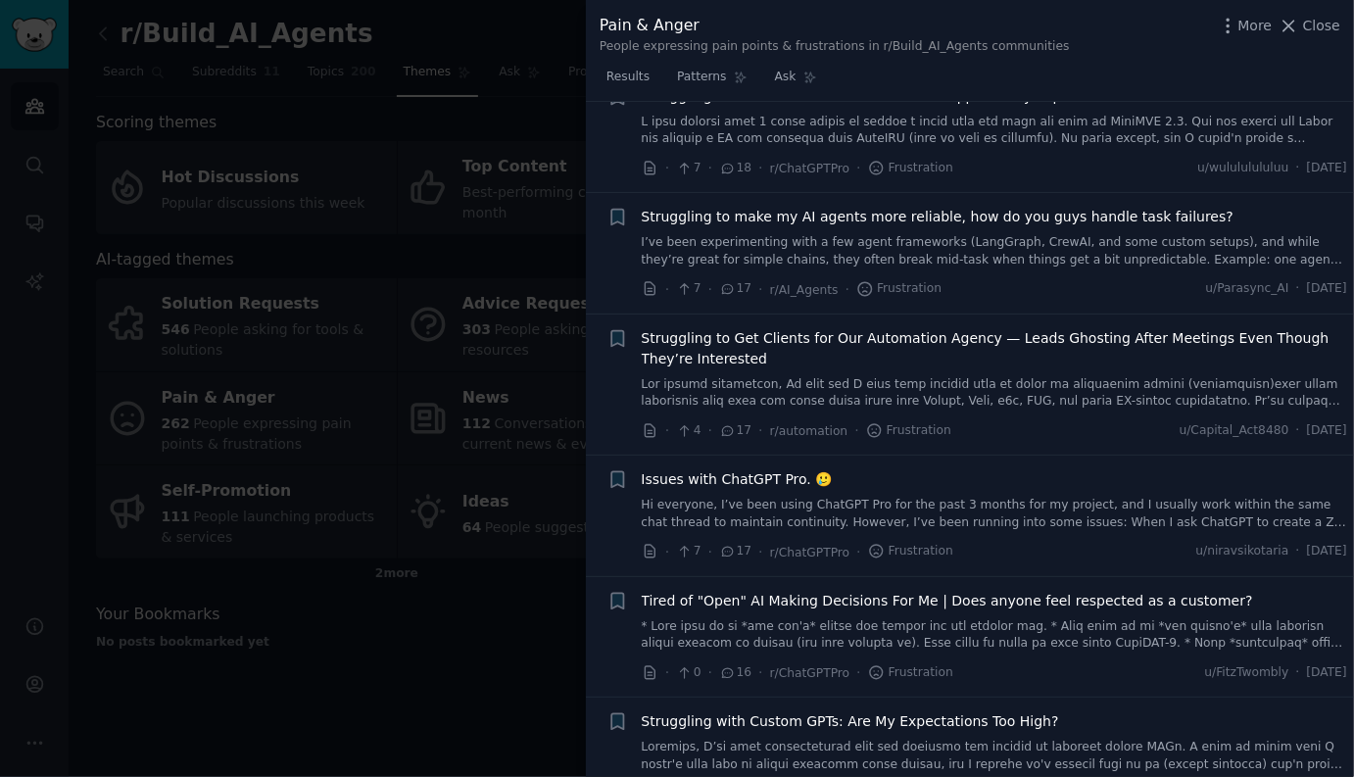
scroll to position [2136, 0]
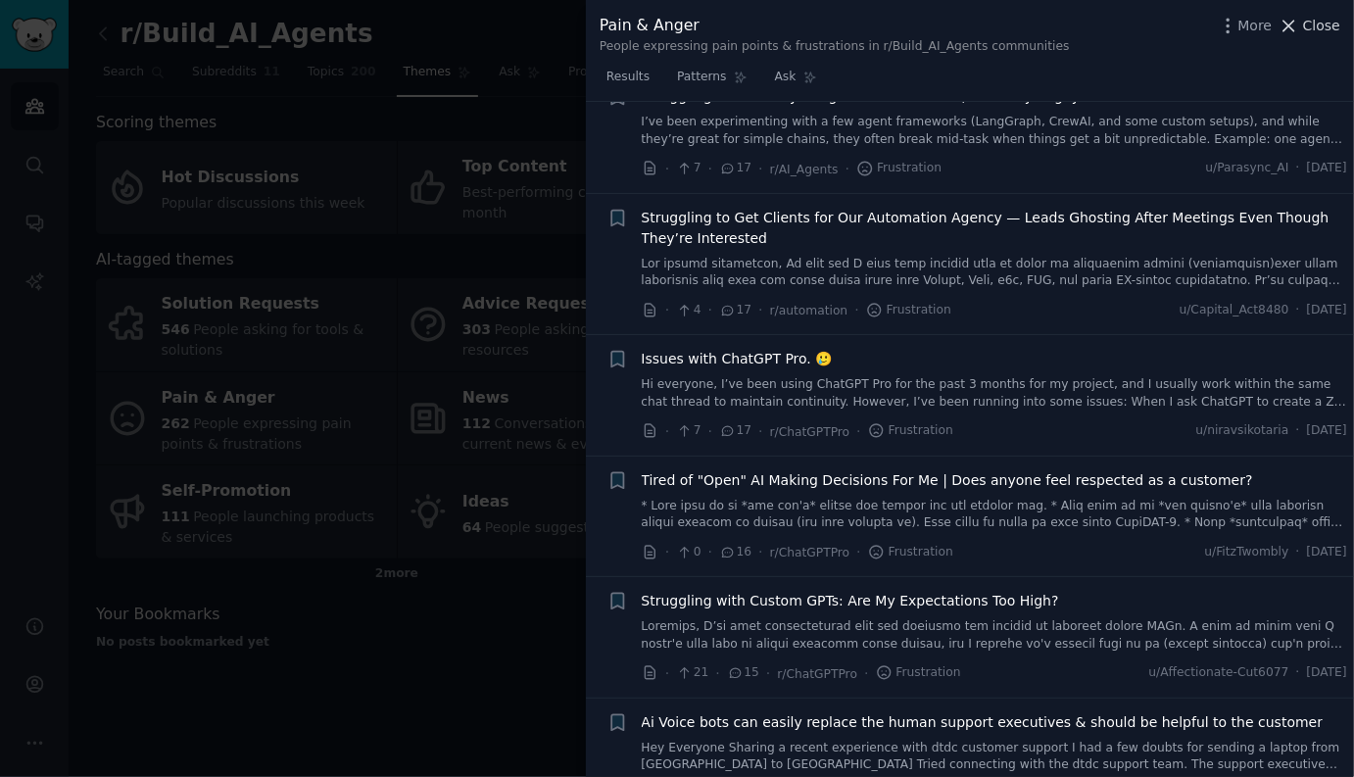
click at [1330, 31] on span "Close" at bounding box center [1321, 26] width 37 height 21
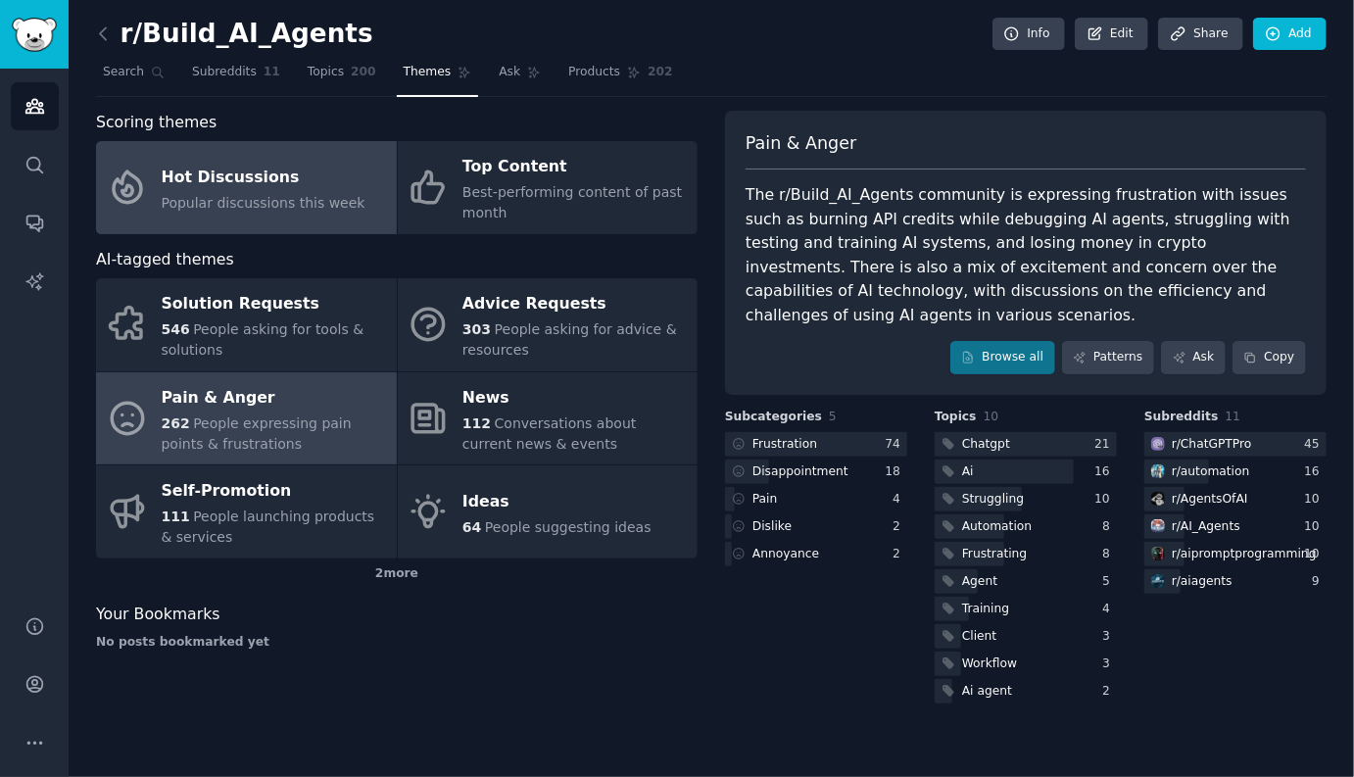
click at [332, 184] on div "Hot Discussions" at bounding box center [264, 177] width 204 height 31
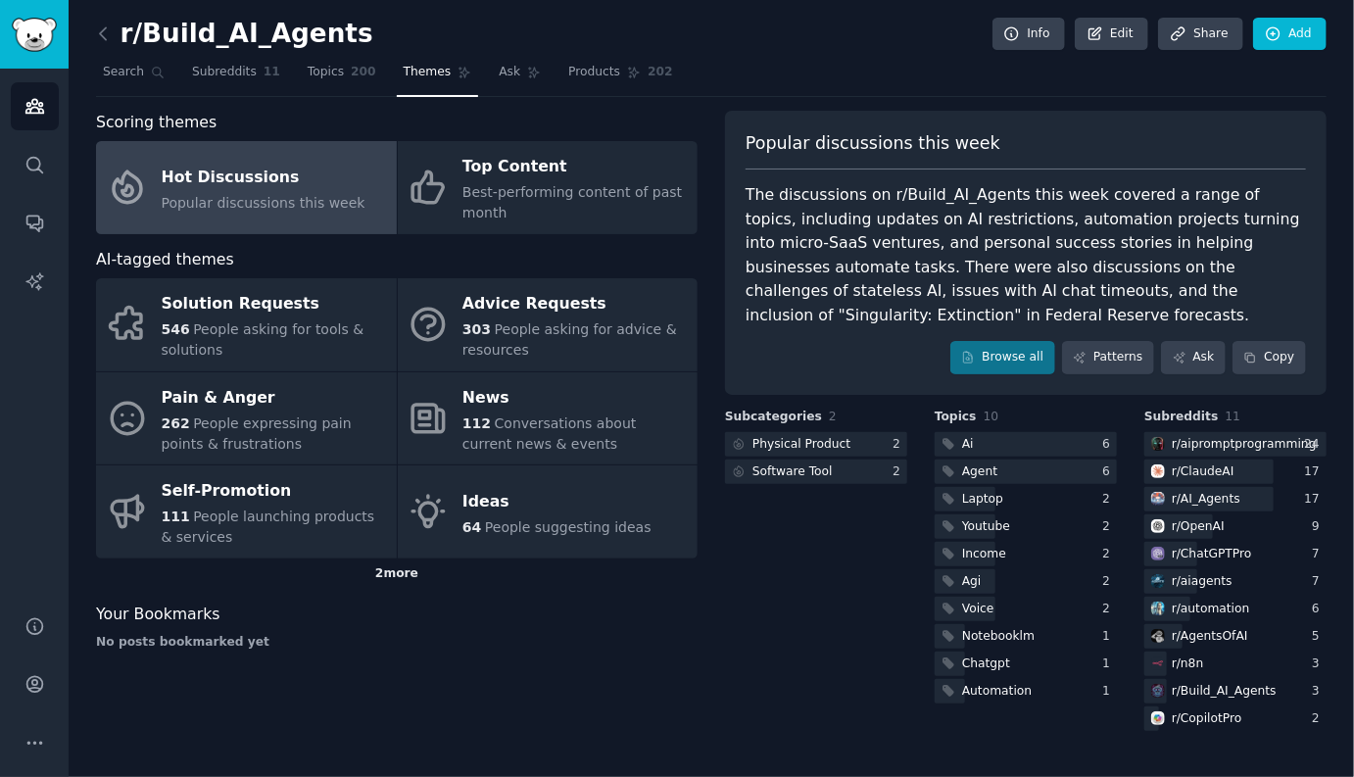
click at [394, 571] on div "2 more" at bounding box center [397, 573] width 602 height 31
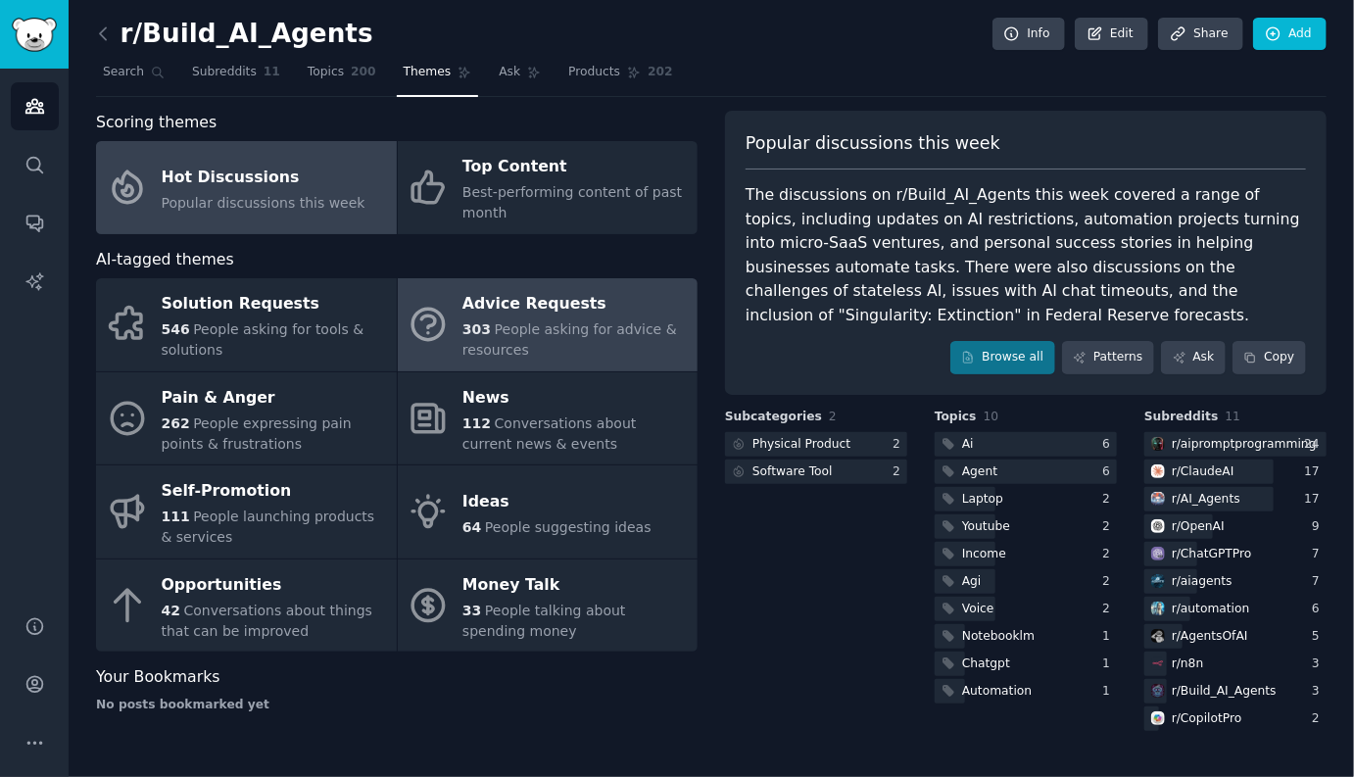
click at [534, 338] on div "303 People asking for advice & resources" at bounding box center [574, 339] width 225 height 41
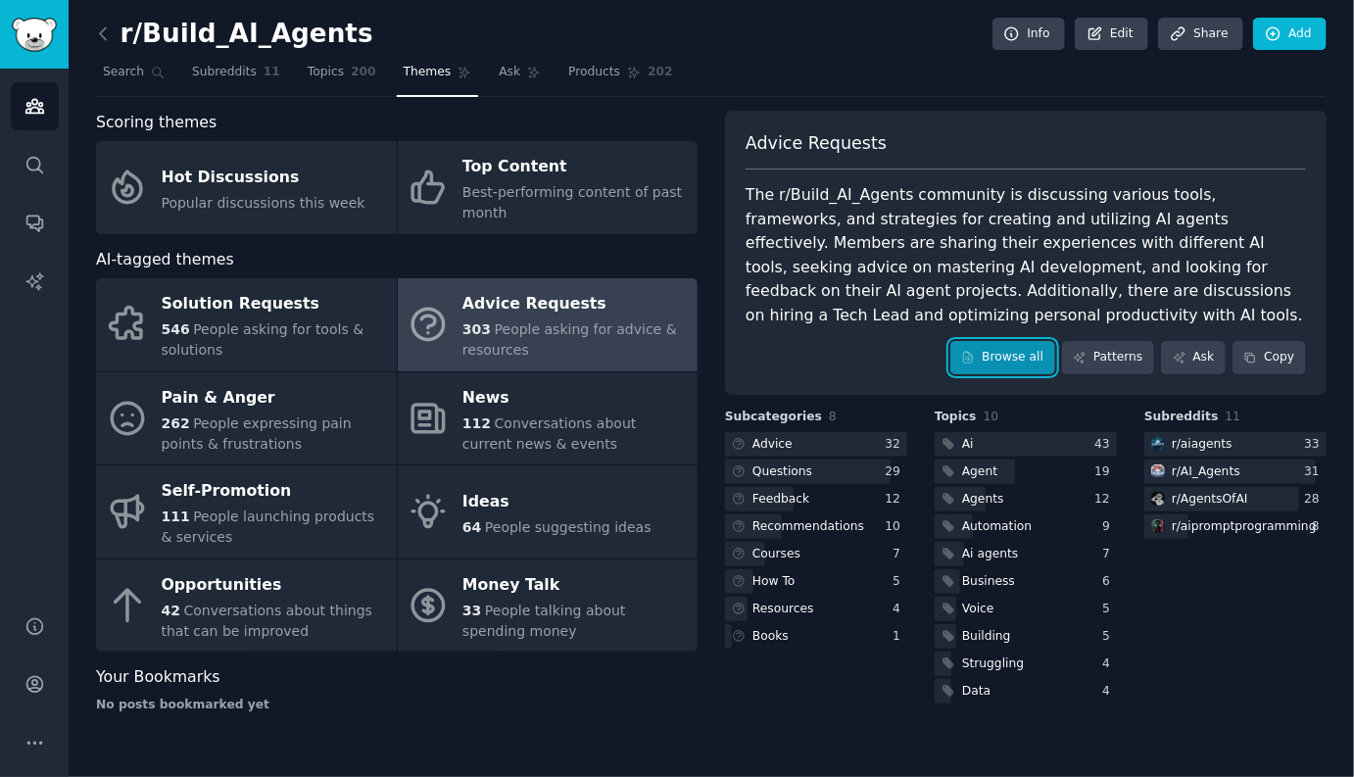
click at [993, 354] on link "Browse all" at bounding box center [1002, 357] width 105 height 33
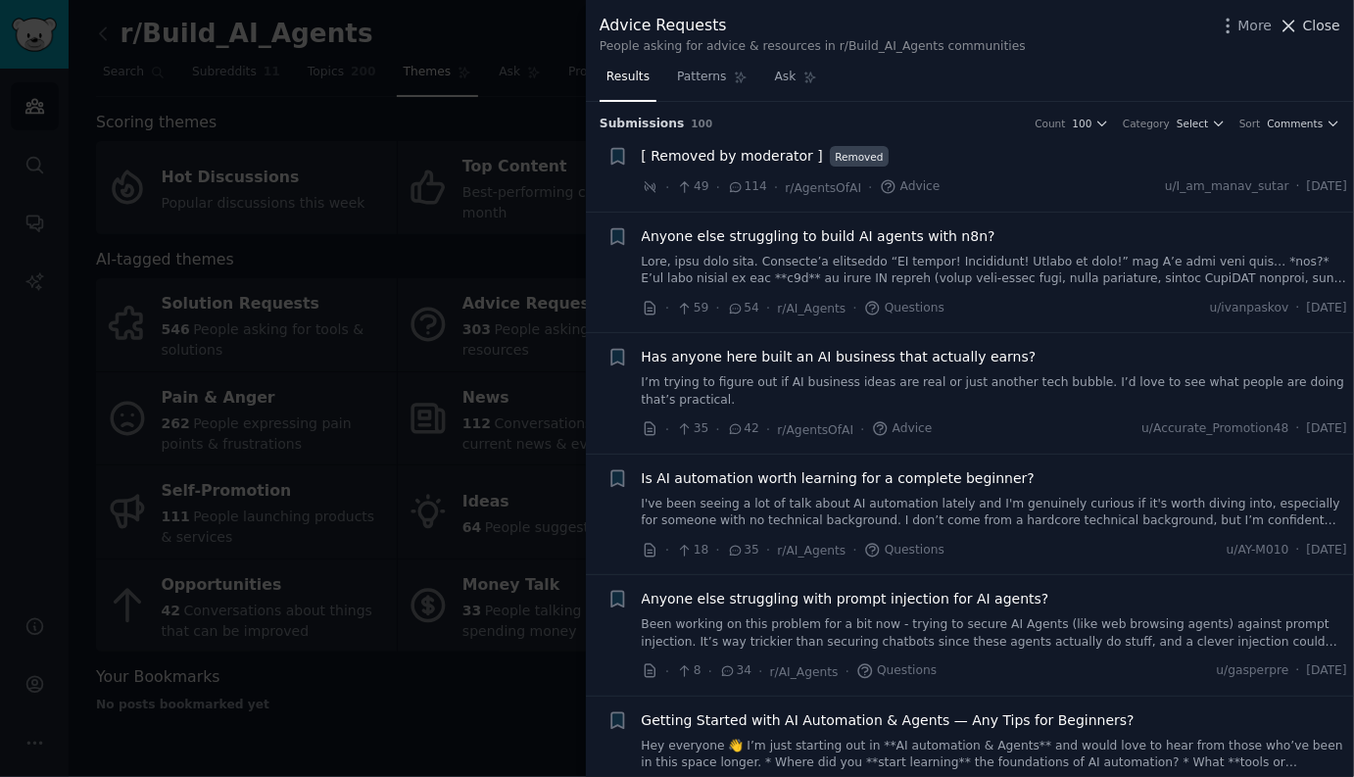
click at [1329, 25] on span "Close" at bounding box center [1321, 26] width 37 height 21
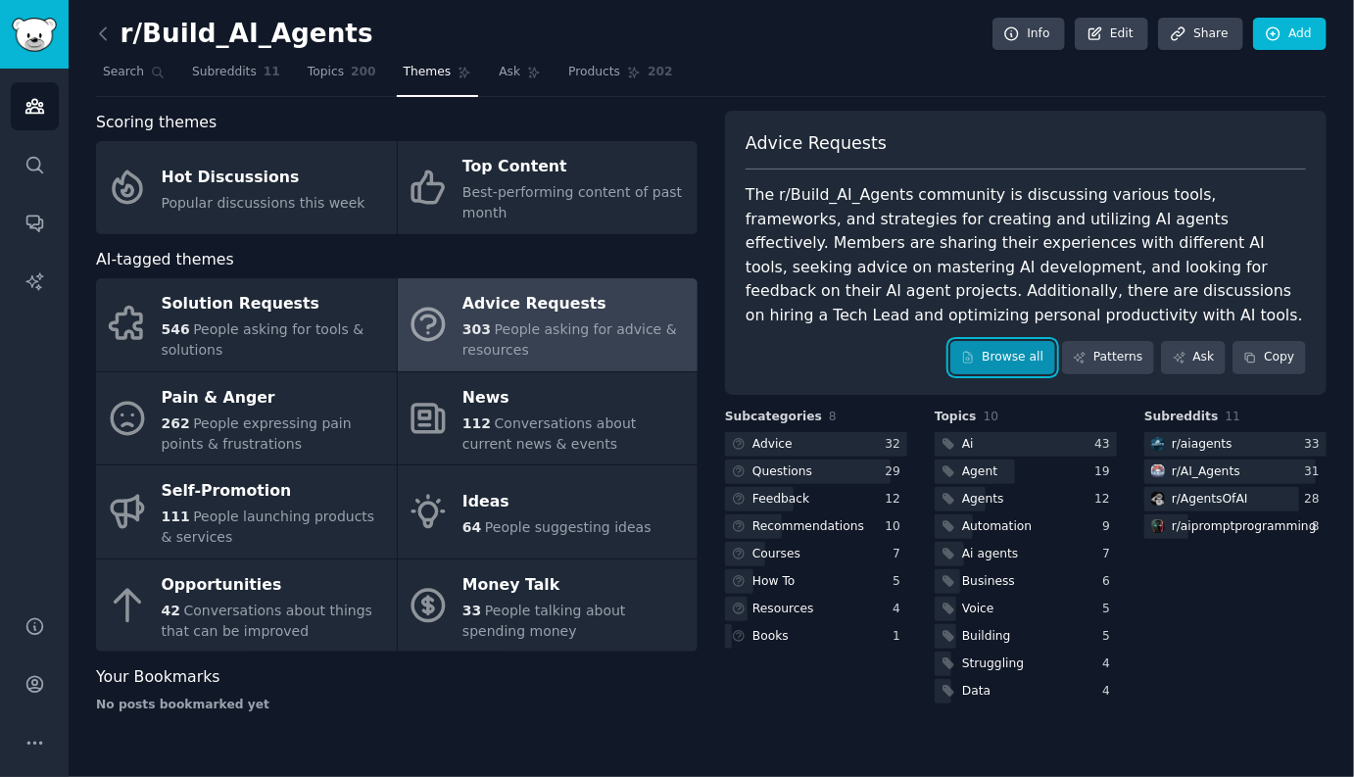
click at [983, 359] on link "Browse all" at bounding box center [1002, 357] width 105 height 33
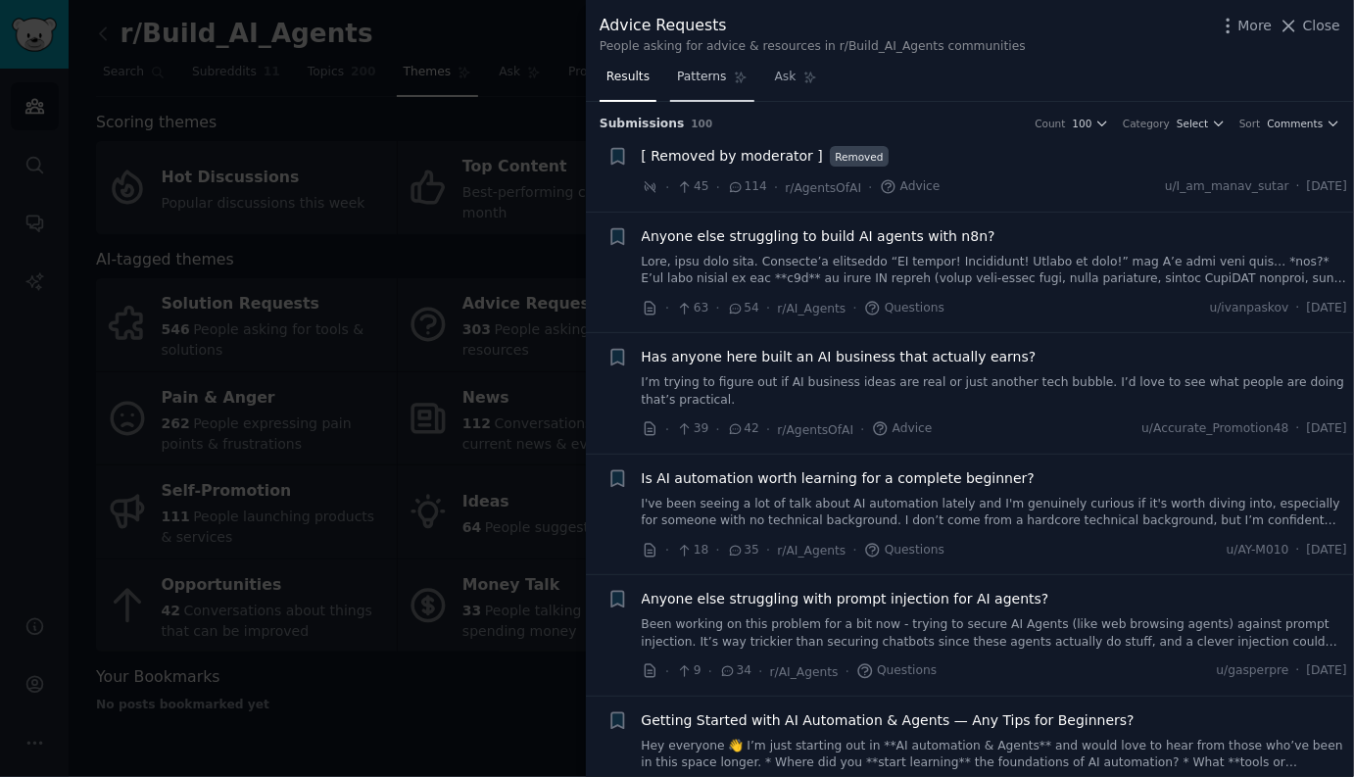
click at [709, 79] on span "Patterns" at bounding box center [701, 78] width 49 height 18
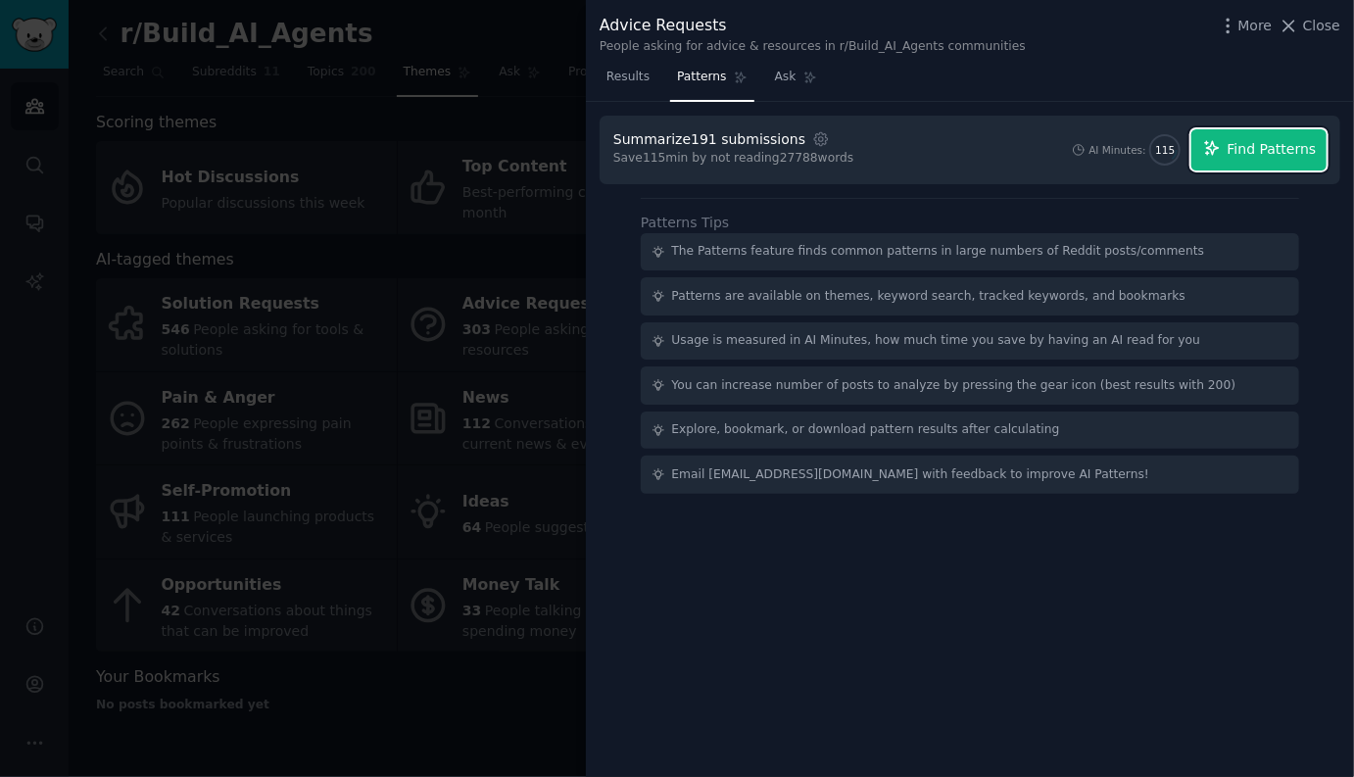
click at [1240, 154] on span "Find Patterns" at bounding box center [1272, 149] width 89 height 21
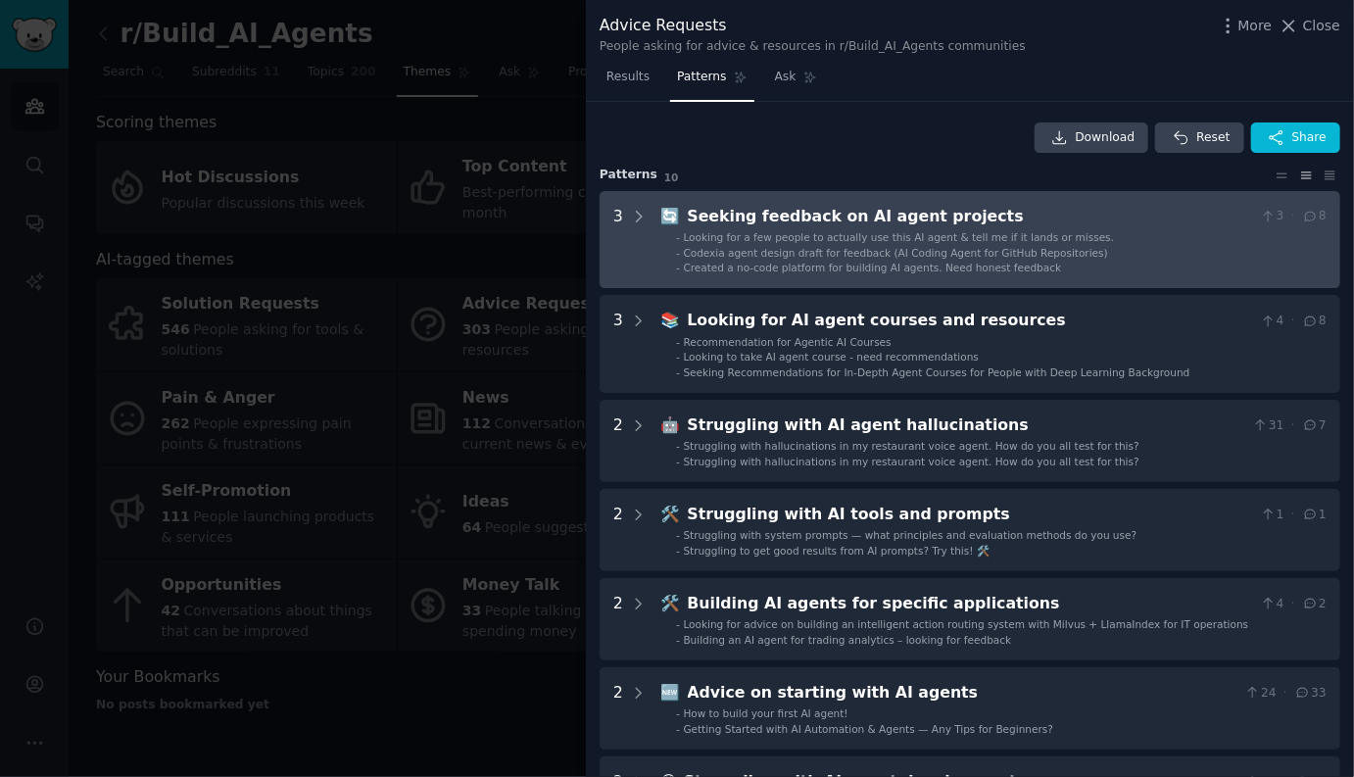
click at [811, 236] on span "Looking for a few people to actually use this AI agent & tell me if it lands or…" at bounding box center [899, 237] width 431 height 12
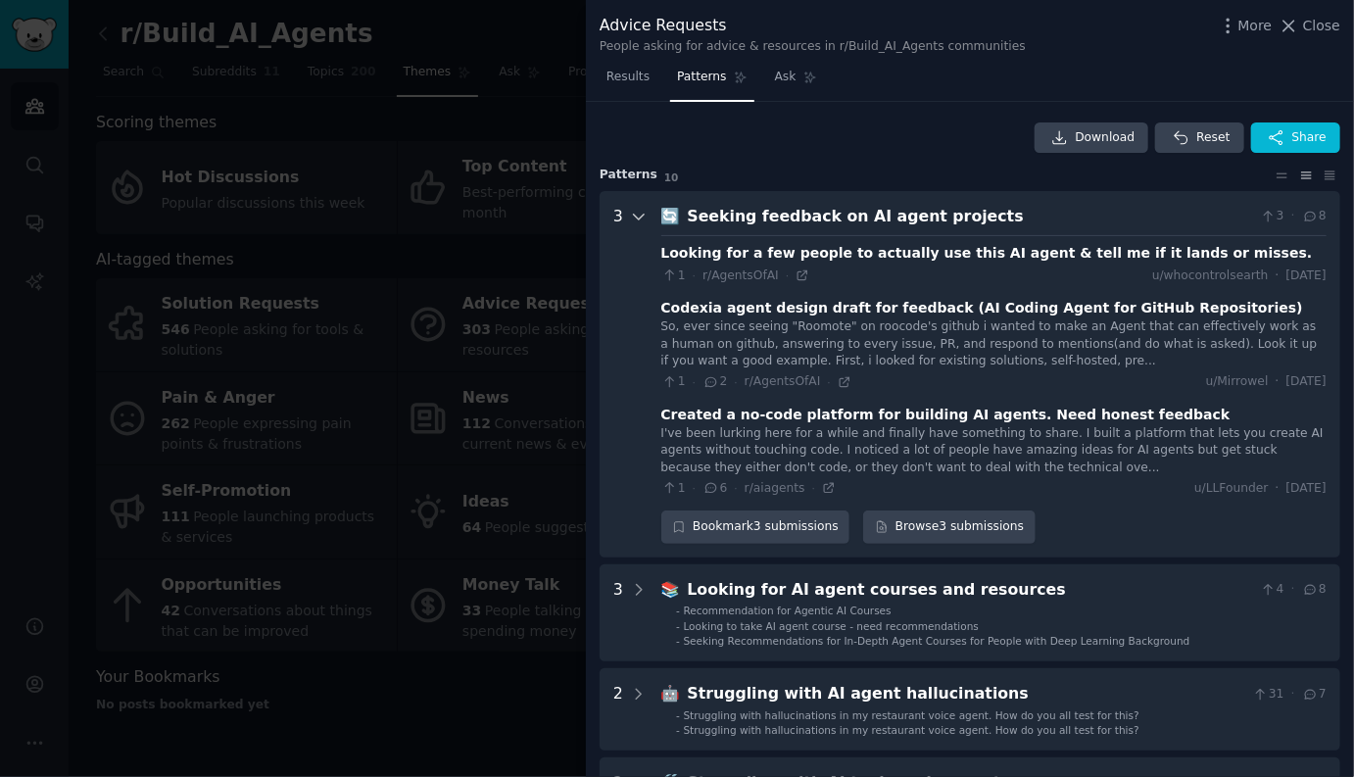
click at [642, 218] on icon at bounding box center [639, 217] width 18 height 18
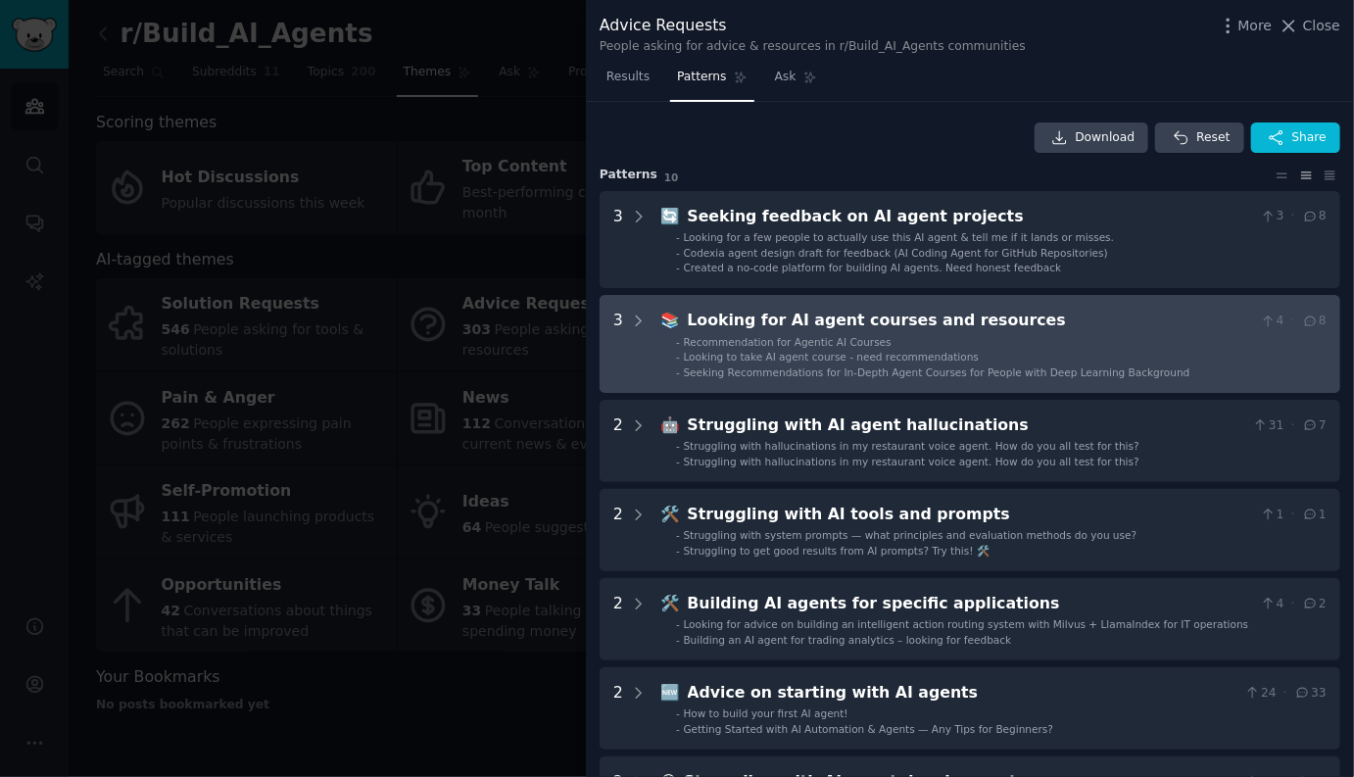
click at [729, 336] on span "Recommendation for Agentic AI Courses" at bounding box center [788, 342] width 208 height 12
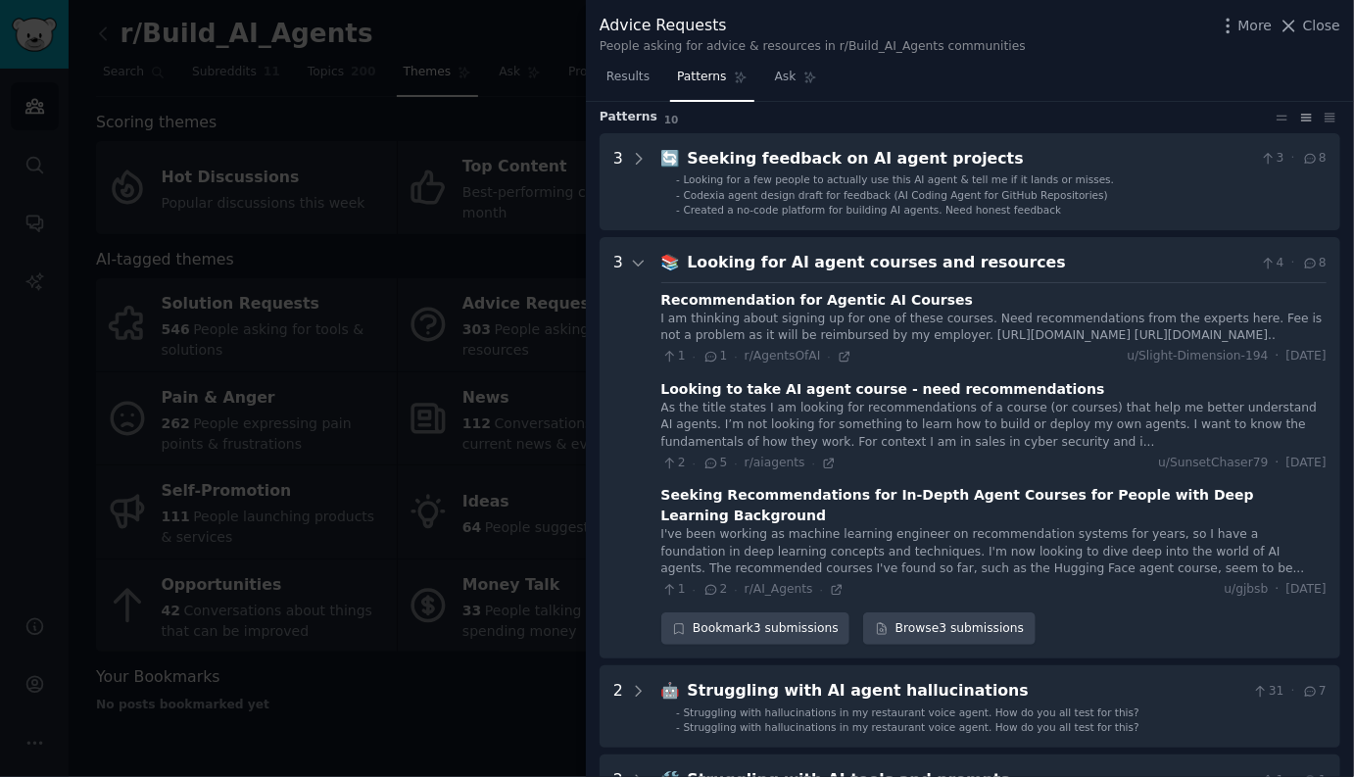
scroll to position [80, 0]
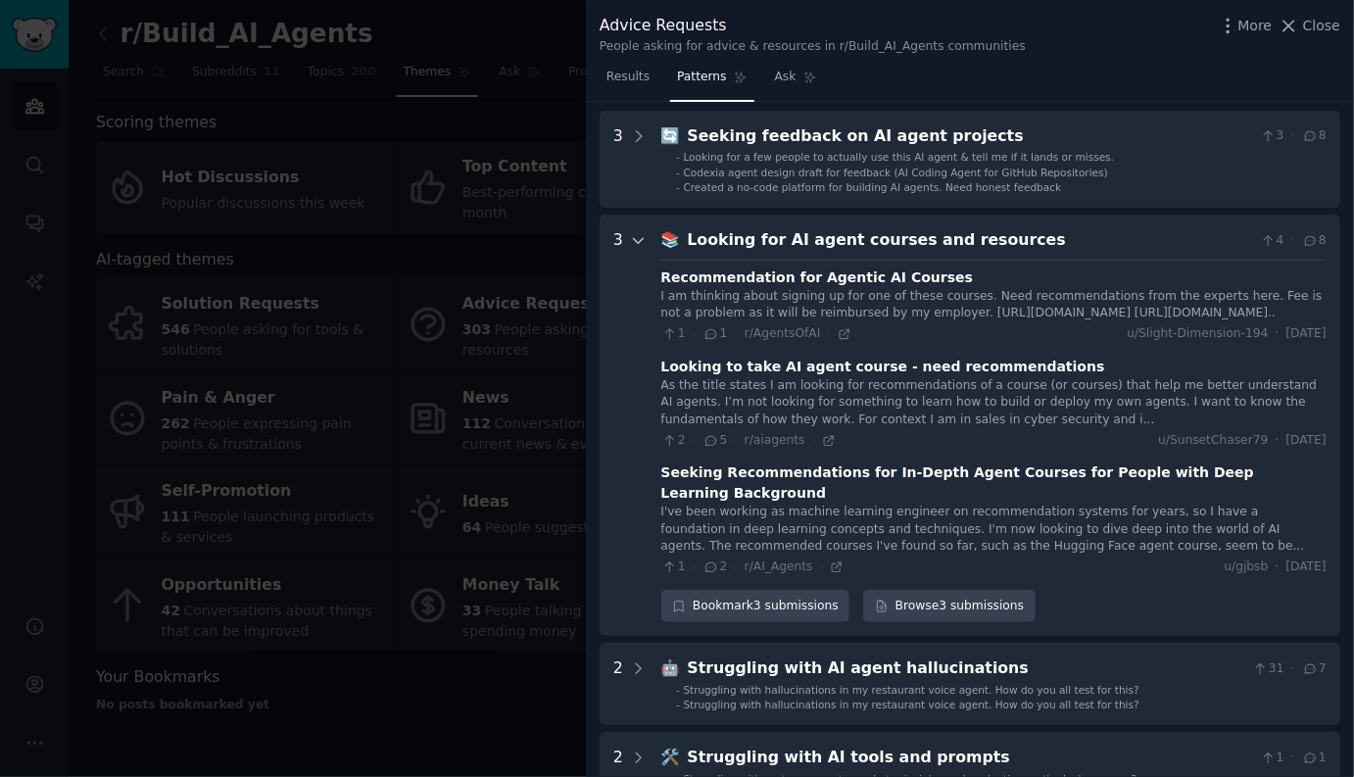
click at [638, 241] on icon at bounding box center [639, 241] width 18 height 18
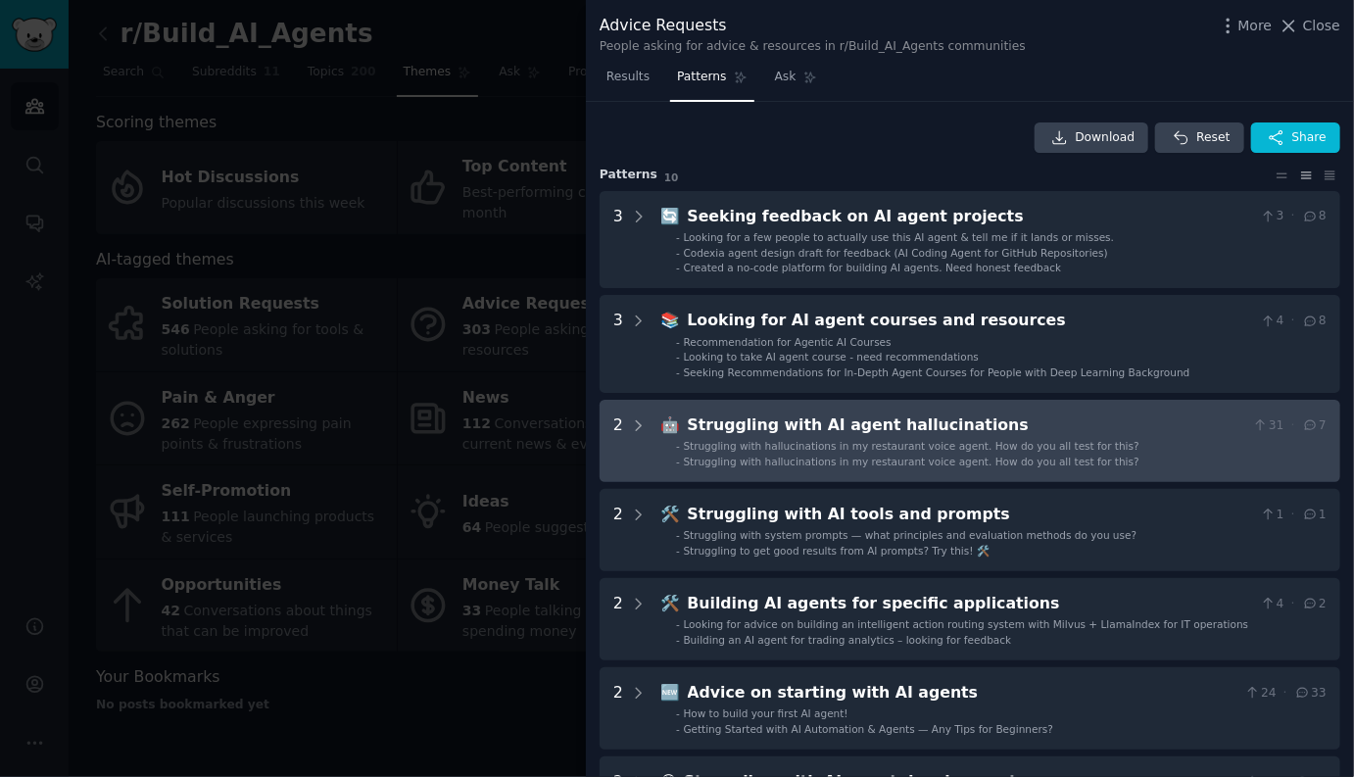
scroll to position [0, 0]
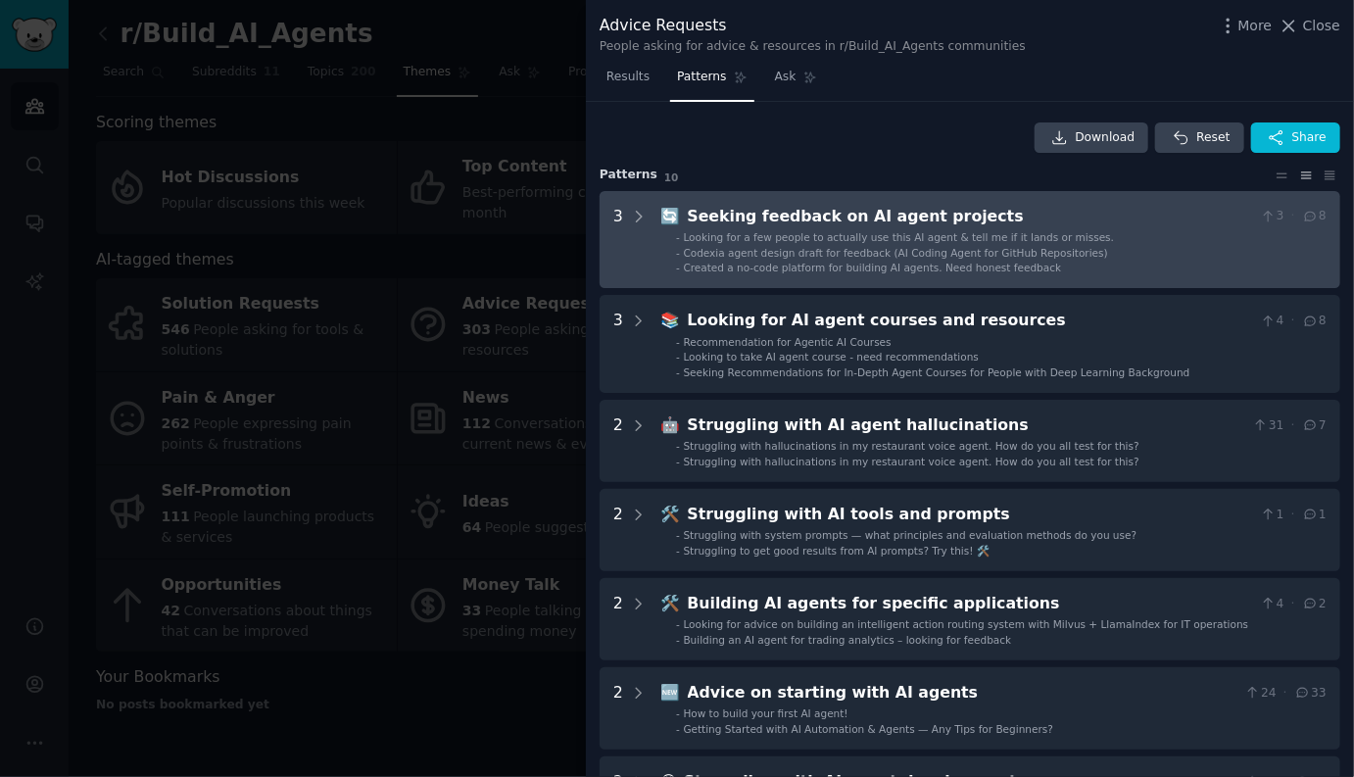
click at [817, 242] on span "Looking for a few people to actually use this AI agent & tell me if it lands or…" at bounding box center [899, 237] width 431 height 12
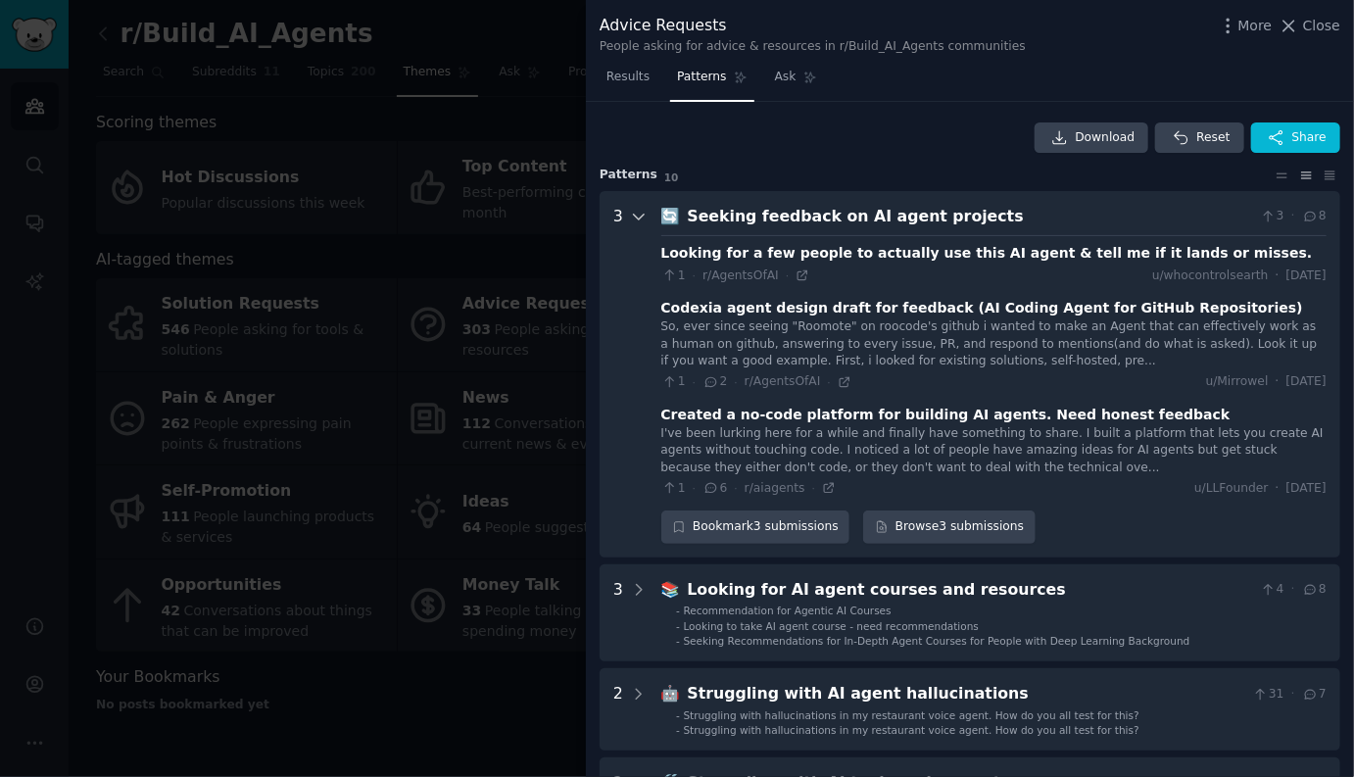
click at [637, 216] on icon at bounding box center [639, 217] width 18 height 18
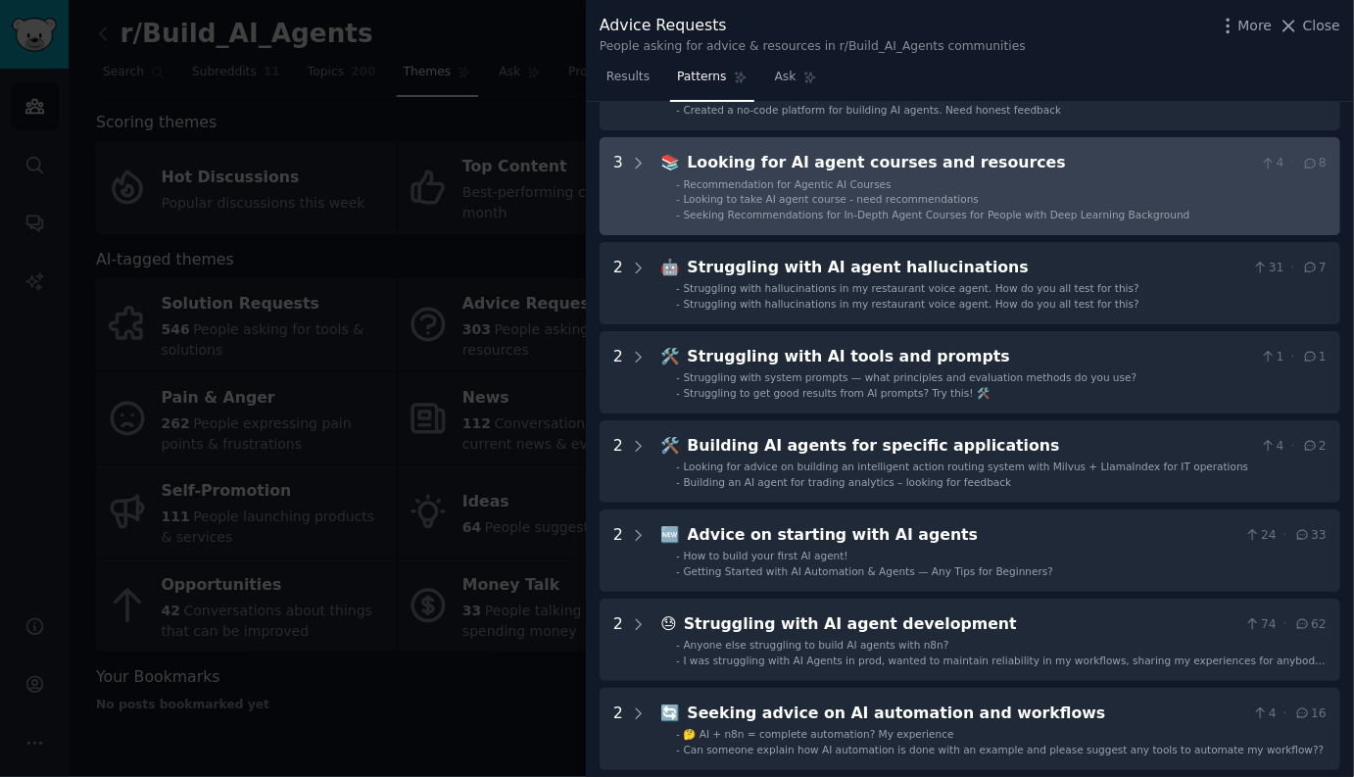
scroll to position [185, 0]
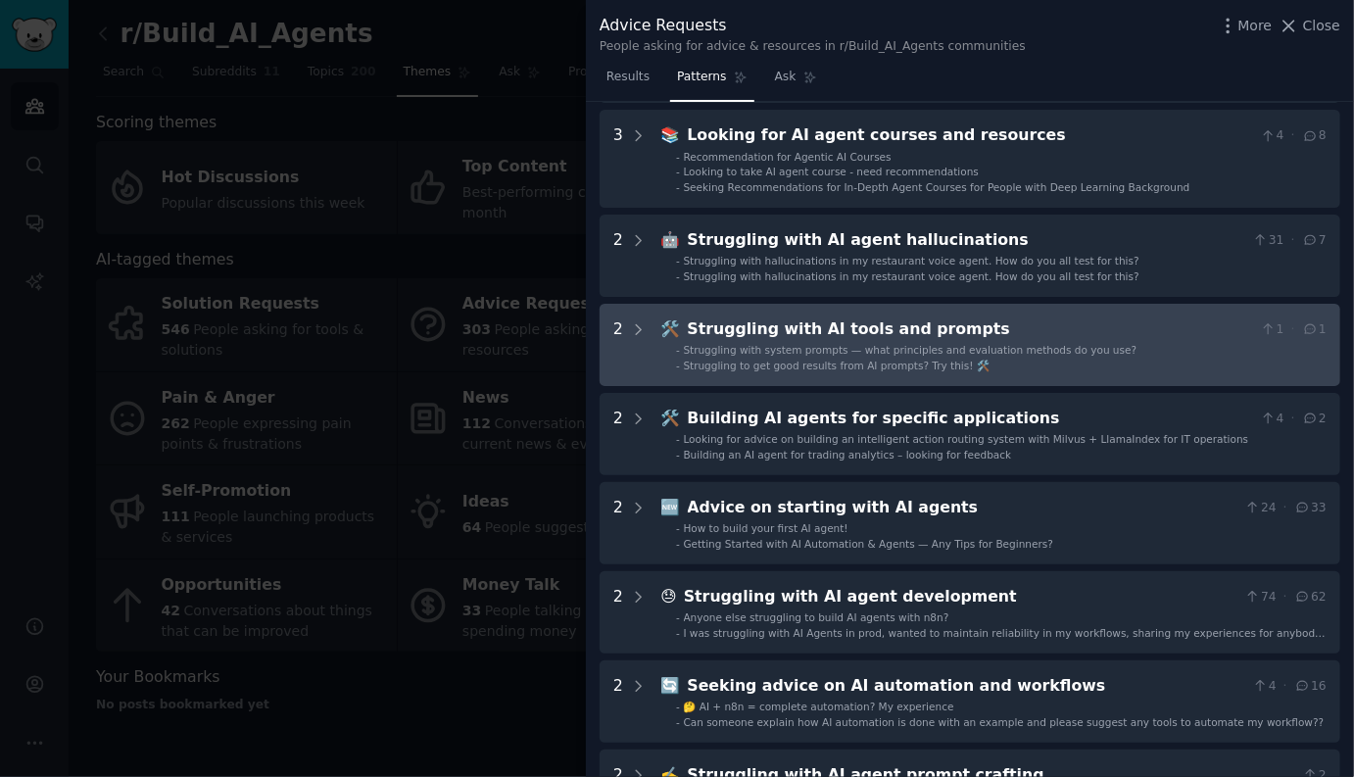
click at [778, 340] on div "Struggling with AI tools and prompts" at bounding box center [970, 329] width 565 height 24
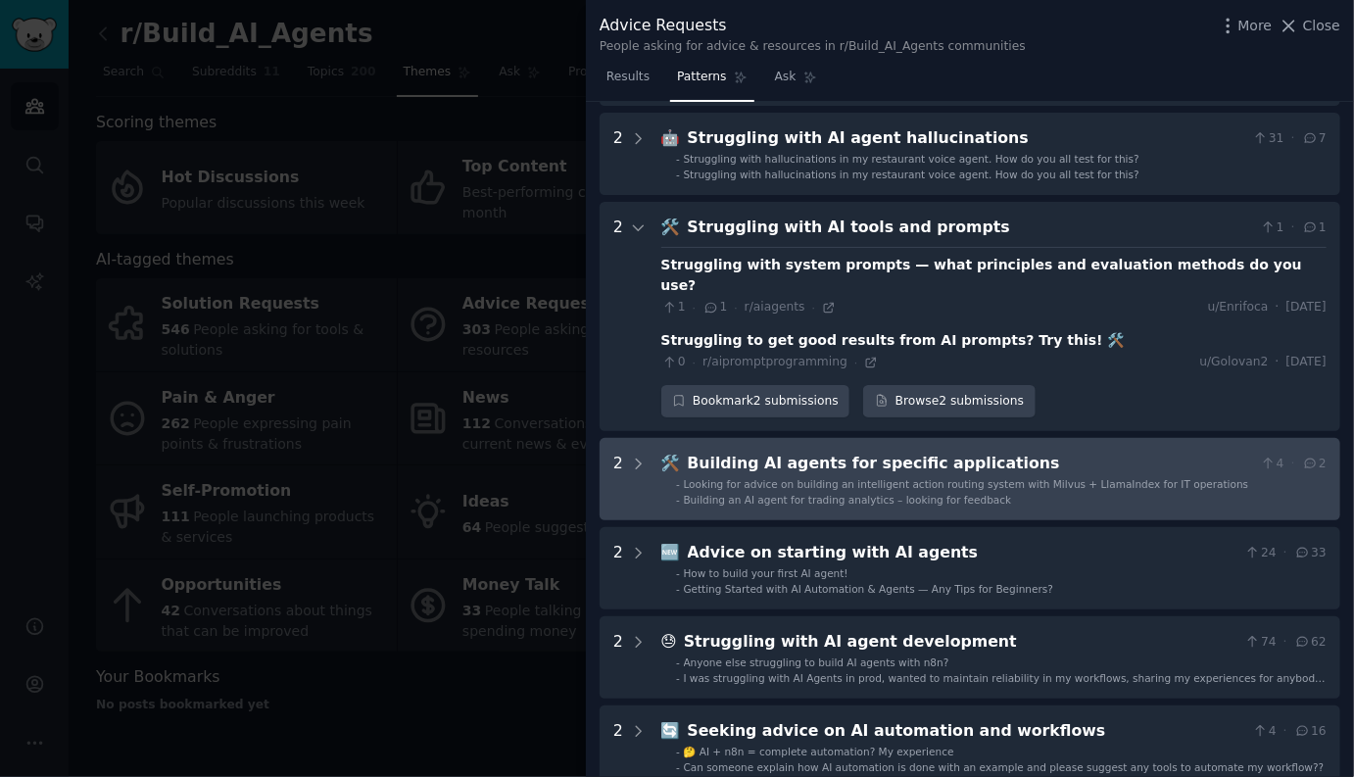
scroll to position [282, 0]
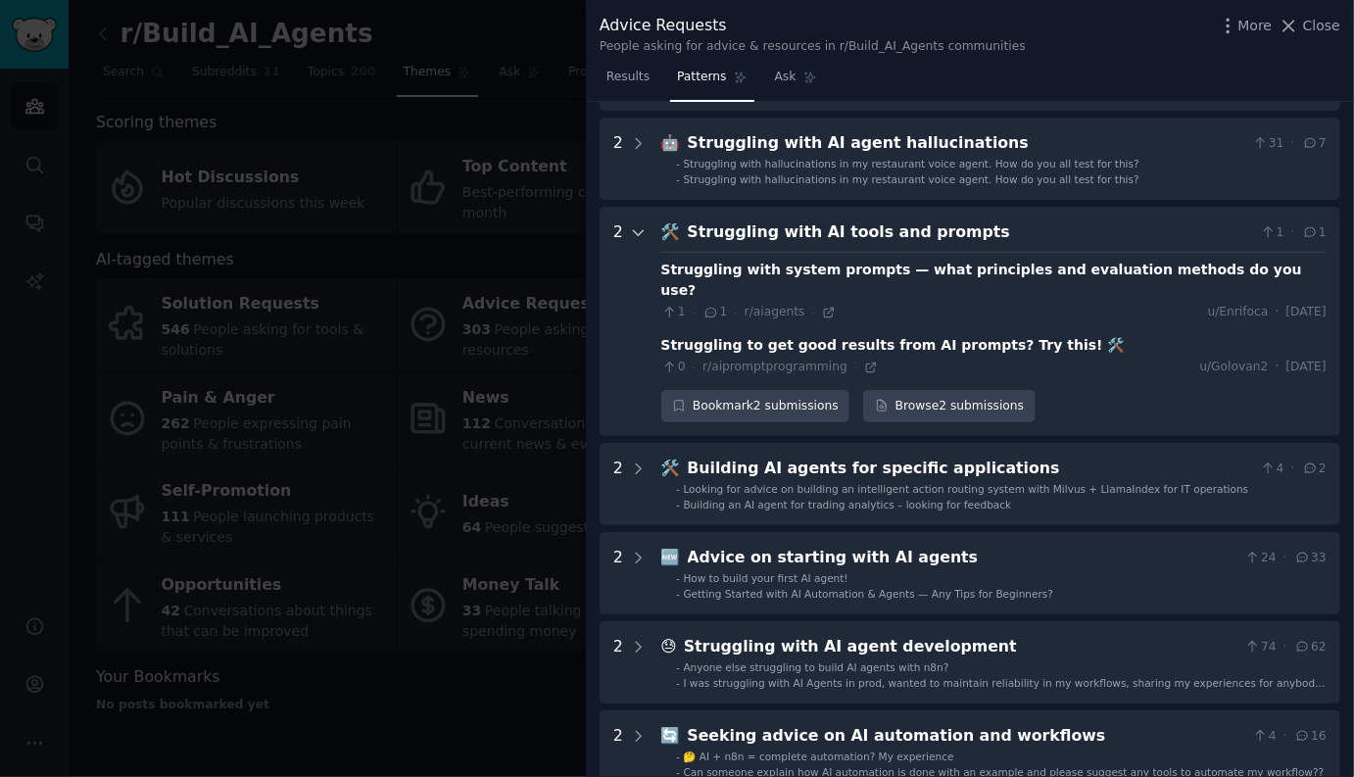
click at [642, 232] on icon at bounding box center [639, 233] width 18 height 18
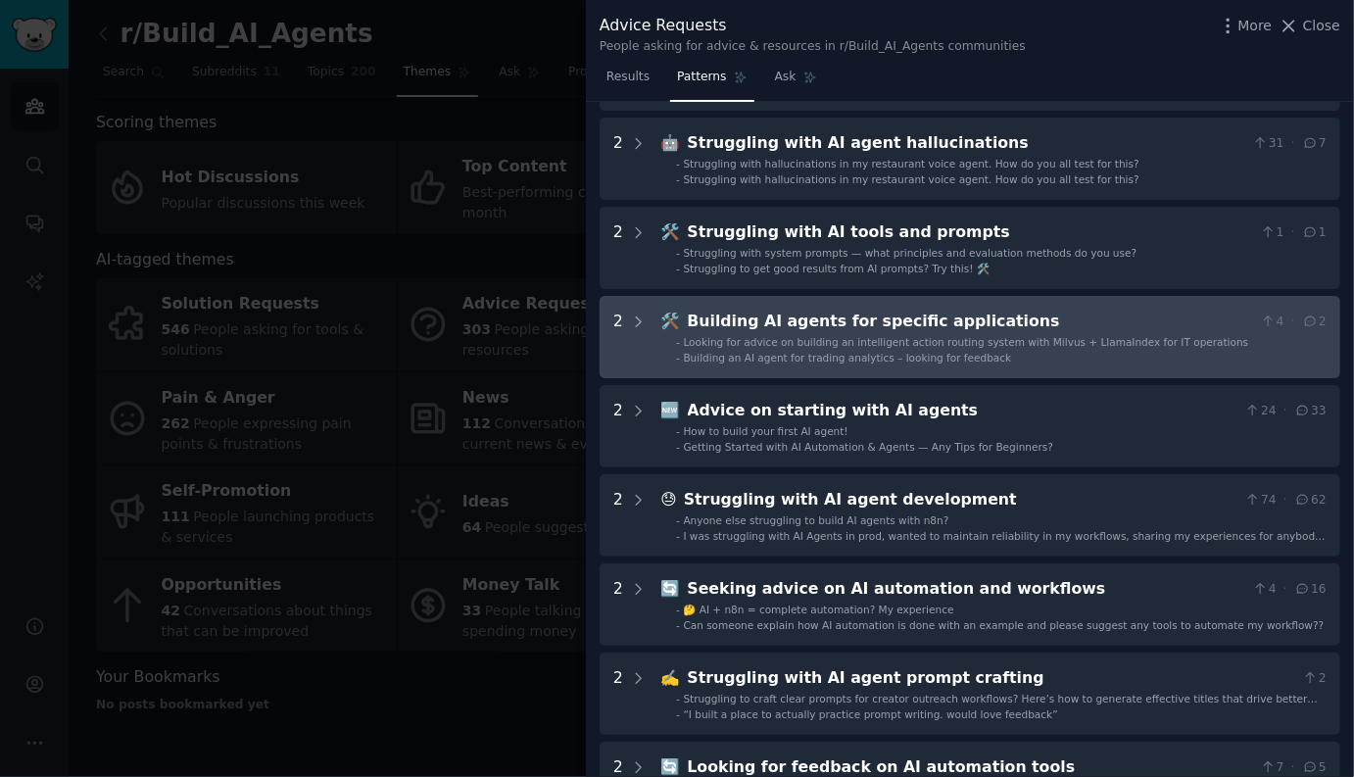
click at [731, 338] on span "Looking for advice on building an intelligent action routing system with Milvus…" at bounding box center [966, 342] width 565 height 12
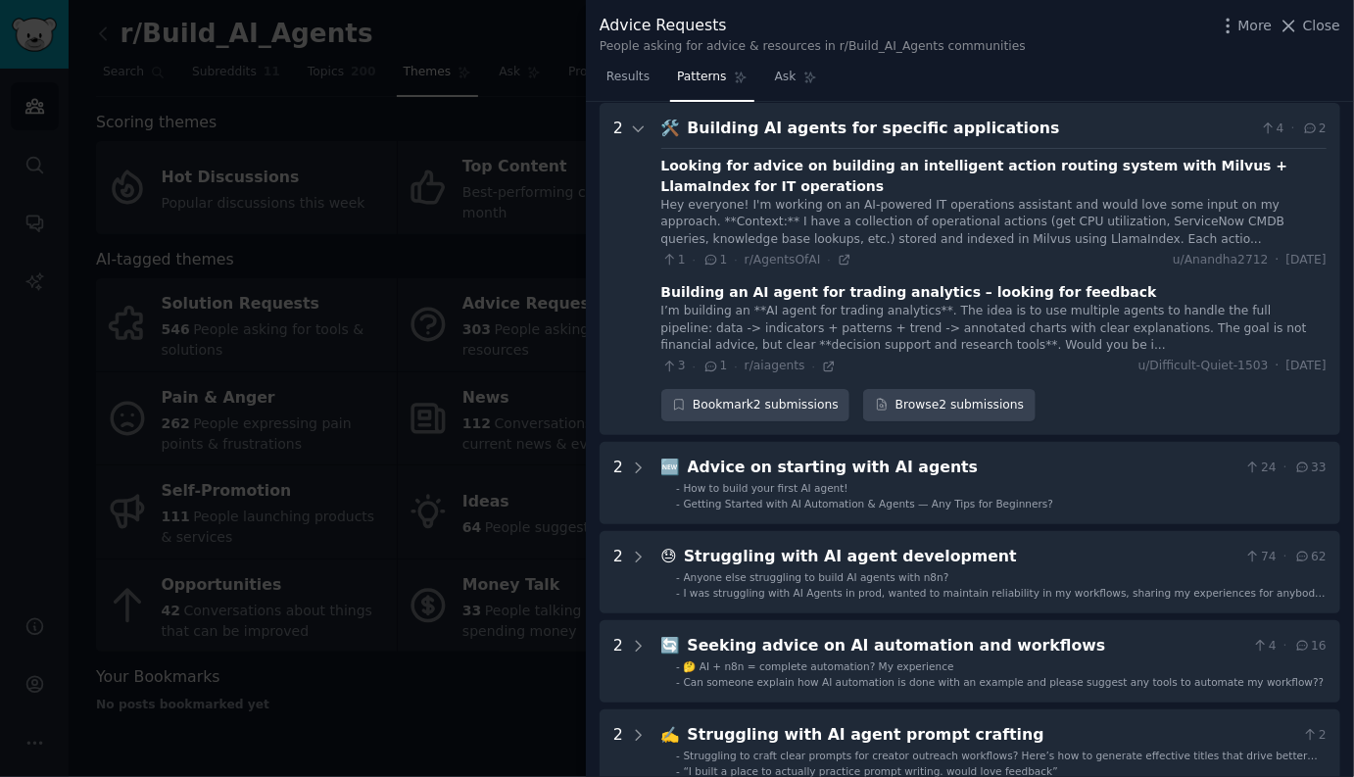
scroll to position [476, 0]
click at [642, 127] on icon at bounding box center [639, 129] width 18 height 18
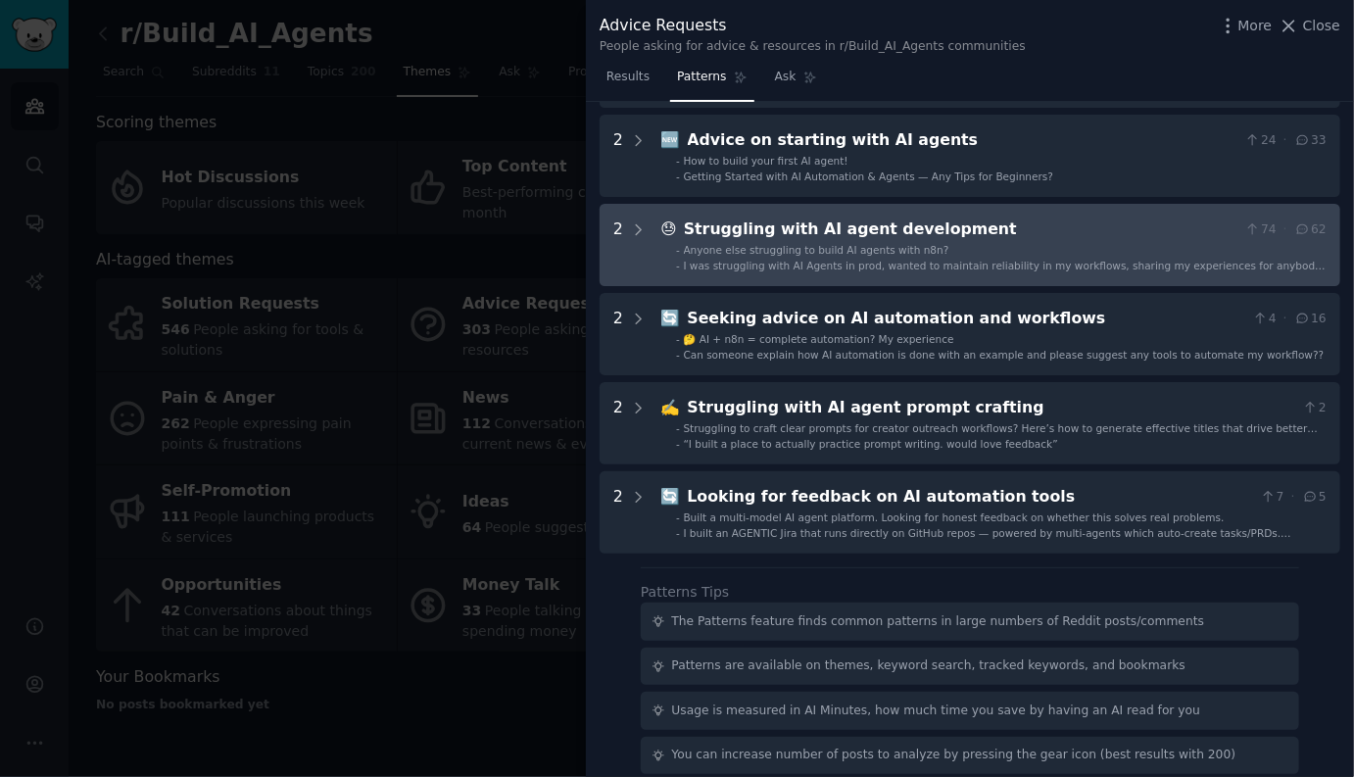
click at [762, 257] on ul "- Anyone else struggling to build AI agents with n8n? - I was struggling with A…" at bounding box center [994, 257] width 664 height 29
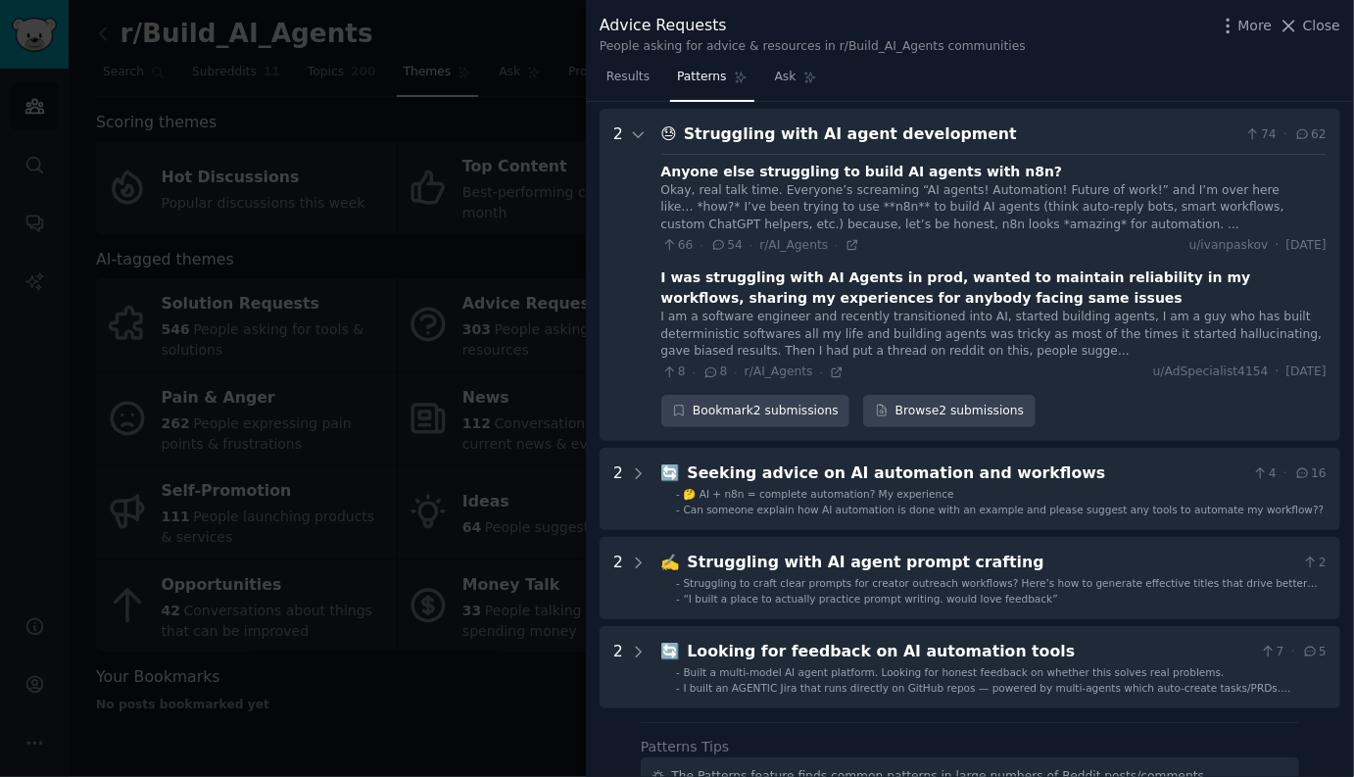
scroll to position [654, 0]
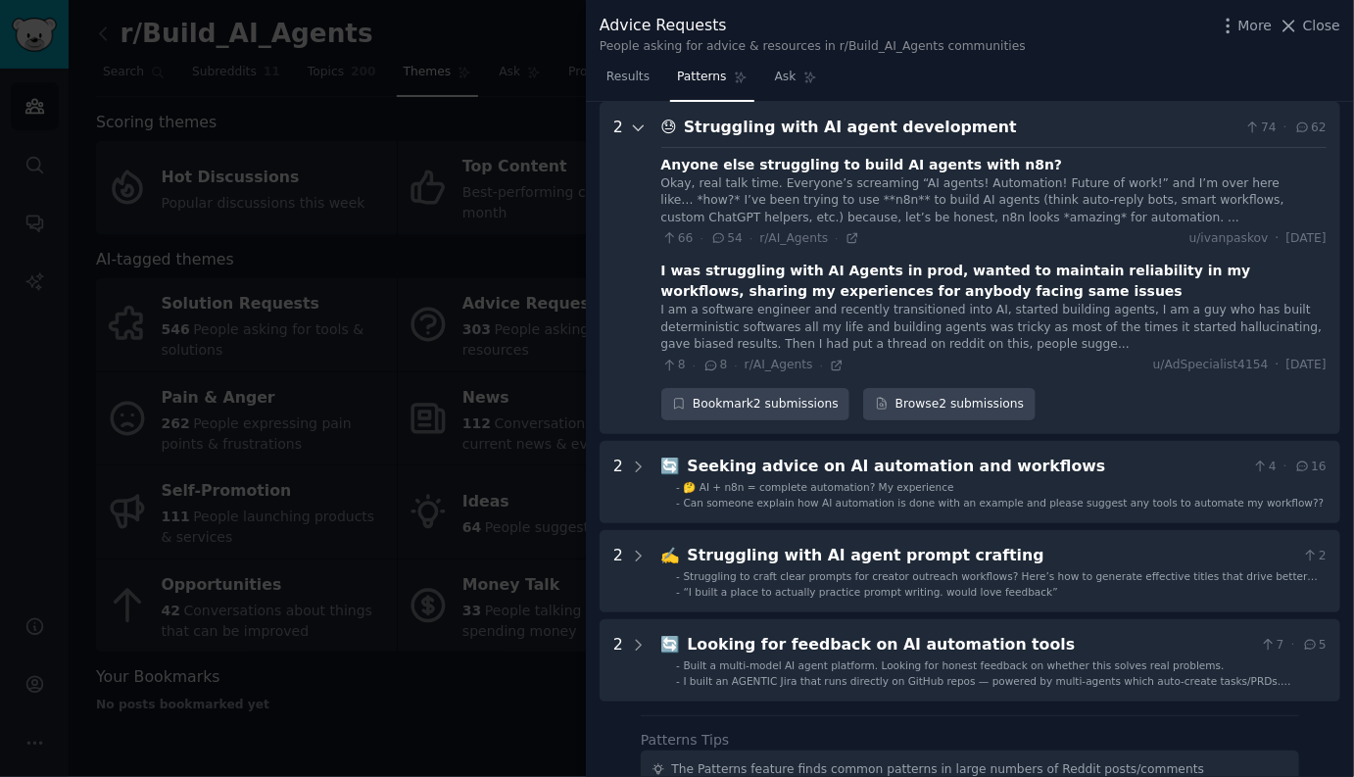
click at [643, 122] on icon at bounding box center [639, 129] width 18 height 18
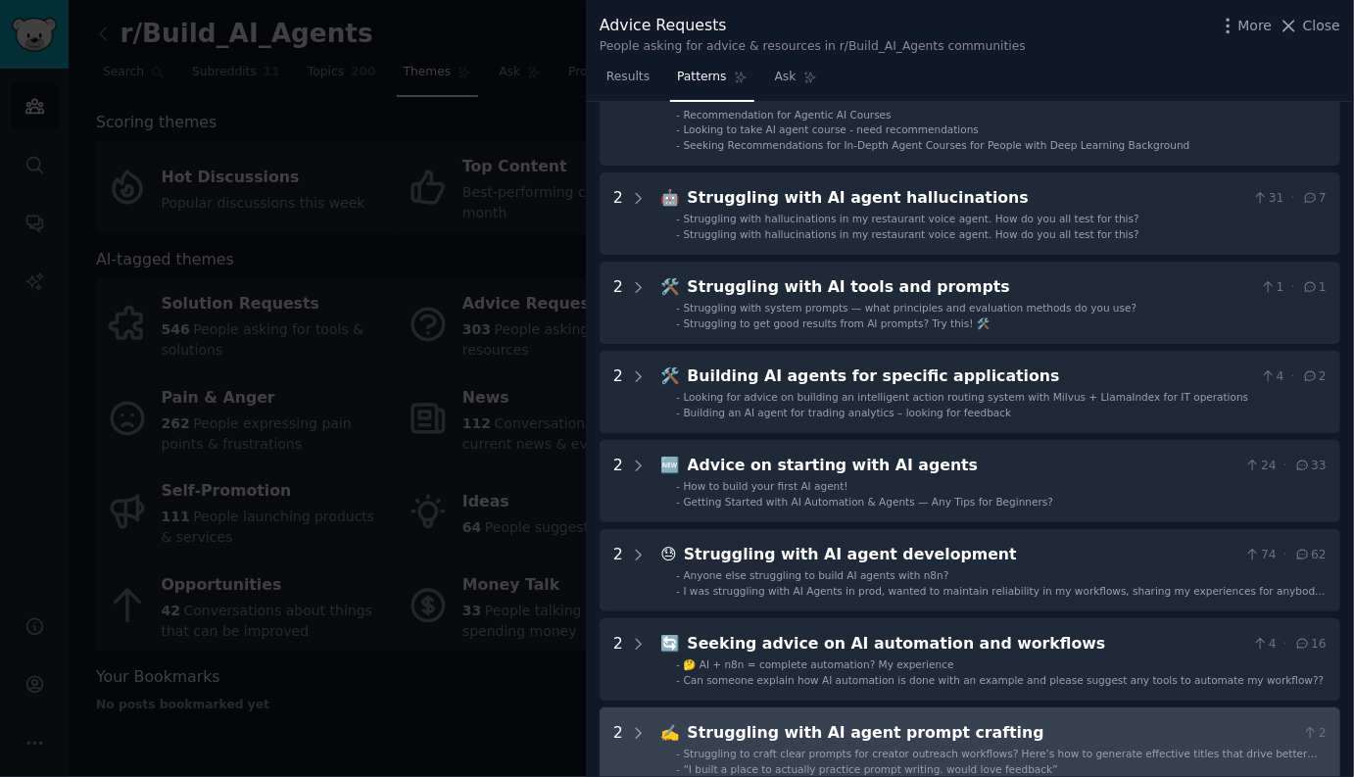
scroll to position [0, 0]
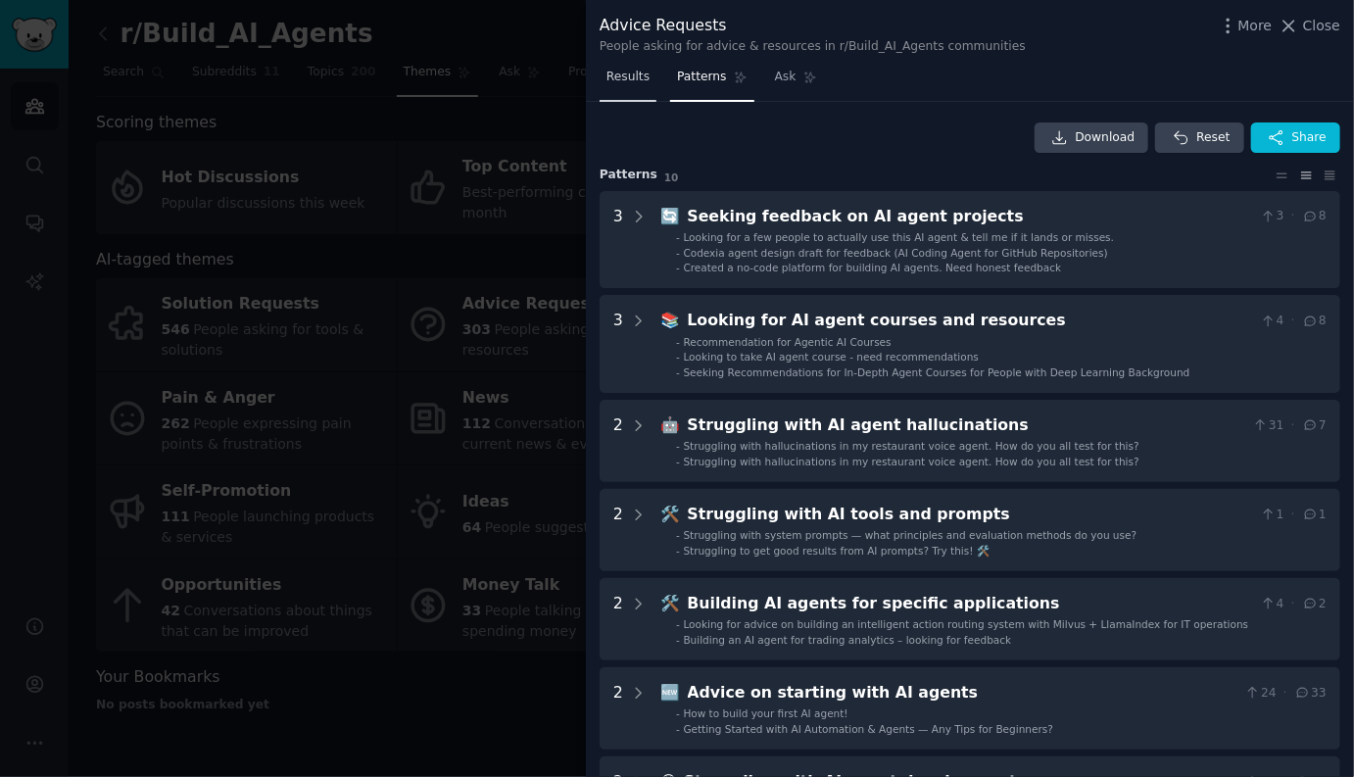
click at [637, 74] on span "Results" at bounding box center [627, 78] width 43 height 18
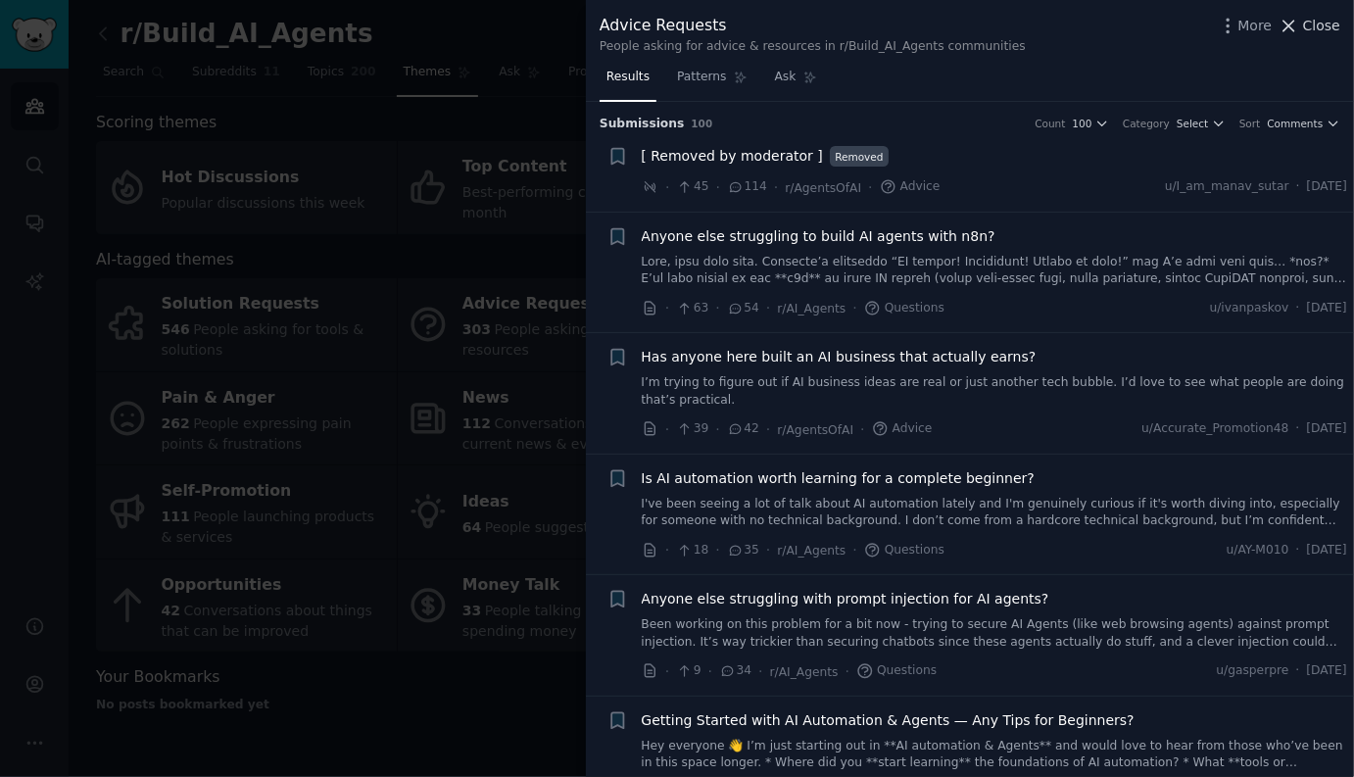
click at [1309, 29] on span "Close" at bounding box center [1321, 26] width 37 height 21
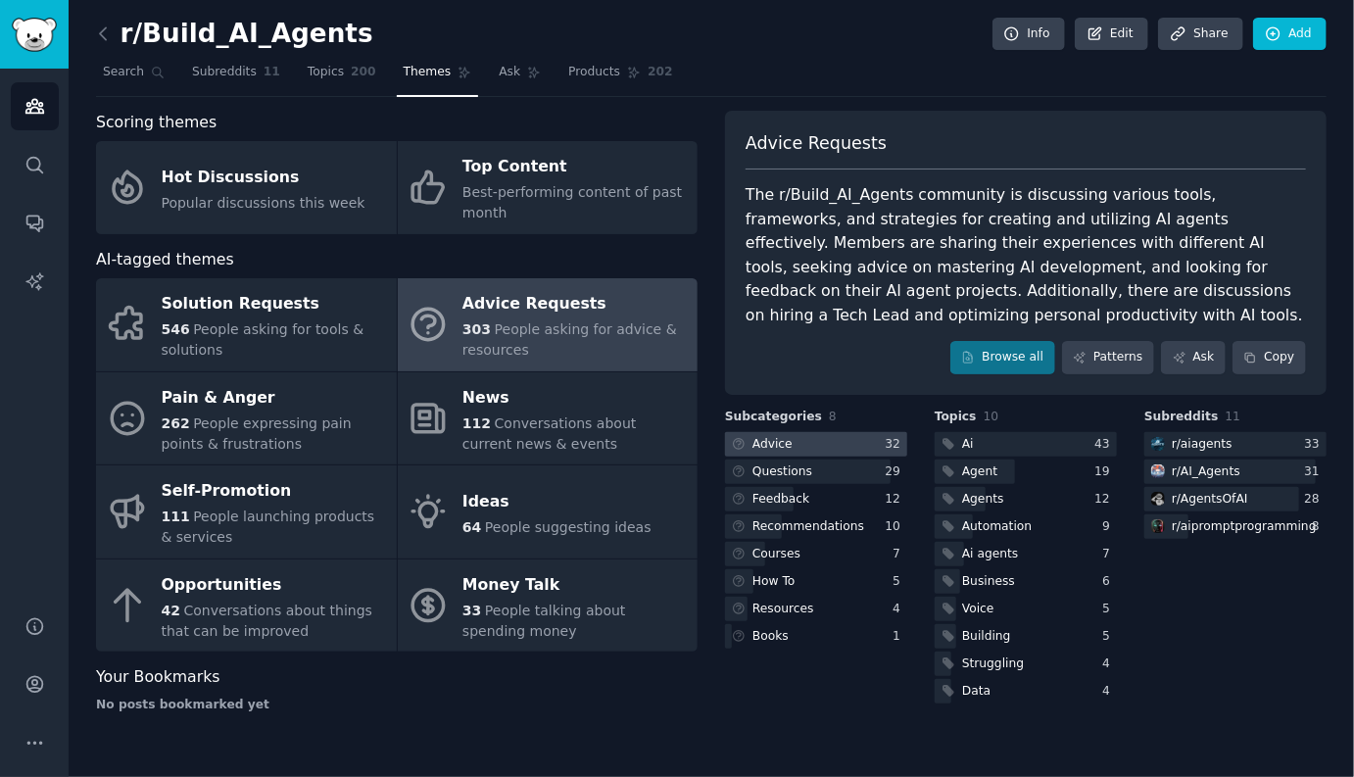
click at [797, 440] on div at bounding box center [816, 444] width 182 height 24
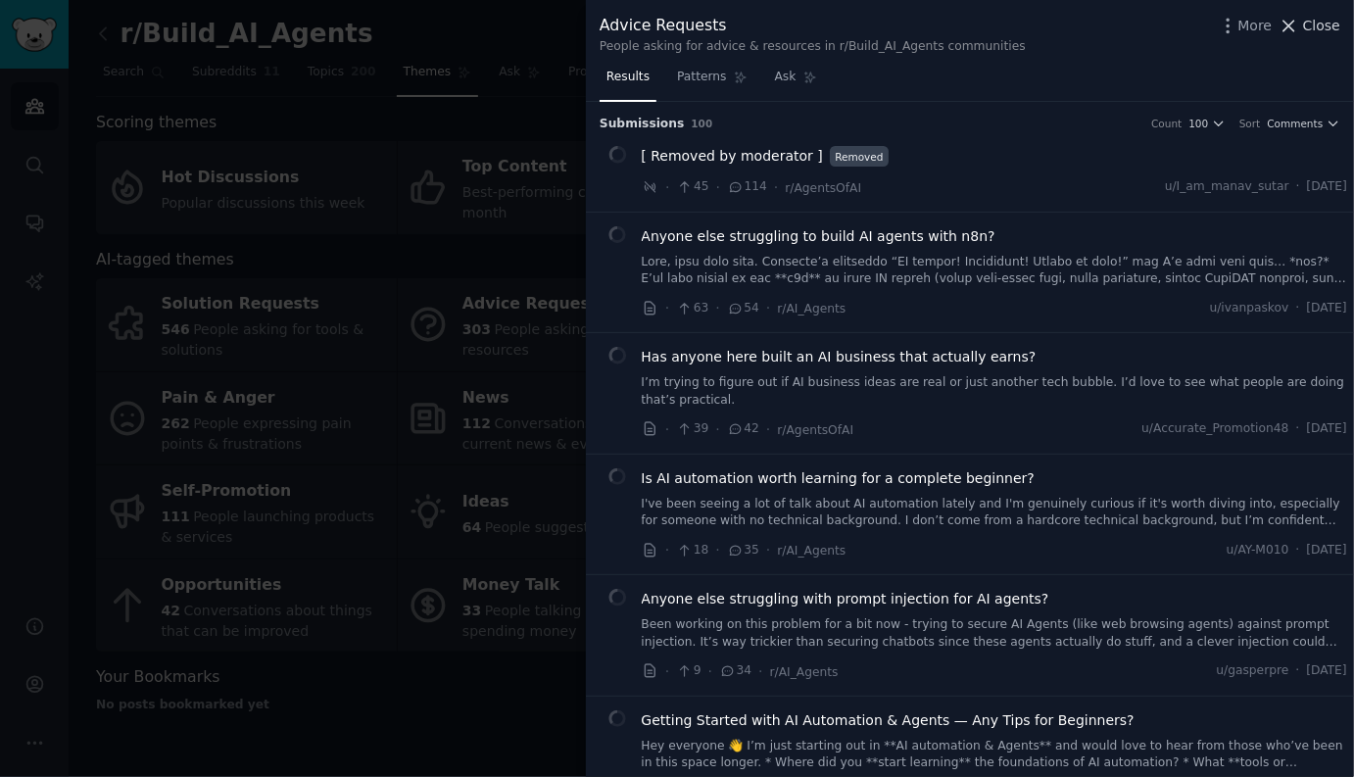
click at [1299, 21] on icon at bounding box center [1288, 26] width 21 height 21
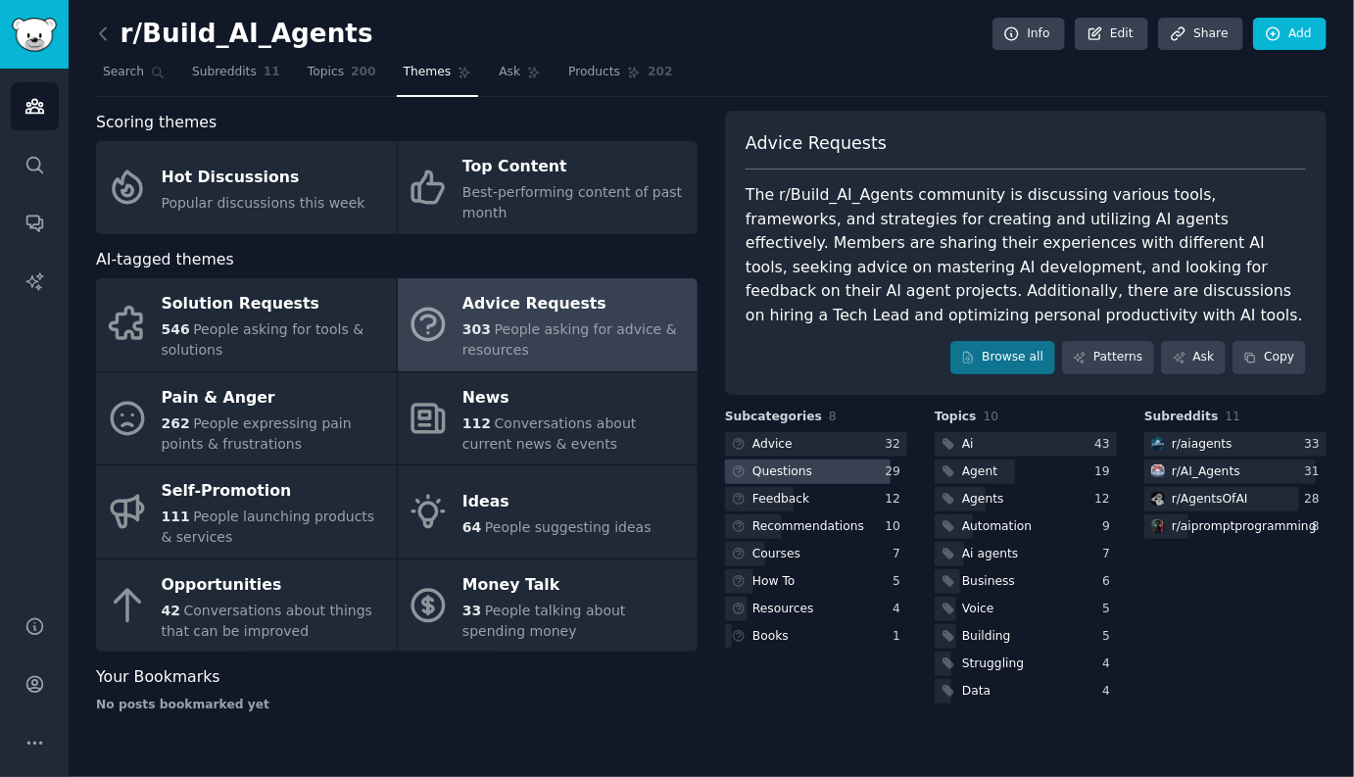
click at [820, 476] on div at bounding box center [808, 471] width 166 height 24
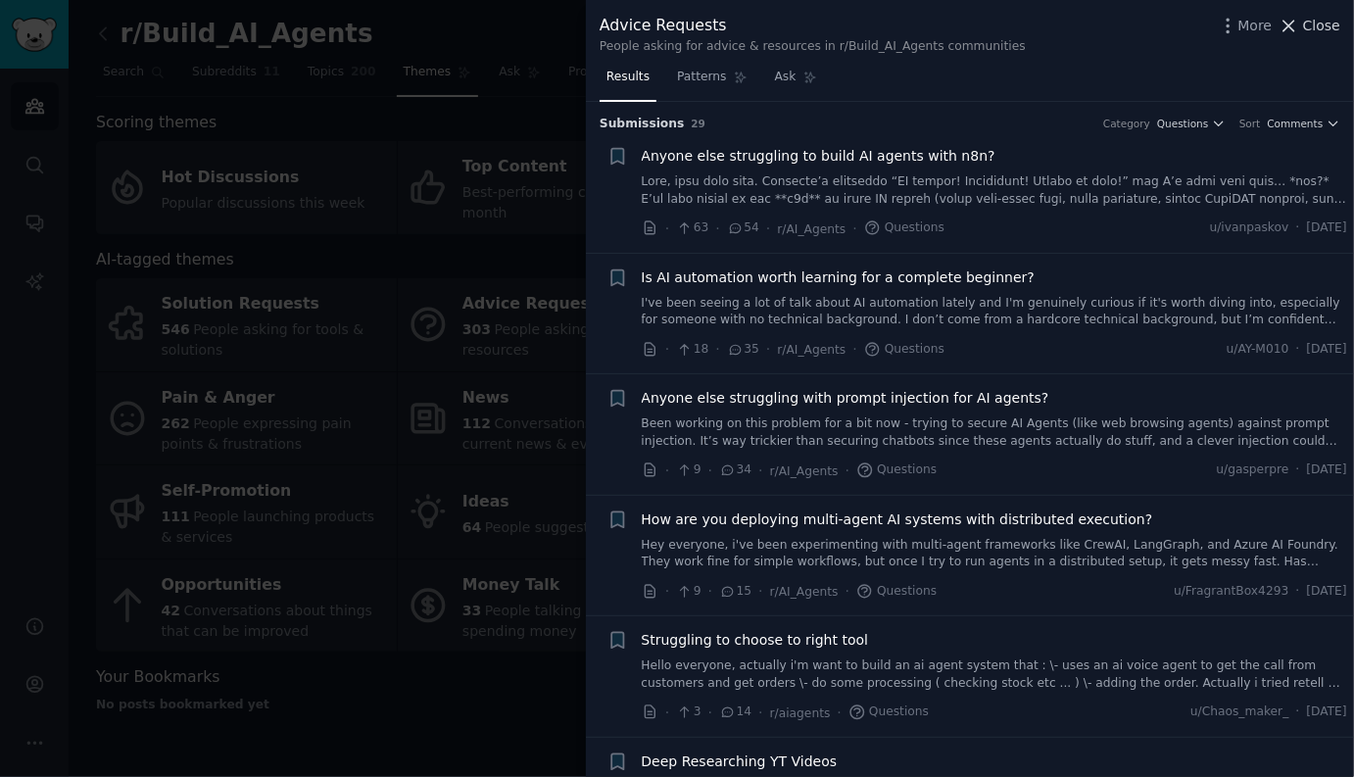
click at [1295, 30] on icon at bounding box center [1289, 26] width 11 height 11
